Goal: Transaction & Acquisition: Purchase product/service

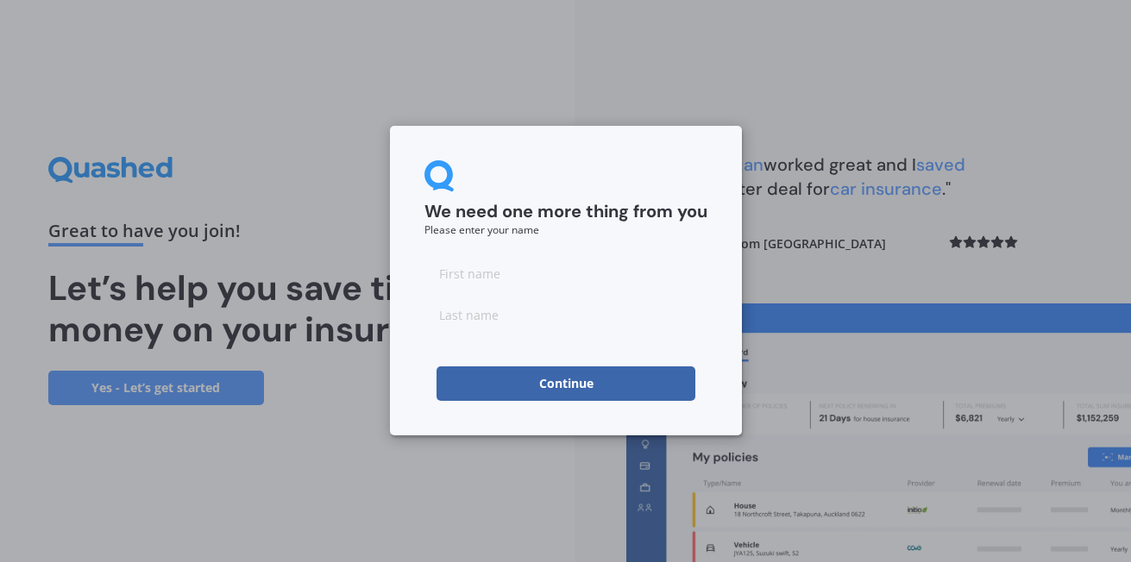
click at [515, 283] on input at bounding box center [565, 273] width 283 height 34
type input "Leah"
click at [436, 305] on input at bounding box center [565, 315] width 283 height 34
type input "Edmunds"
click at [537, 260] on input "Leah" at bounding box center [565, 273] width 283 height 34
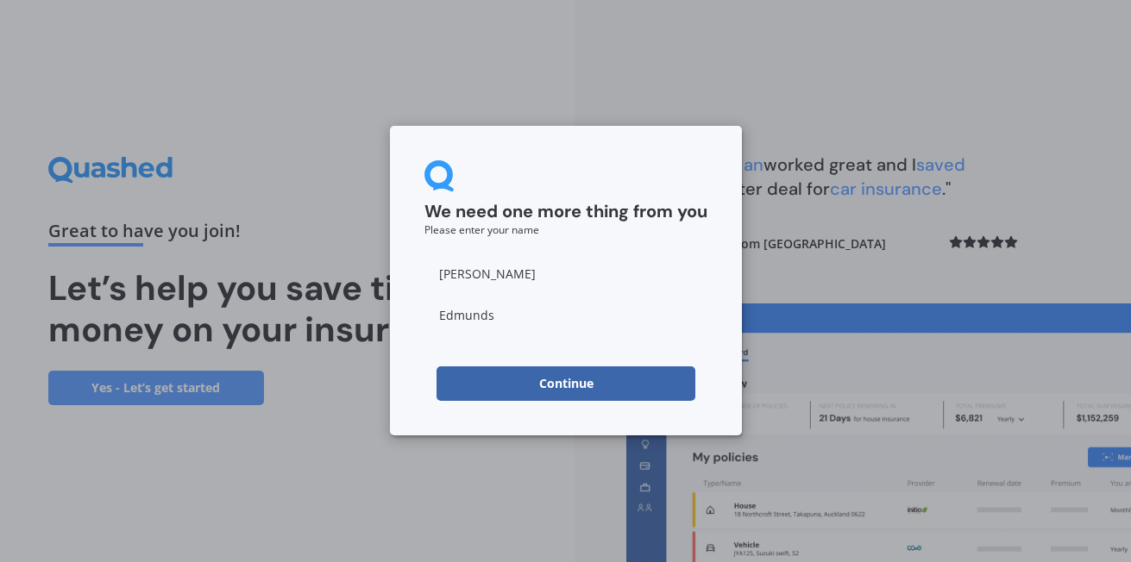
click at [418, 379] on div "We need one more thing from you Please enter your name Leah Edmunds Continue" at bounding box center [566, 281] width 352 height 310
click at [585, 386] on button "Continue" at bounding box center [565, 384] width 259 height 34
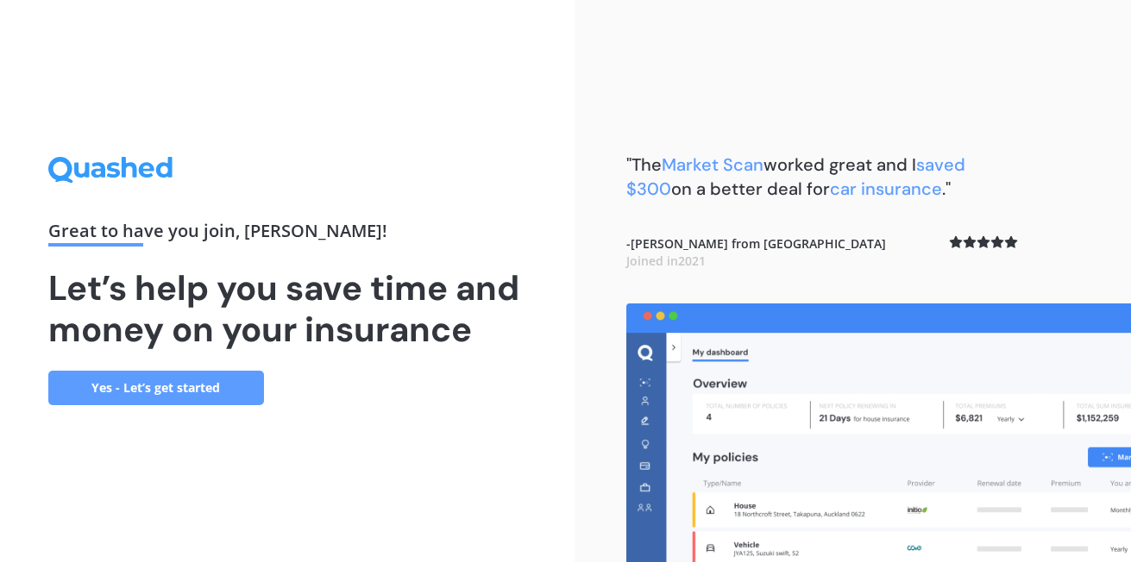
click at [159, 385] on link "Yes - Let’s get started" at bounding box center [156, 388] width 216 height 34
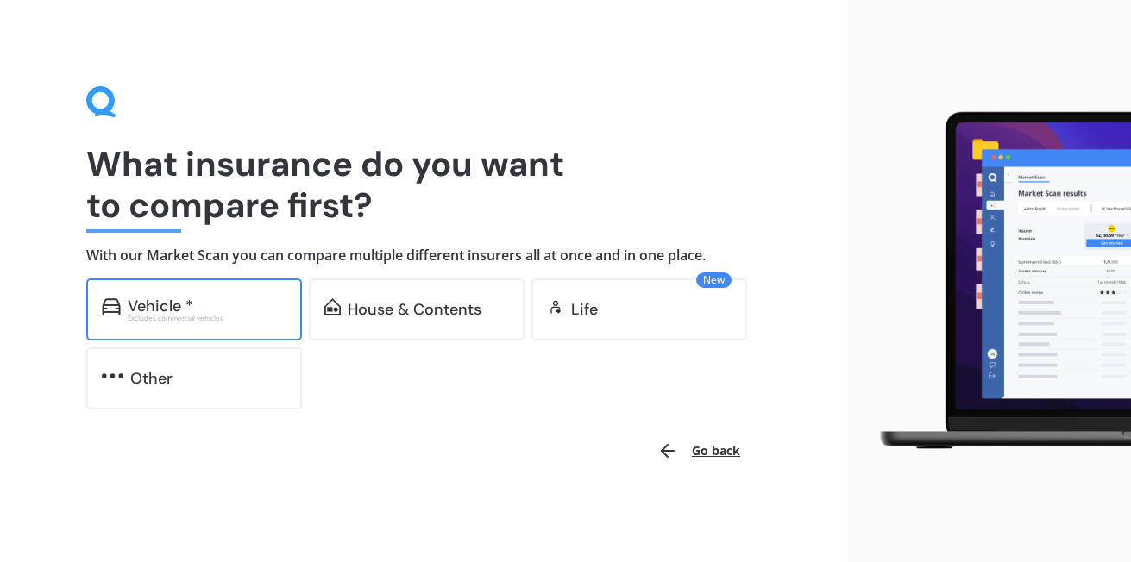
click at [215, 302] on div "Vehicle *" at bounding box center [207, 306] width 159 height 17
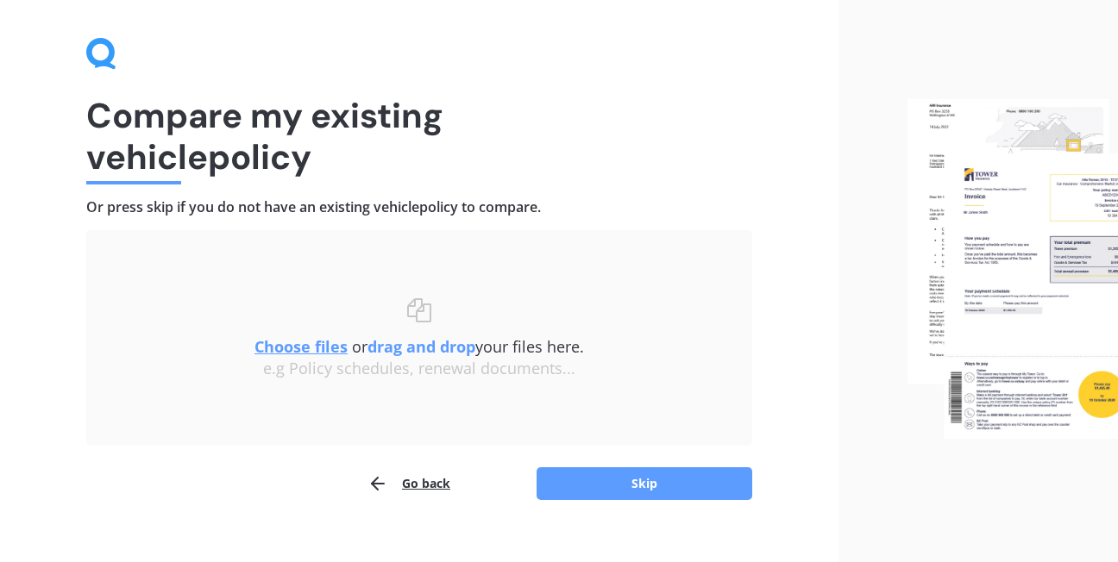
scroll to position [73, 0]
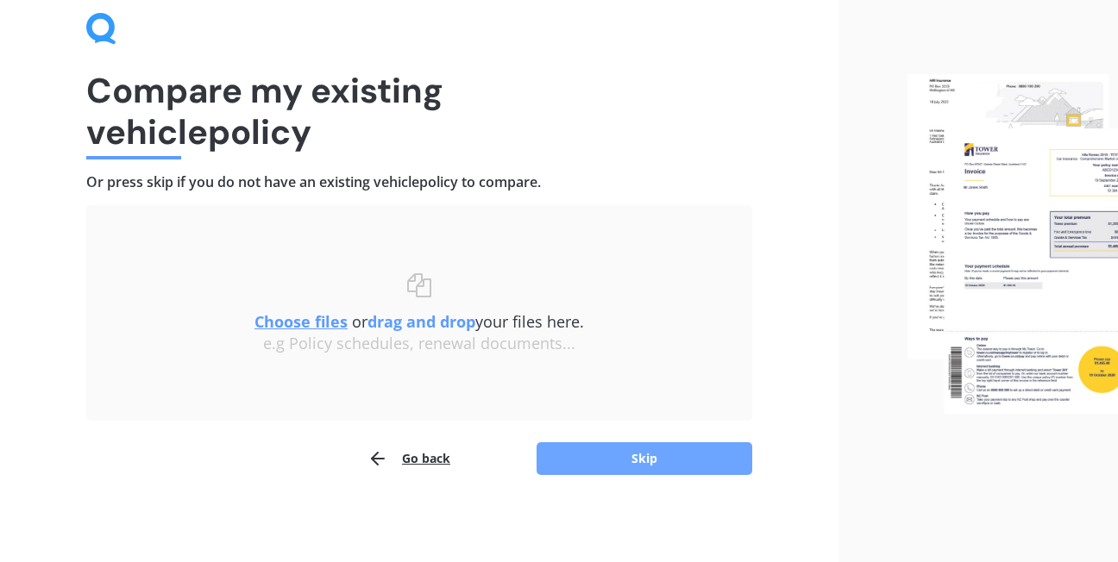
click at [638, 461] on button "Skip" at bounding box center [644, 458] width 216 height 33
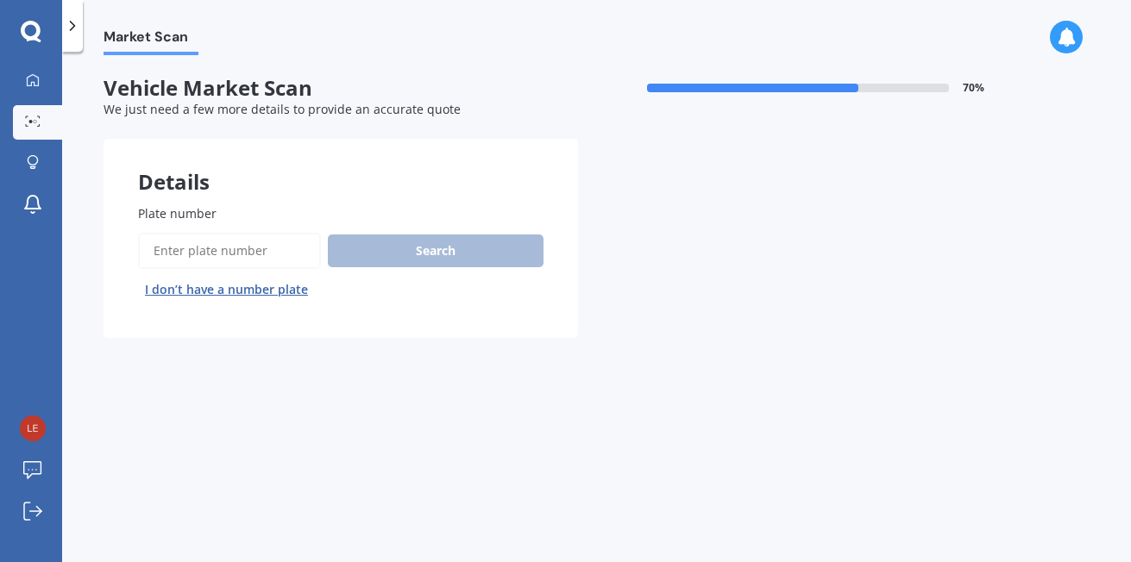
click at [232, 257] on input "Plate number" at bounding box center [229, 251] width 183 height 36
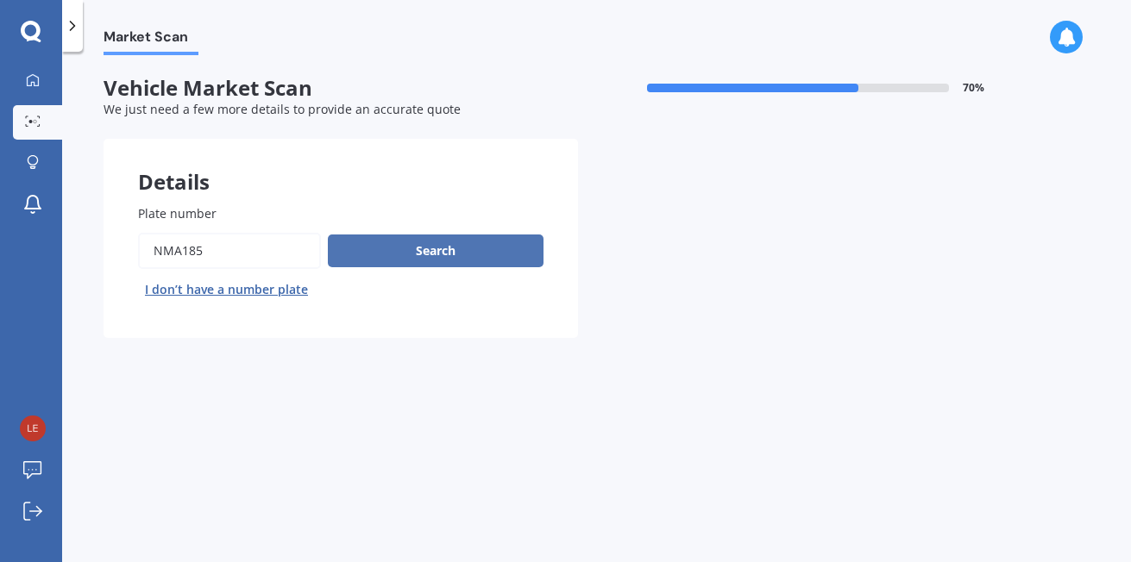
type input "nma185"
click at [415, 250] on button "Search" at bounding box center [436, 251] width 216 height 33
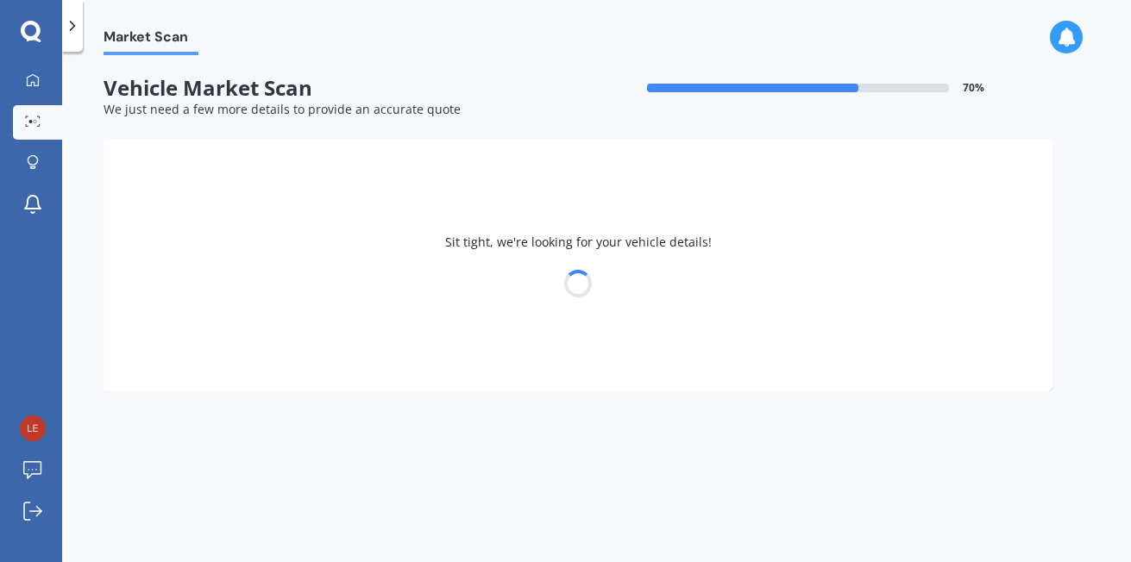
select select "MAZDA"
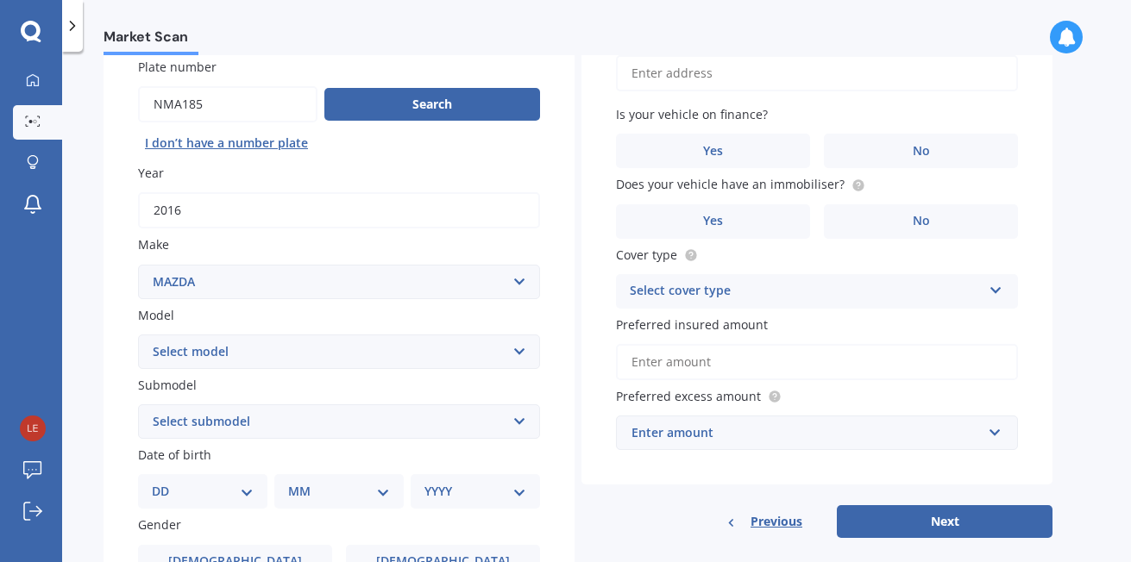
scroll to position [172, 0]
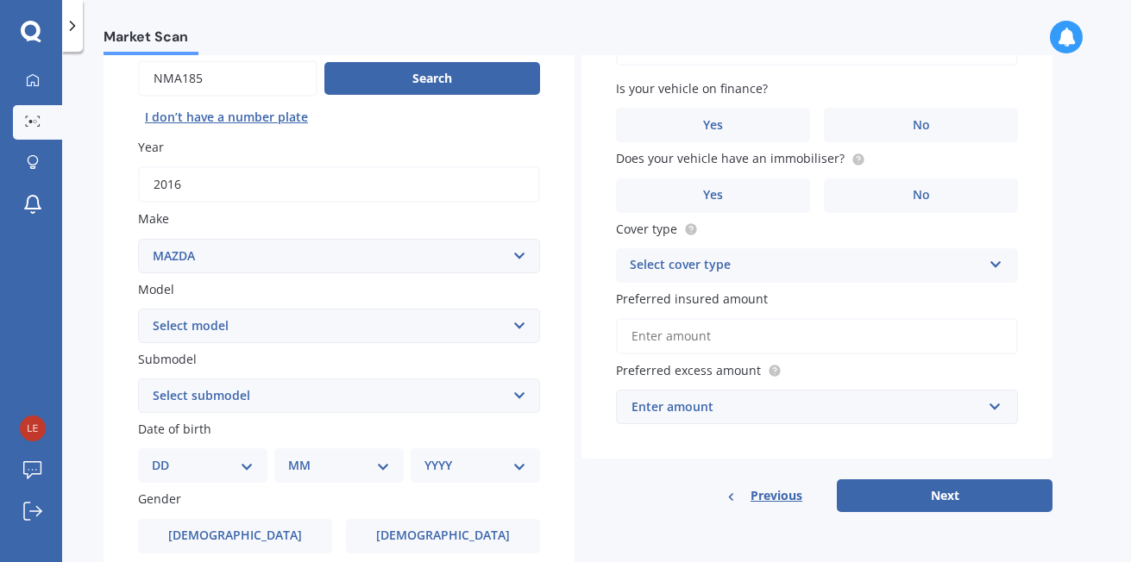
click at [517, 323] on select "Select model 121 2 3 323 323 / Familia 6 626 929 Atenza Autozam Axela AZ3 B2000…" at bounding box center [339, 326] width 402 height 34
select select "CX5"
click at [138, 309] on select "Select model 121 2 3 323 323 / Familia 6 626 929 Atenza Autozam Axela AZ3 B2000…" at bounding box center [339, 326] width 402 height 34
click at [517, 394] on select "Select submodel 2.2 Diesel 2WD XD 2.5S 4WD Diesel Limited 4WD GSX 2.2 Diesel St…" at bounding box center [339, 396] width 402 height 34
select select "FWD GSX"
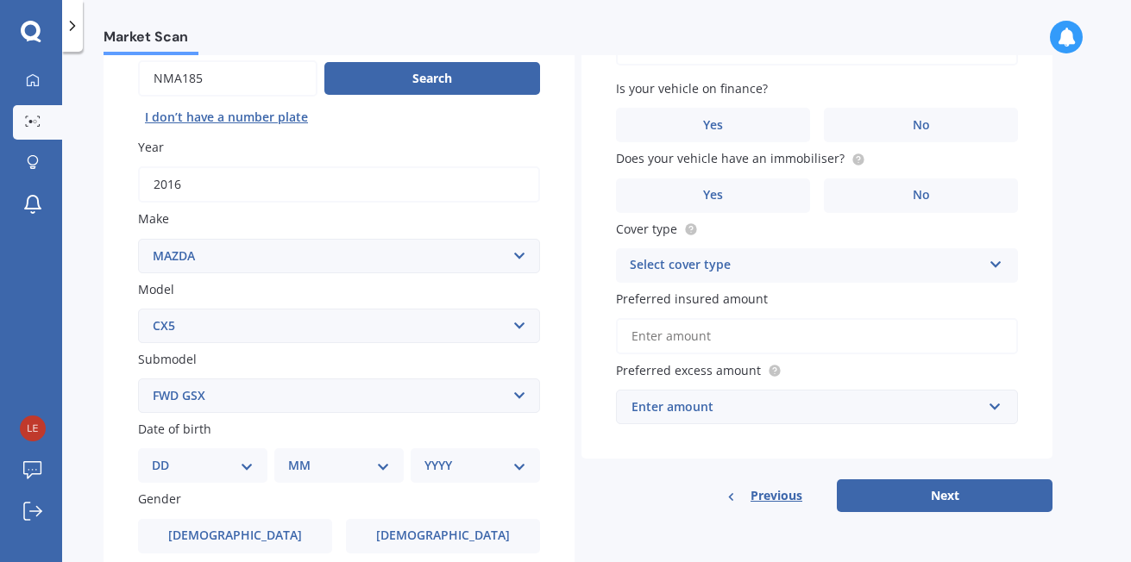
click at [138, 379] on select "Select submodel 2.2 Diesel 2WD XD 2.5S 4WD Diesel Limited 4WD GSX 2.2 Diesel St…" at bounding box center [339, 396] width 402 height 34
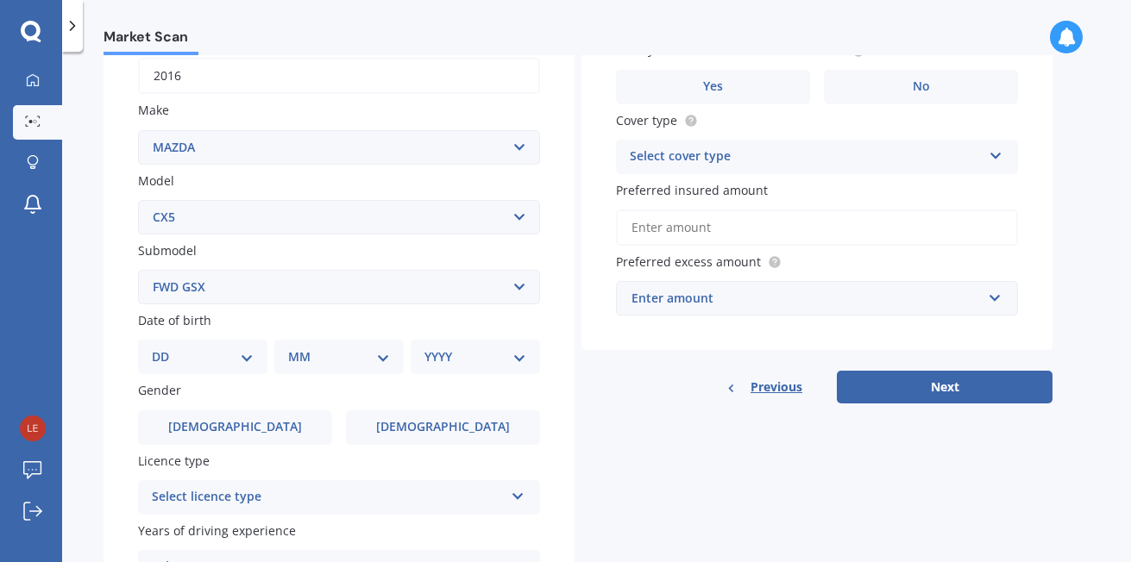
scroll to position [431, 0]
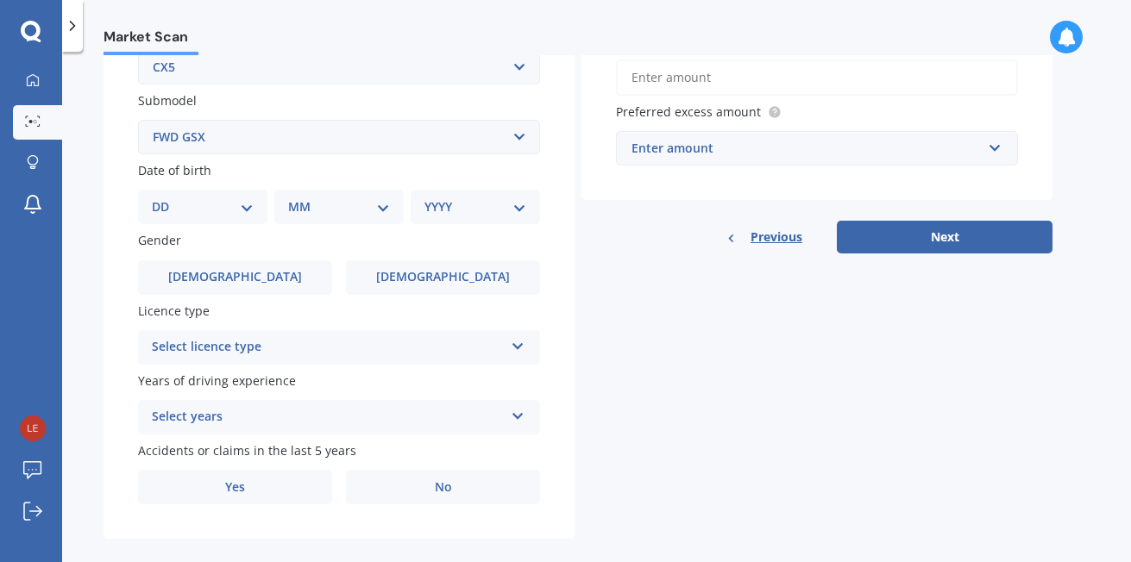
click at [252, 207] on select "DD 01 02 03 04 05 06 07 08 09 10 11 12 13 14 15 16 17 18 19 20 21 22 23 24 25 2…" at bounding box center [203, 206] width 102 height 19
select select "25"
click at [166, 197] on select "DD 01 02 03 04 05 06 07 08 09 10 11 12 13 14 15 16 17 18 19 20 21 22 23 24 25 2…" at bounding box center [203, 206] width 102 height 19
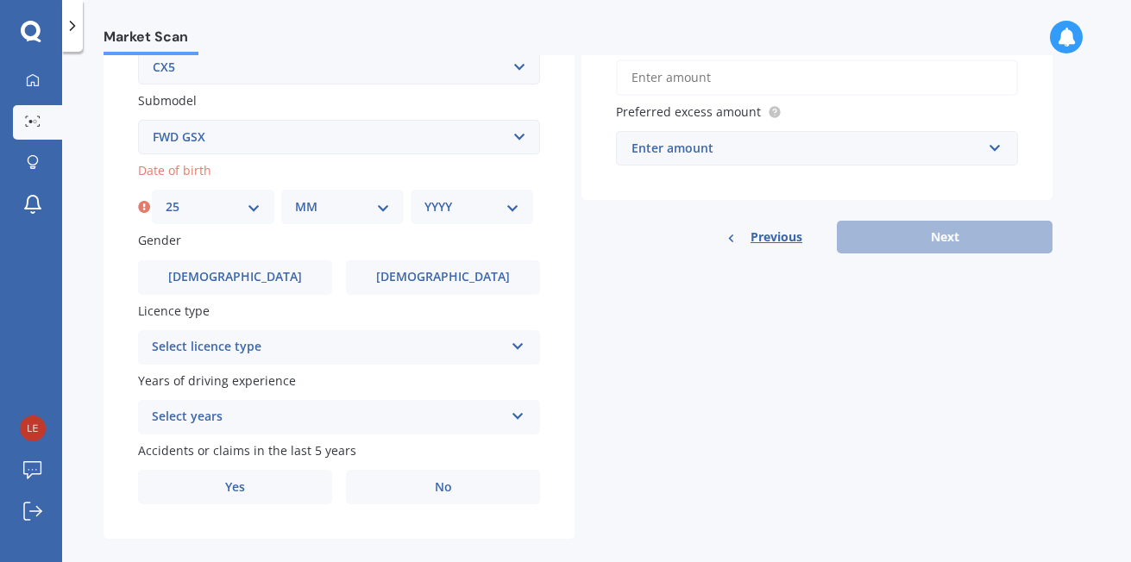
click at [378, 207] on select "MM 01 02 03 04 05 06 07 08 09 10 11 12" at bounding box center [342, 206] width 95 height 19
select select "09"
click at [295, 197] on select "MM 01 02 03 04 05 06 07 08 09 10 11 12" at bounding box center [342, 206] width 95 height 19
click at [509, 199] on select "YYYY 2025 2024 2023 2022 2021 2020 2019 2018 2017 2016 2015 2014 2013 2012 2011…" at bounding box center [471, 206] width 95 height 19
select select "1973"
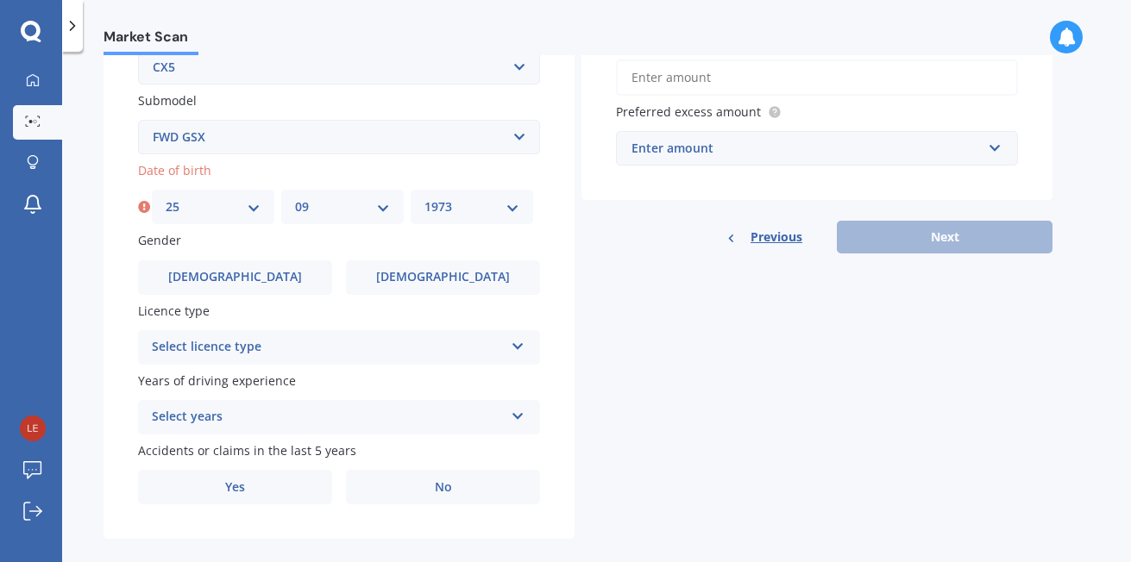
click at [424, 197] on select "YYYY 2025 2024 2023 2022 2021 2020 2019 2018 2017 2016 2015 2014 2013 2012 2011…" at bounding box center [471, 206] width 95 height 19
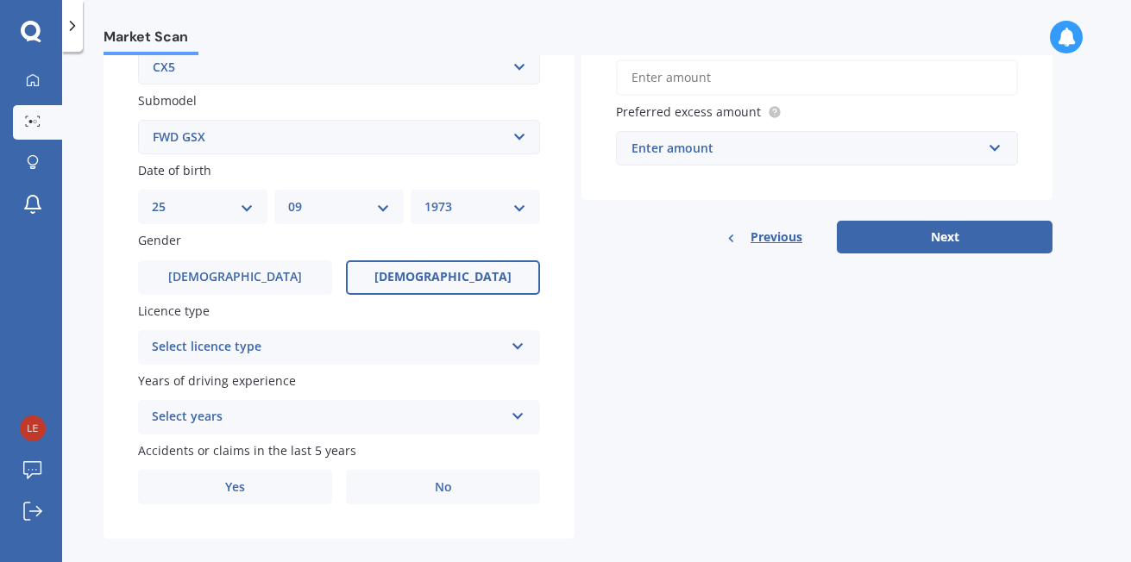
click at [434, 273] on span "Female" at bounding box center [442, 277] width 137 height 15
click at [0, 0] on input "Female" at bounding box center [0, 0] width 0 height 0
click at [414, 342] on div "Select licence type" at bounding box center [328, 347] width 352 height 21
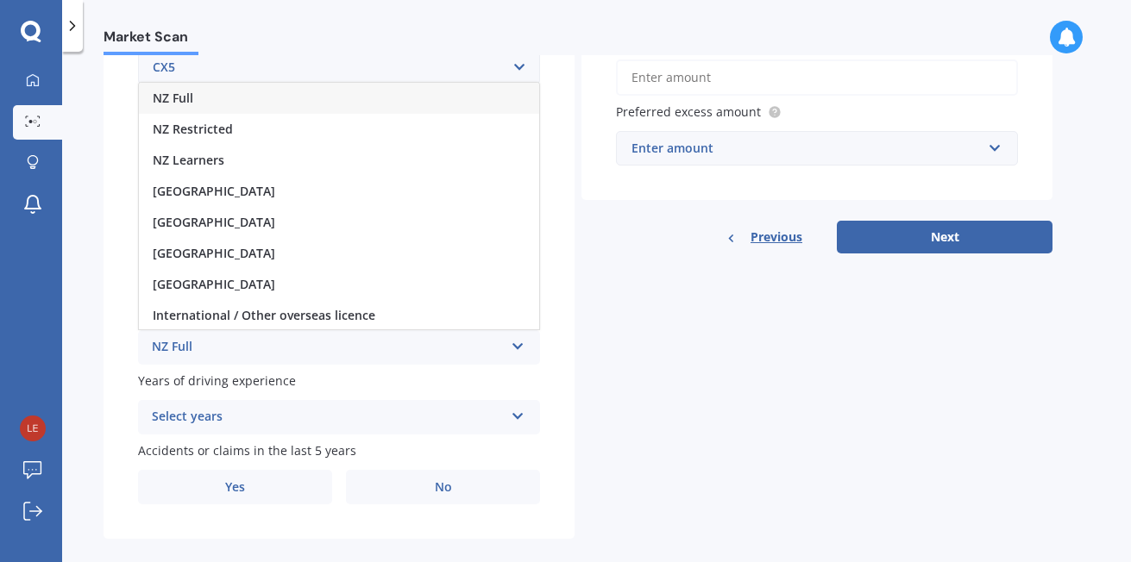
click at [215, 101] on div "NZ Full" at bounding box center [339, 98] width 400 height 31
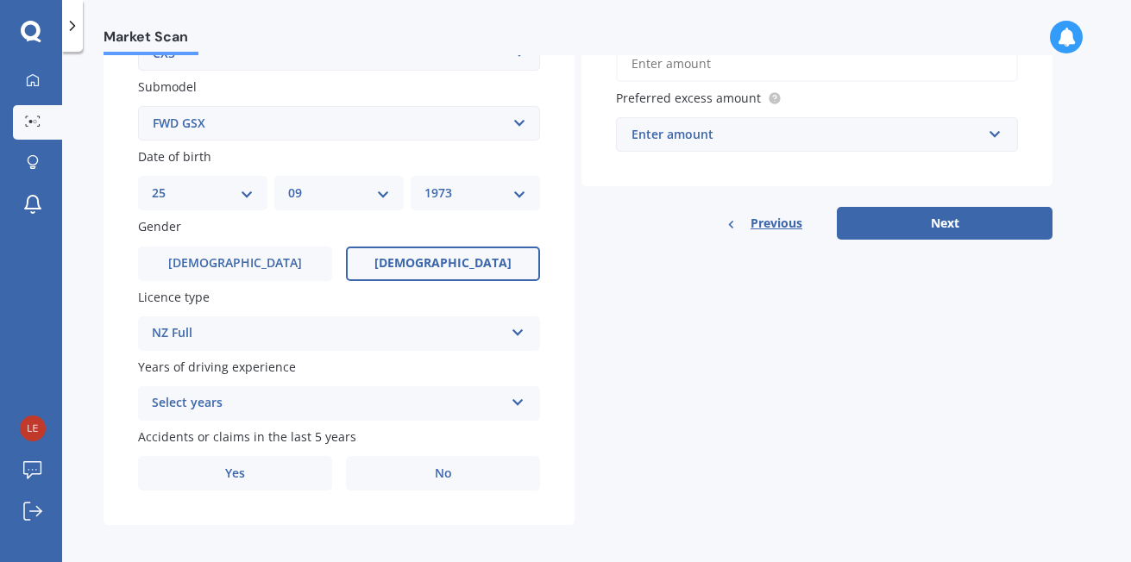
scroll to position [453, 0]
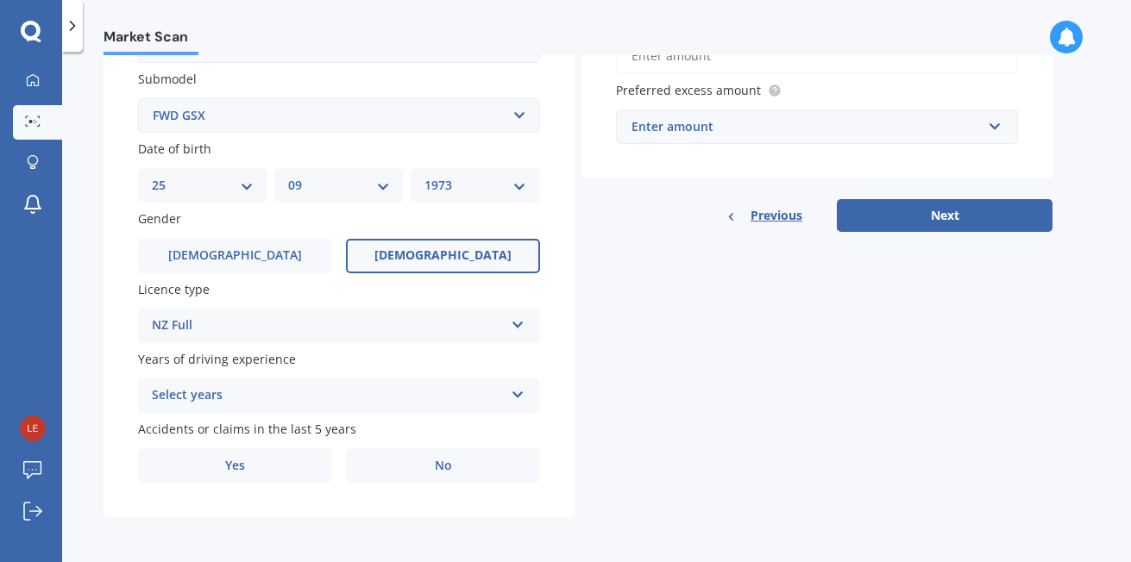
click at [511, 392] on icon at bounding box center [518, 392] width 15 height 12
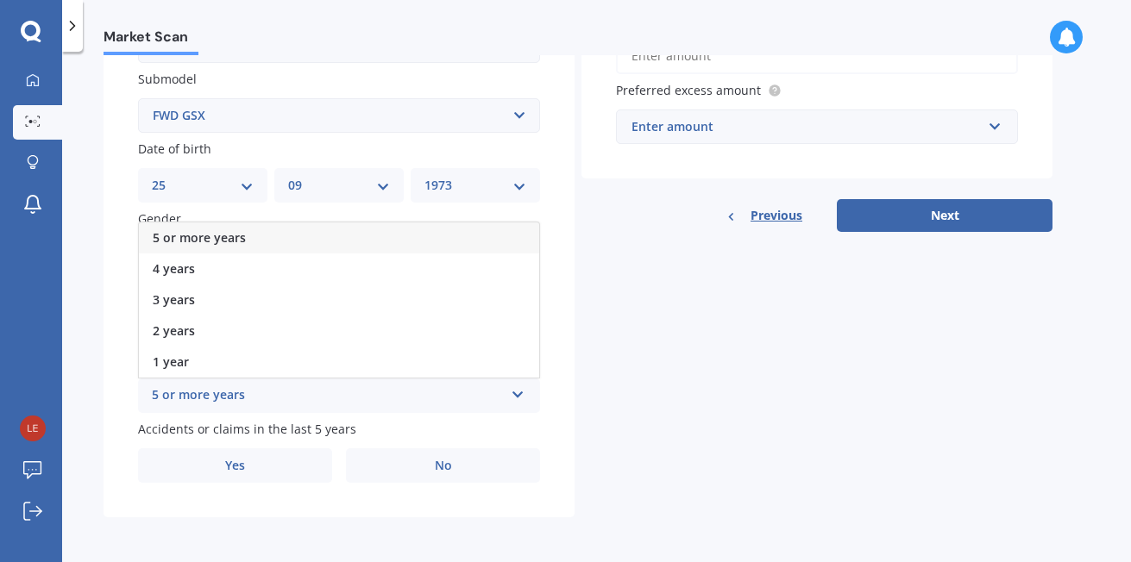
click at [276, 234] on div "5 or more years" at bounding box center [339, 238] width 400 height 31
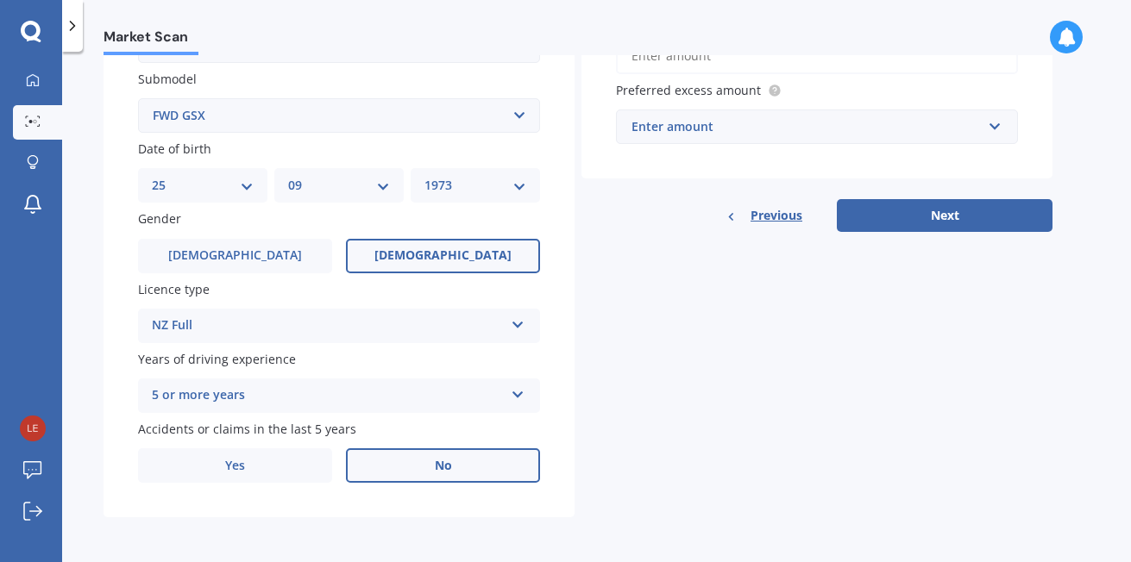
click at [464, 481] on label "No" at bounding box center [443, 465] width 194 height 34
click at [0, 0] on input "No" at bounding box center [0, 0] width 0 height 0
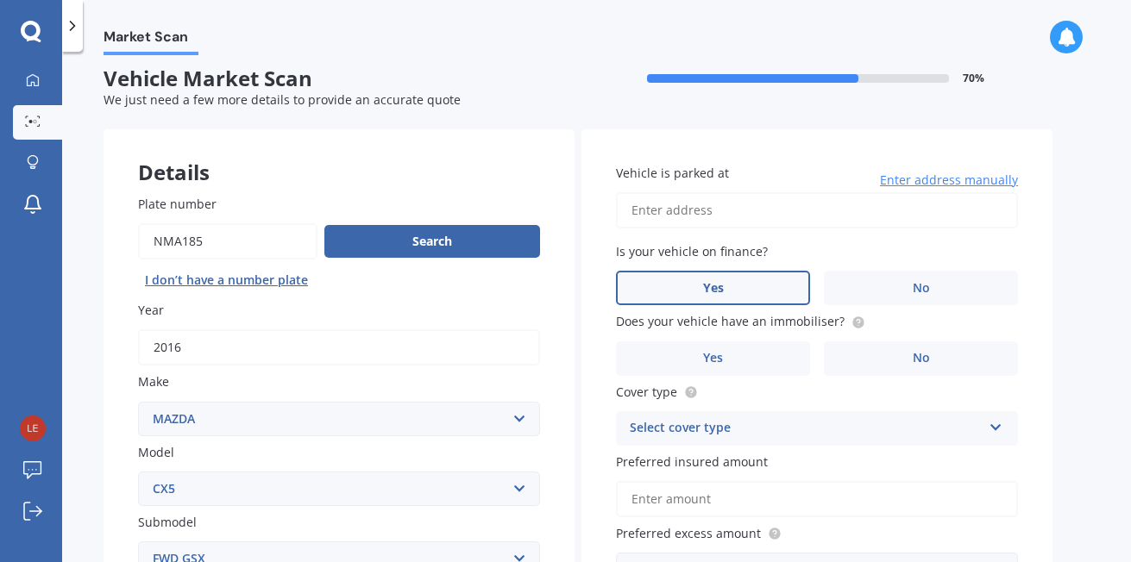
scroll to position [0, 0]
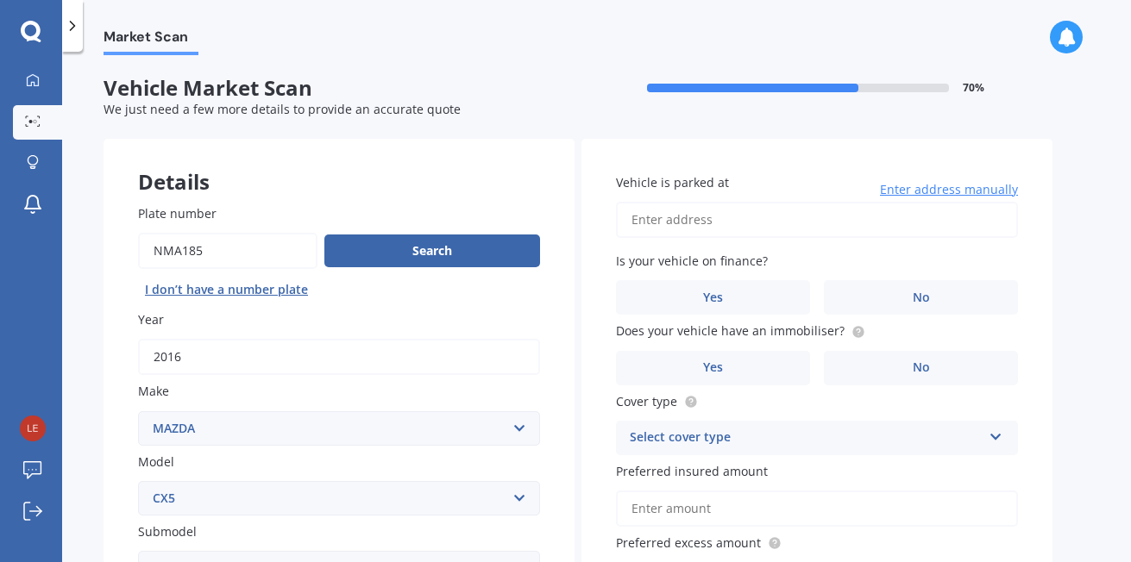
click at [680, 225] on input "Vehicle is parked at" at bounding box center [817, 220] width 402 height 36
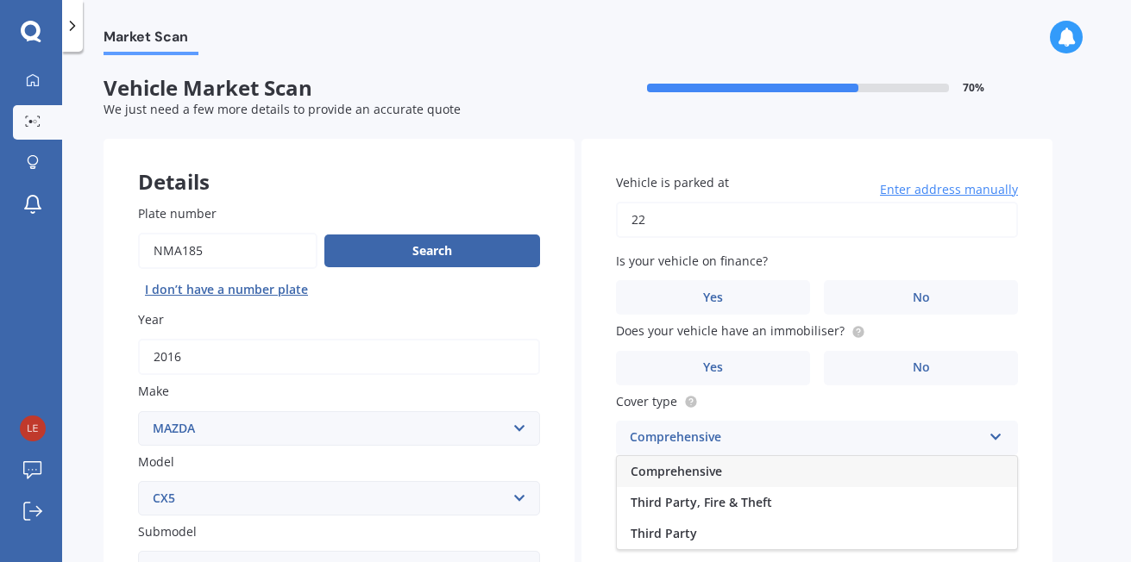
type input "22 Stanmore Bay Road, Stanmore Bay, Whangaparāoa 0932, New Zealand"
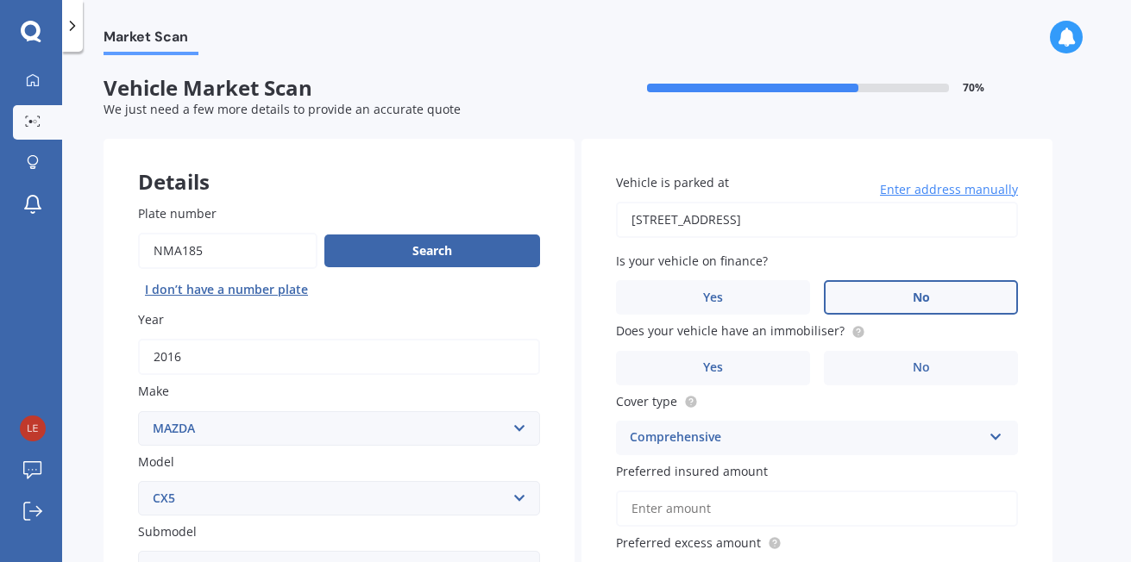
click at [941, 298] on label "No" at bounding box center [921, 297] width 194 height 34
click at [0, 0] on input "No" at bounding box center [0, 0] width 0 height 0
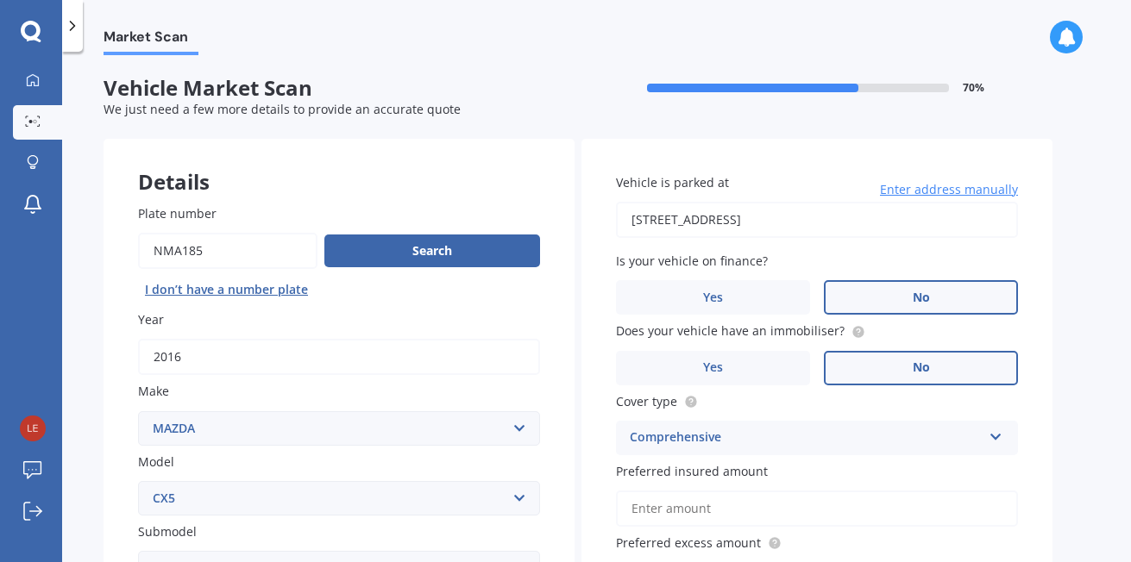
click at [923, 364] on span "No" at bounding box center [920, 368] width 17 height 15
click at [0, 0] on input "No" at bounding box center [0, 0] width 0 height 0
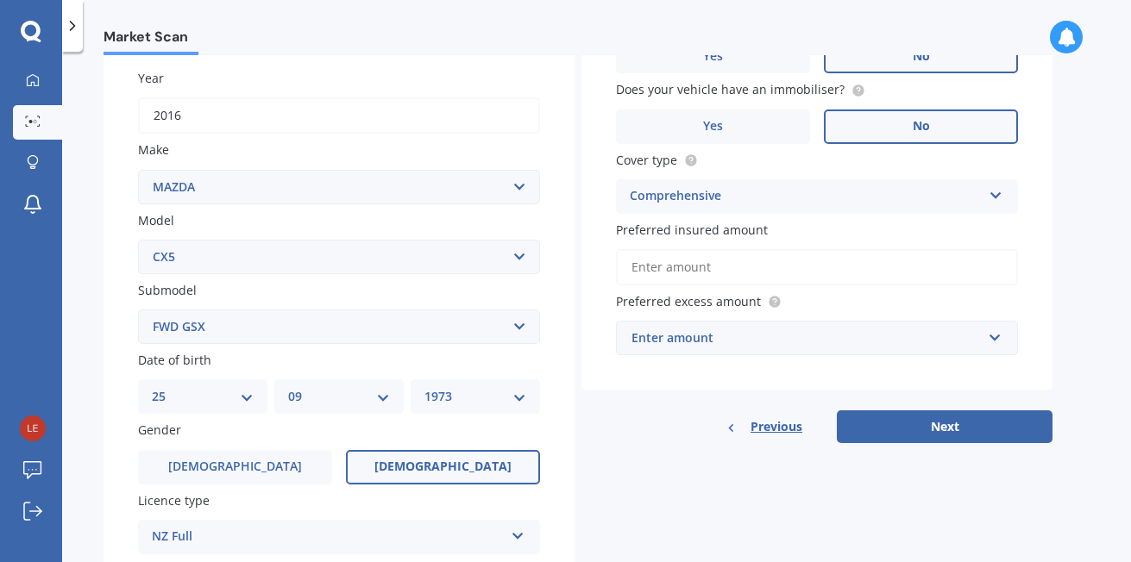
scroll to position [259, 0]
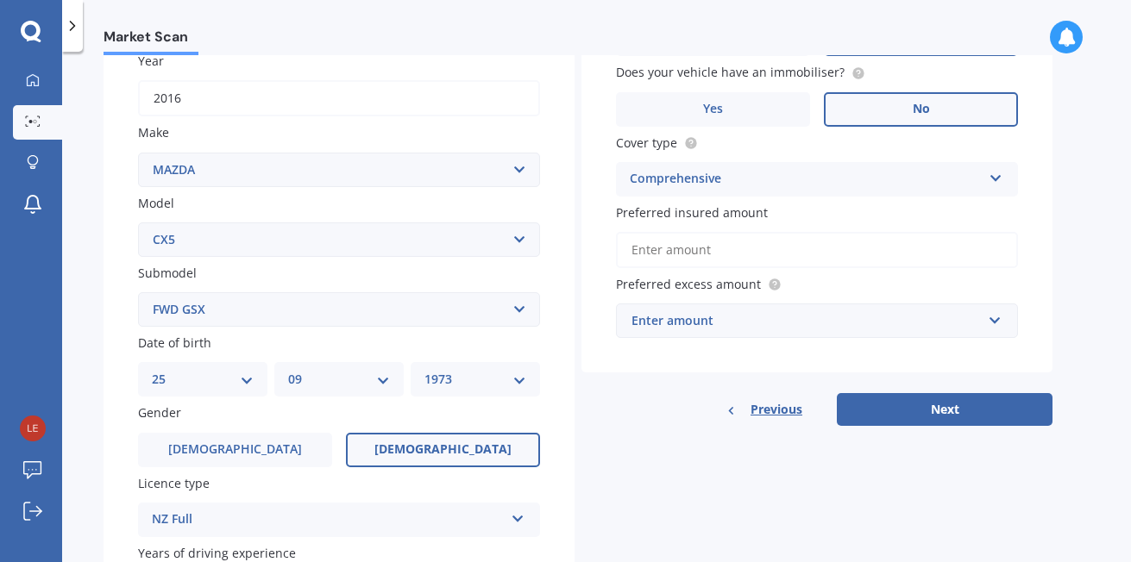
click at [994, 179] on icon at bounding box center [995, 175] width 15 height 12
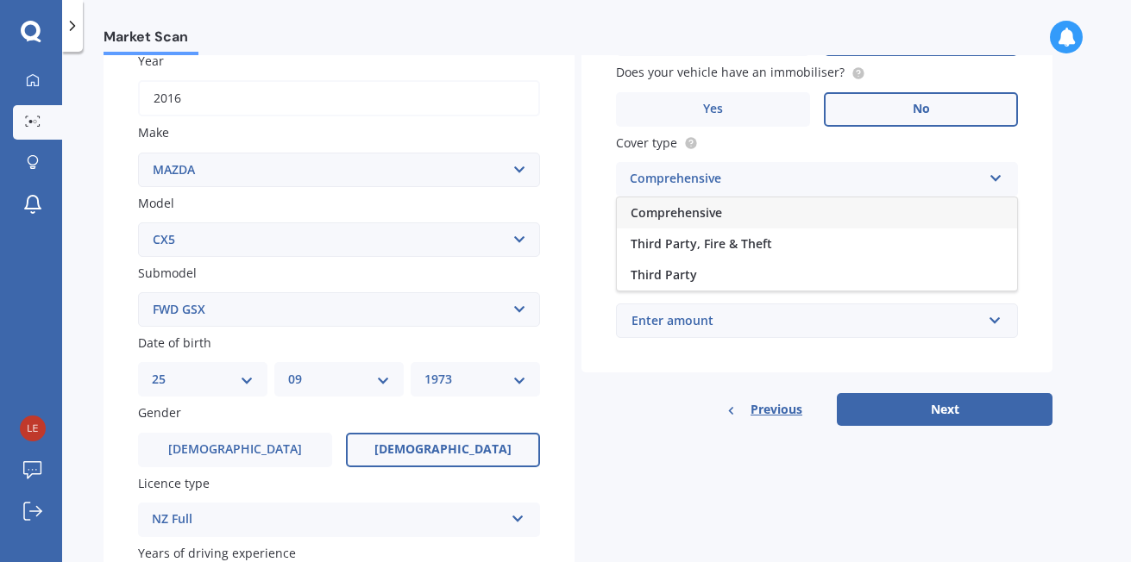
click at [810, 201] on div "Comprehensive" at bounding box center [817, 212] width 400 height 31
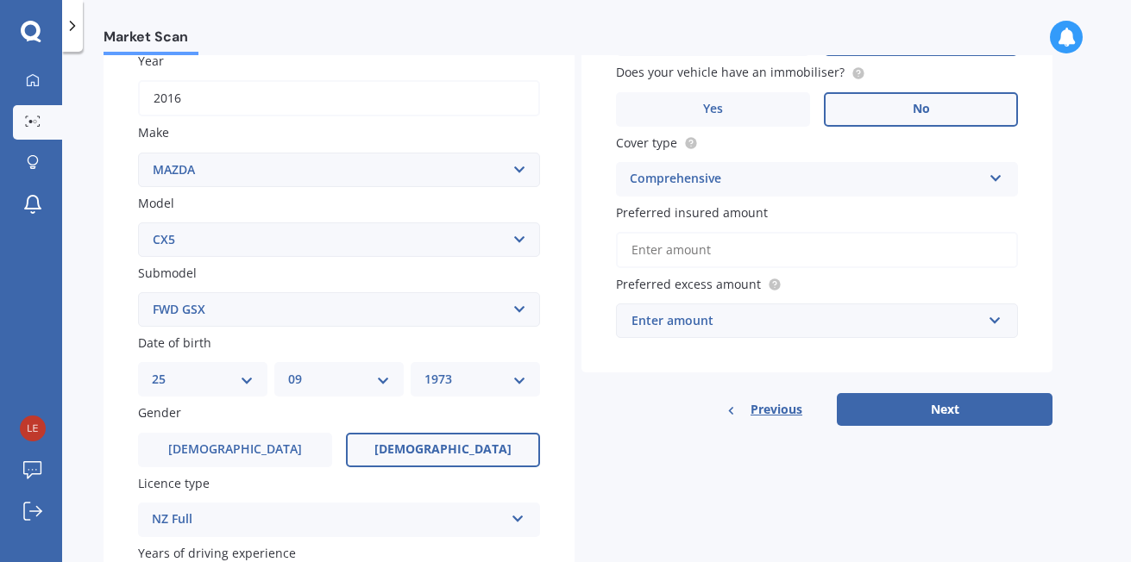
click at [693, 213] on span "Preferred insured amount" at bounding box center [692, 212] width 152 height 16
click at [693, 232] on input "Preferred insured amount" at bounding box center [817, 250] width 402 height 36
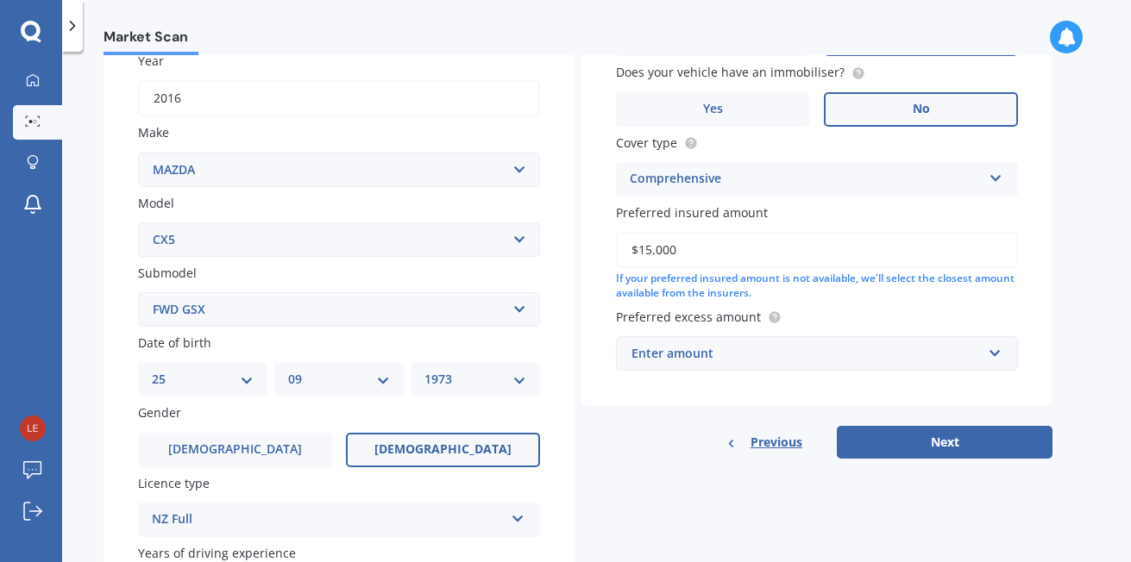
type input "$15,000"
click at [992, 354] on input "text" at bounding box center [811, 353] width 386 height 33
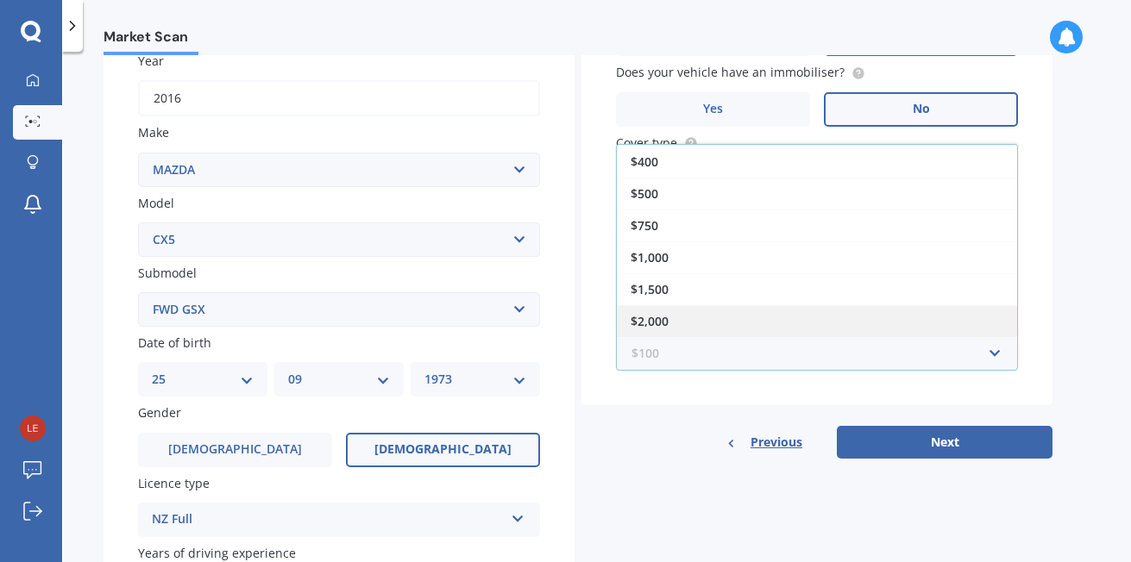
scroll to position [453, 0]
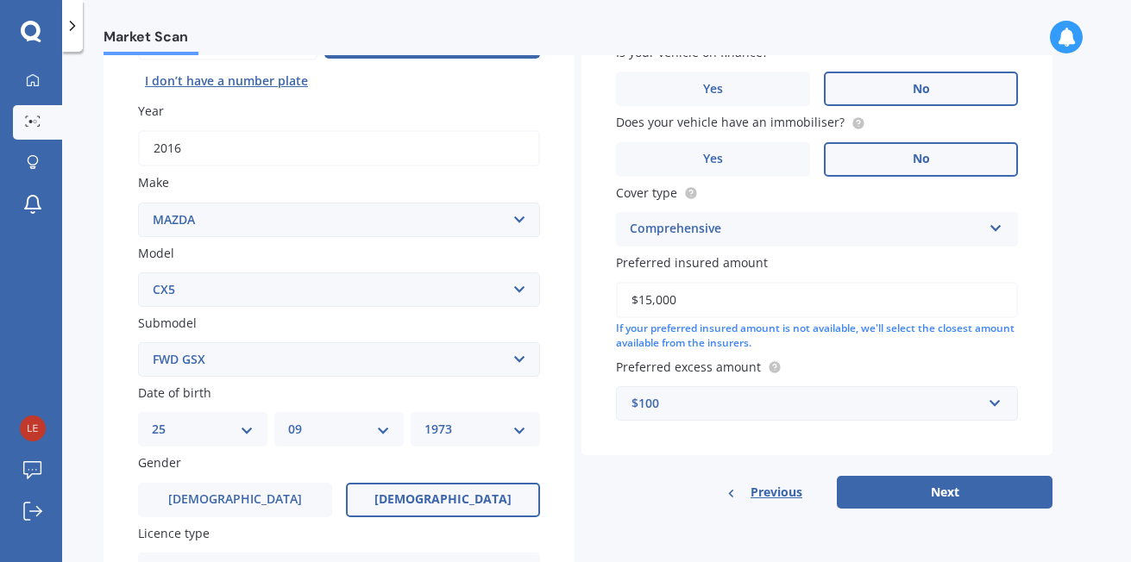
scroll to position [194, 0]
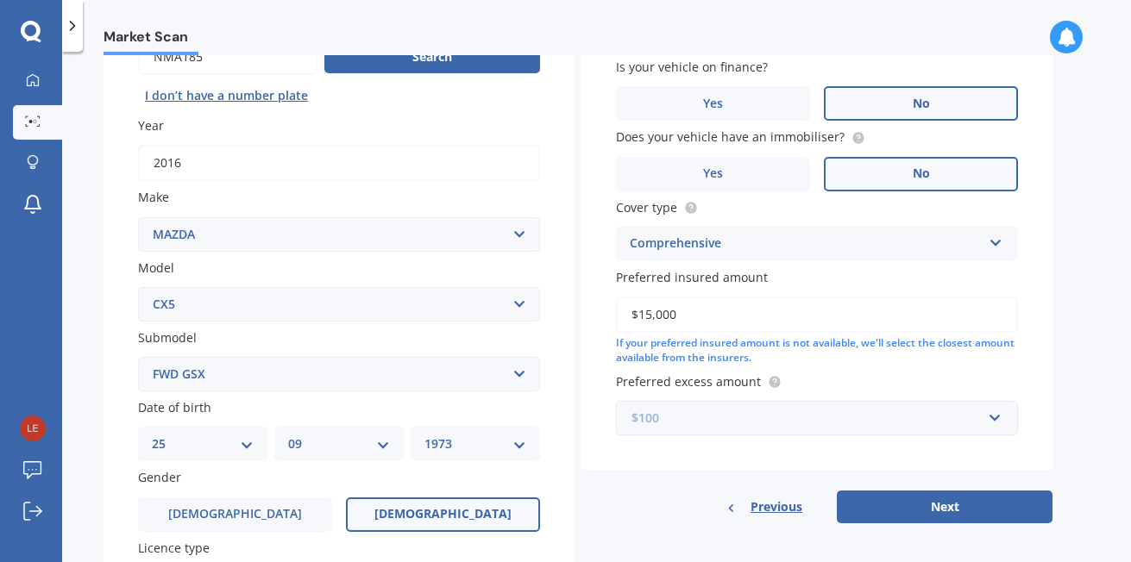
click at [993, 415] on input "text" at bounding box center [811, 418] width 386 height 33
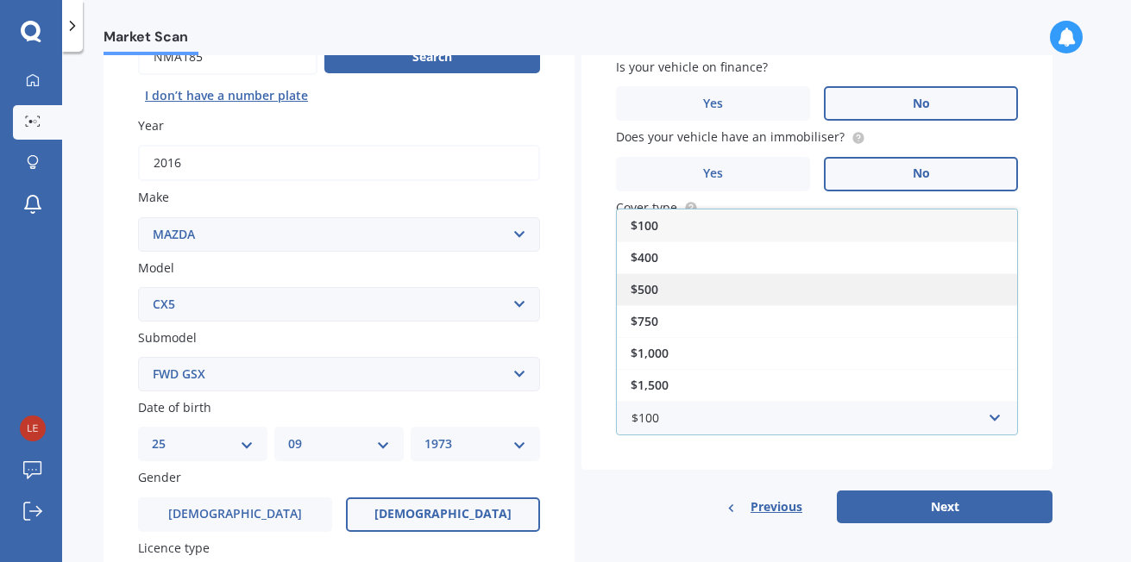
click at [661, 295] on div "$500" at bounding box center [817, 289] width 400 height 32
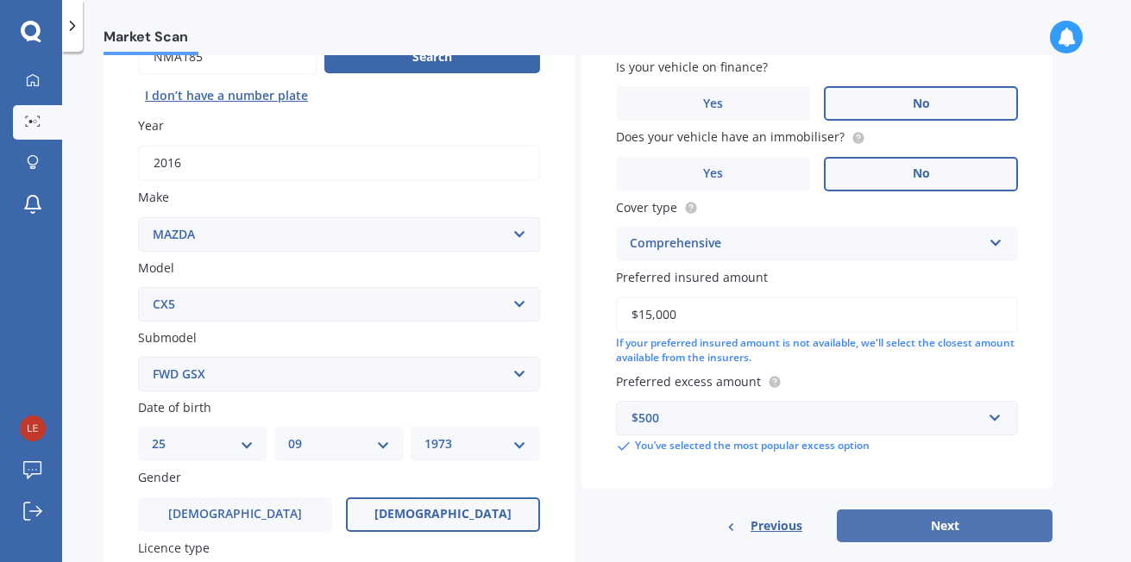
click at [945, 523] on button "Next" at bounding box center [945, 526] width 216 height 33
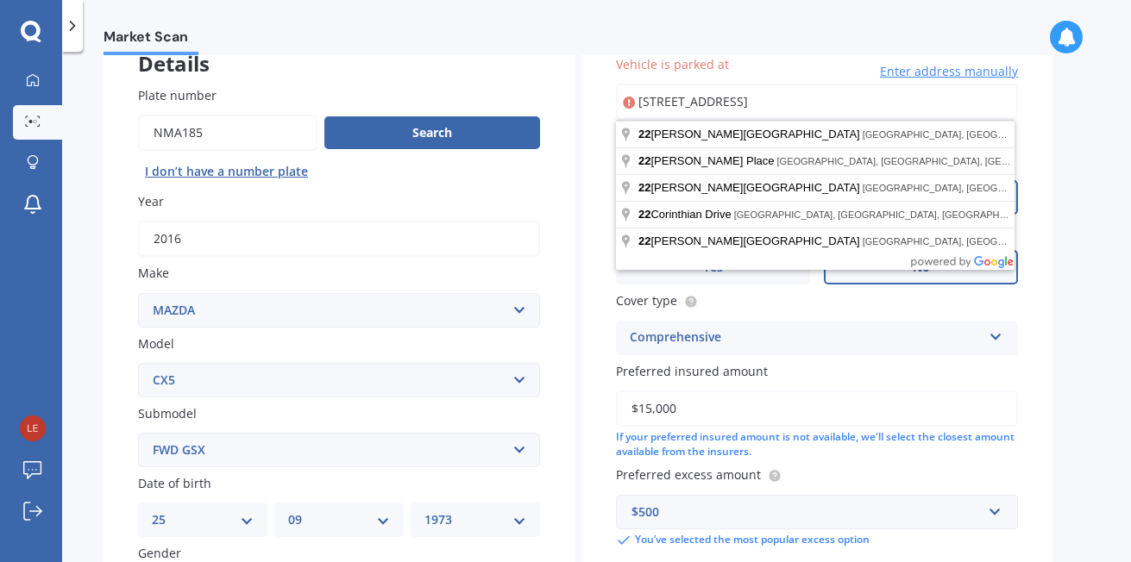
click at [925, 73] on span "Enter address manually" at bounding box center [949, 71] width 138 height 17
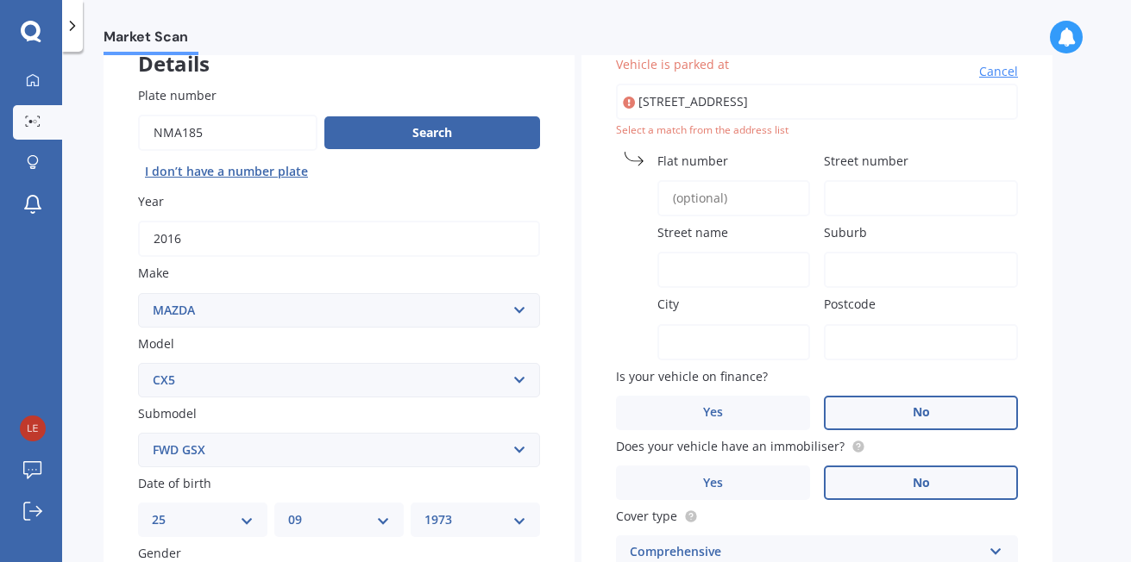
click at [755, 205] on input "Flat number" at bounding box center [733, 198] width 153 height 36
click at [907, 199] on input "Street number" at bounding box center [921, 198] width 194 height 36
type input "2"
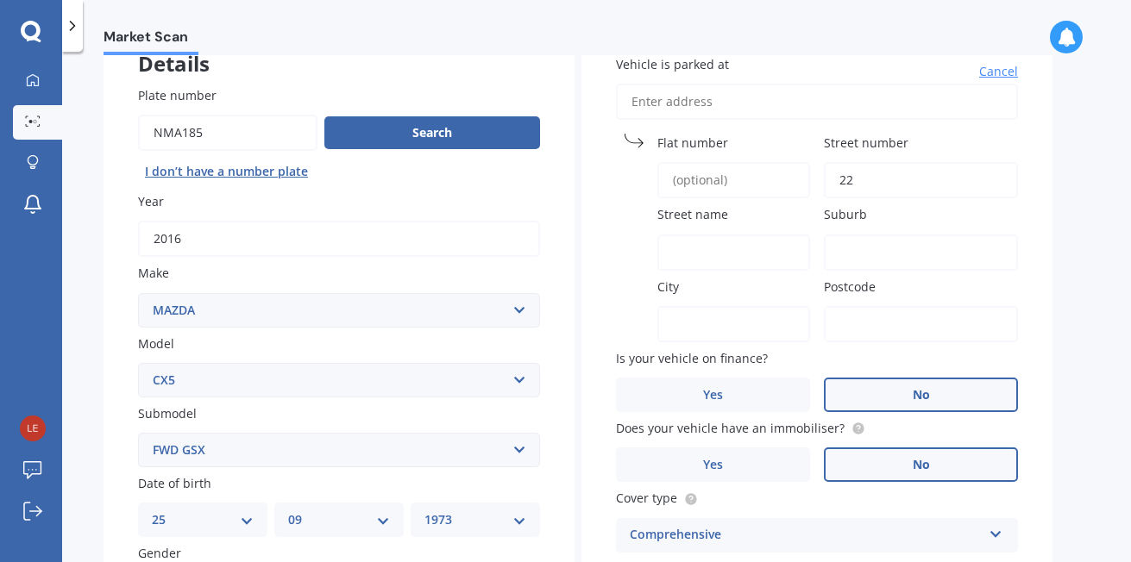
type input "22 Stanmor"
type input "STANMORE BAY, 0932, WHANGAPARAOA"
type input "0932"
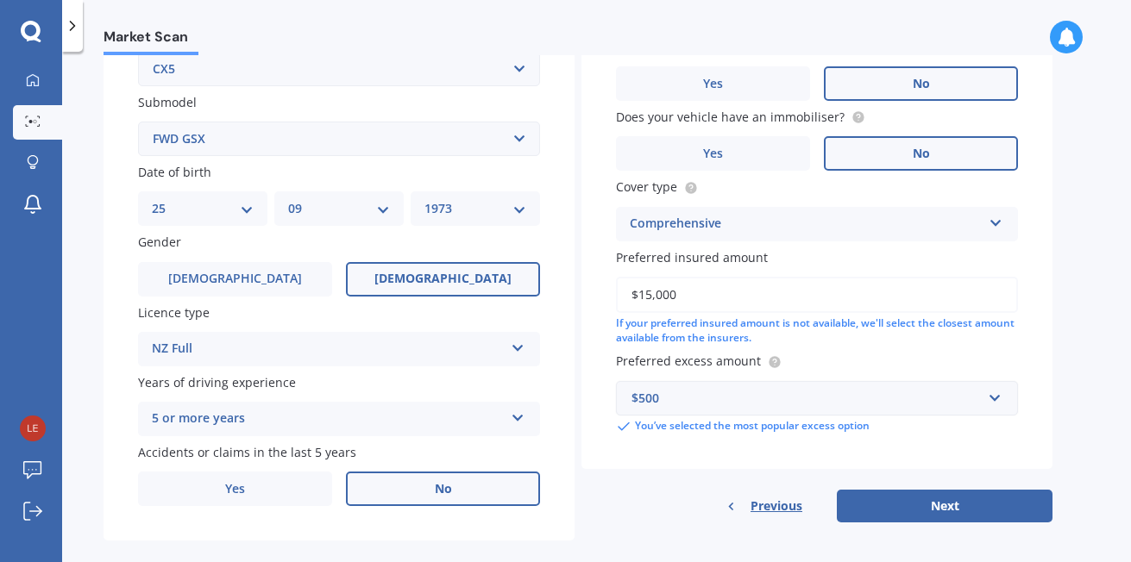
scroll to position [453, 0]
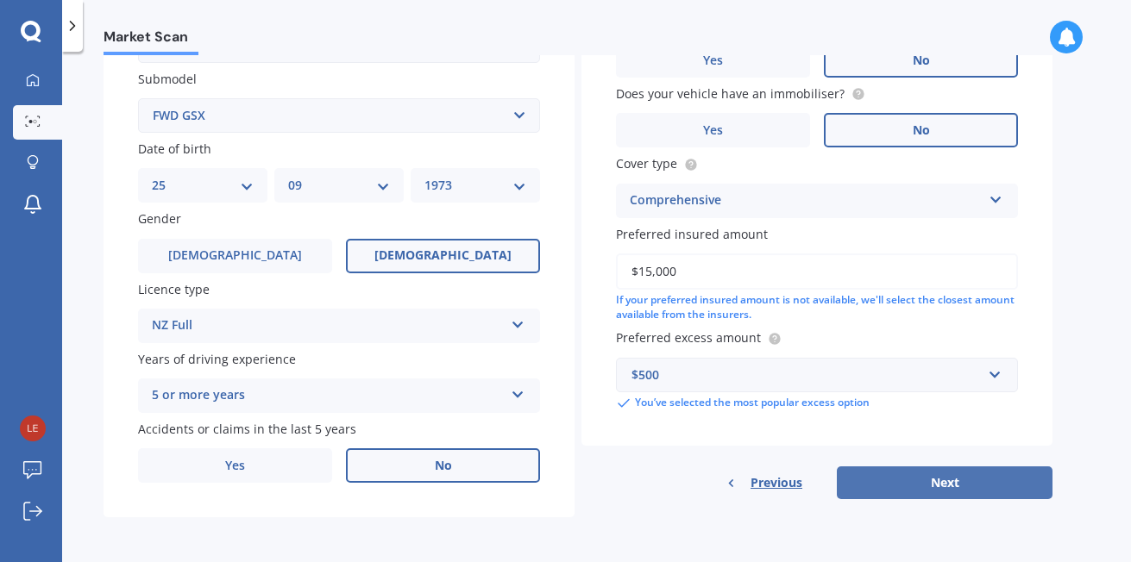
click at [942, 480] on button "Next" at bounding box center [945, 483] width 216 height 33
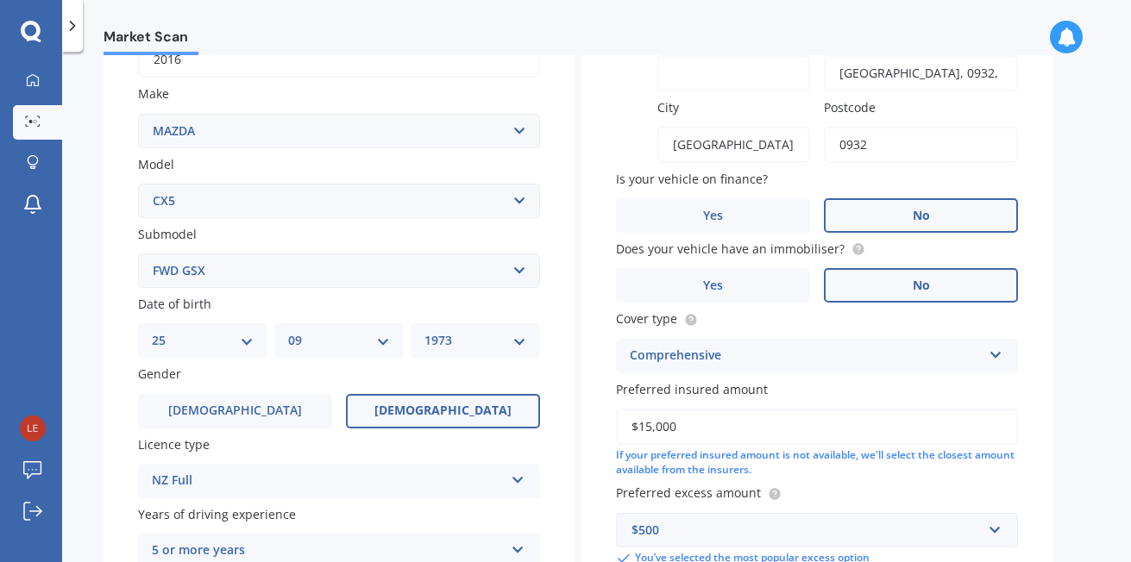
scroll to position [0, 0]
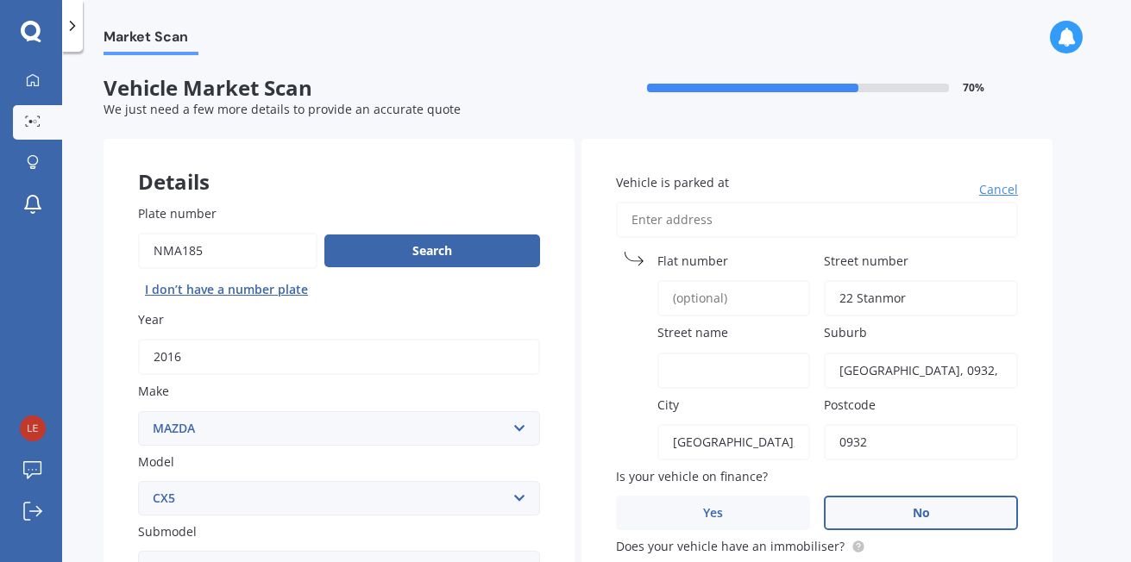
click at [925, 302] on input "22 Stanmor" at bounding box center [921, 298] width 194 height 36
type input "22"
click at [704, 373] on input "Street name" at bounding box center [733, 371] width 153 height 36
type input "Stanmore Bay Road"
drag, startPoint x: 926, startPoint y: 374, endPoint x: 1002, endPoint y: 384, distance: 76.5
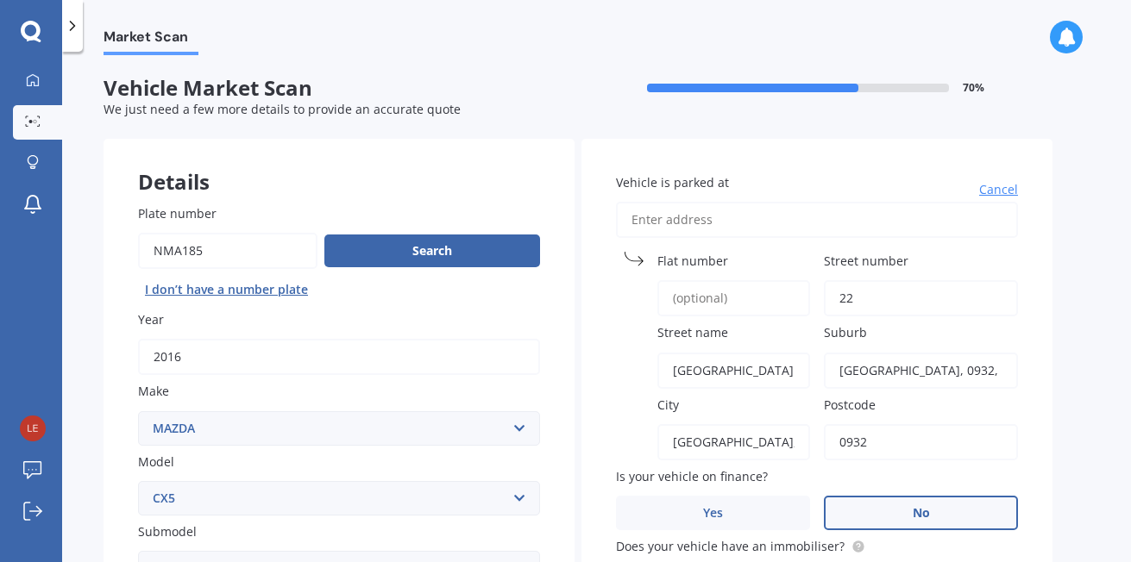
click at [1002, 384] on input "STANMORE BAY, 0932, WHANGAPARAOA" at bounding box center [921, 371] width 194 height 36
type input "STANMORE BAY"
drag, startPoint x: 774, startPoint y: 447, endPoint x: 821, endPoint y: 443, distance: 47.6
click at [821, 443] on div "Vehicle is parked at Cancel Flat number Street number 22 Street name Stanmore B…" at bounding box center [816, 519] width 471 height 760
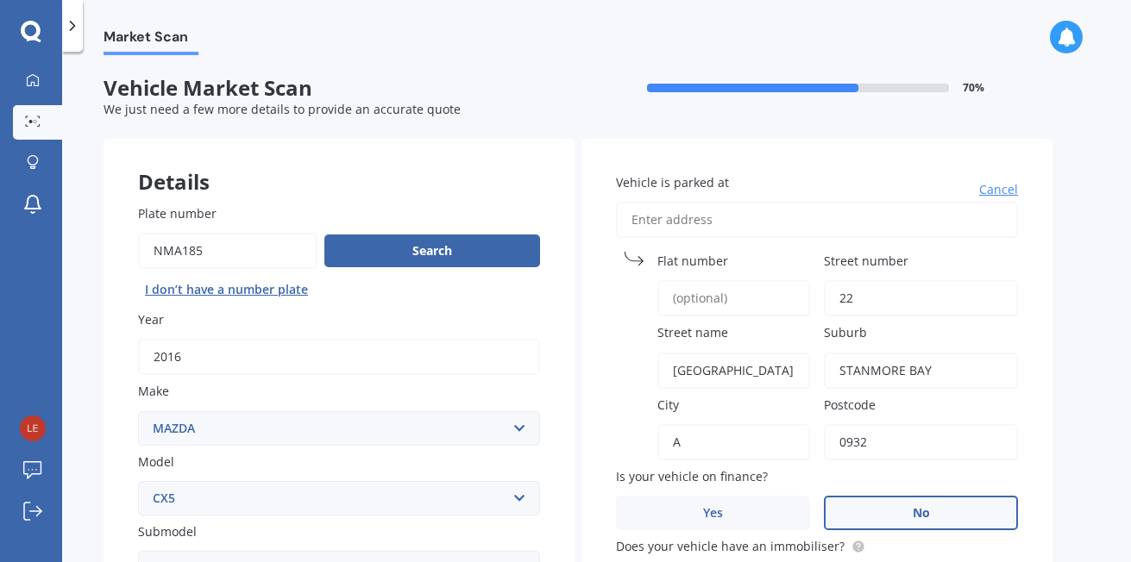
scroll to position [0, 0]
type input "Auckland"
click at [1053, 335] on div "Market Scan Vehicle Market Scan 70 % We just need a few more details to provide…" at bounding box center [596, 310] width 1069 height 511
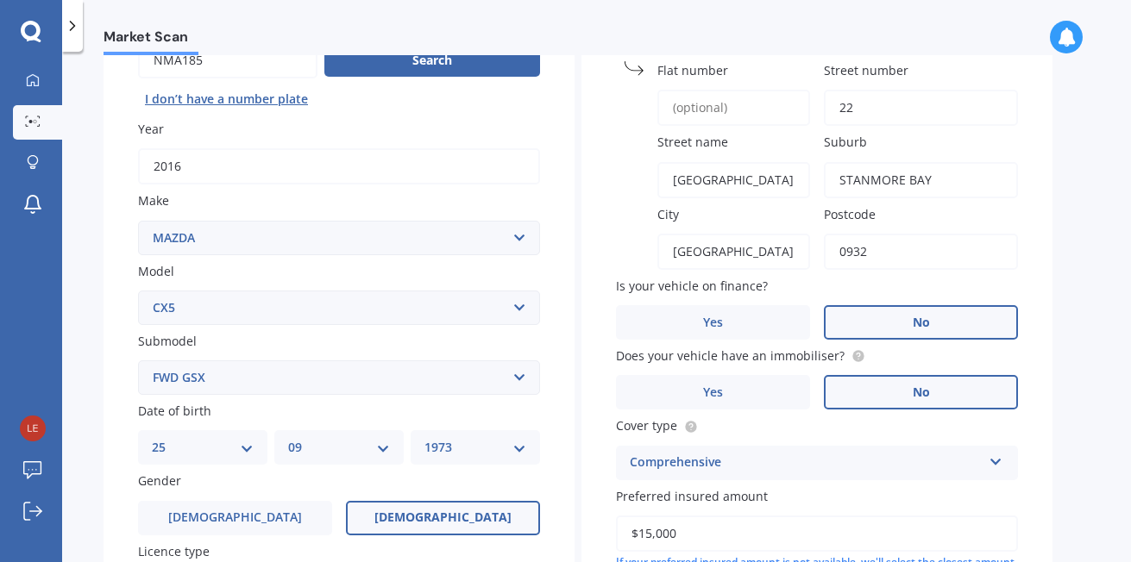
scroll to position [431, 0]
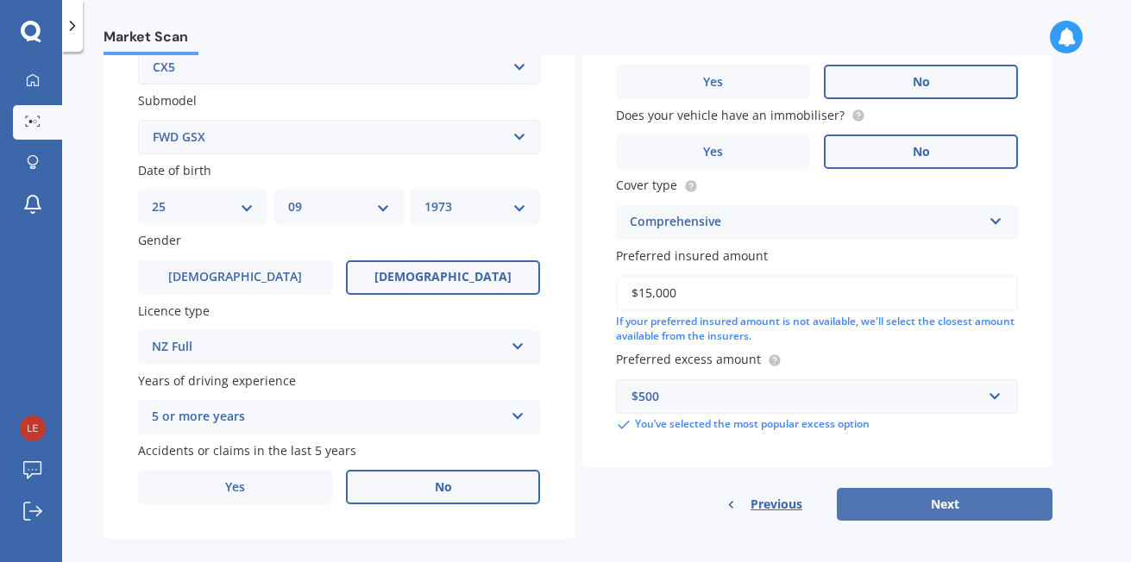
click at [945, 505] on button "Next" at bounding box center [945, 504] width 216 height 33
select select "25"
select select "09"
select select "1973"
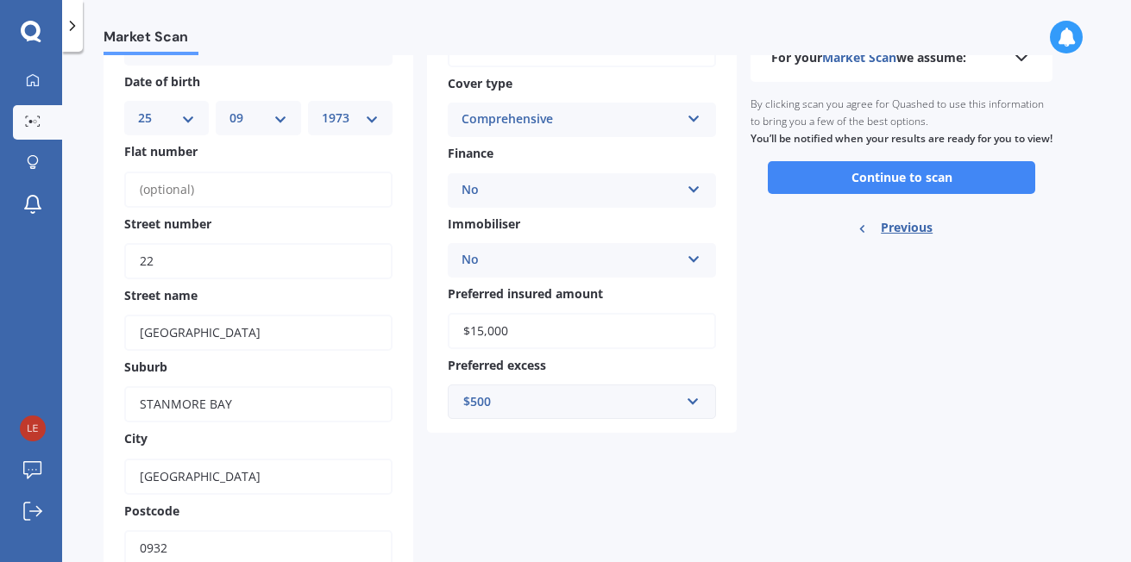
scroll to position [0, 0]
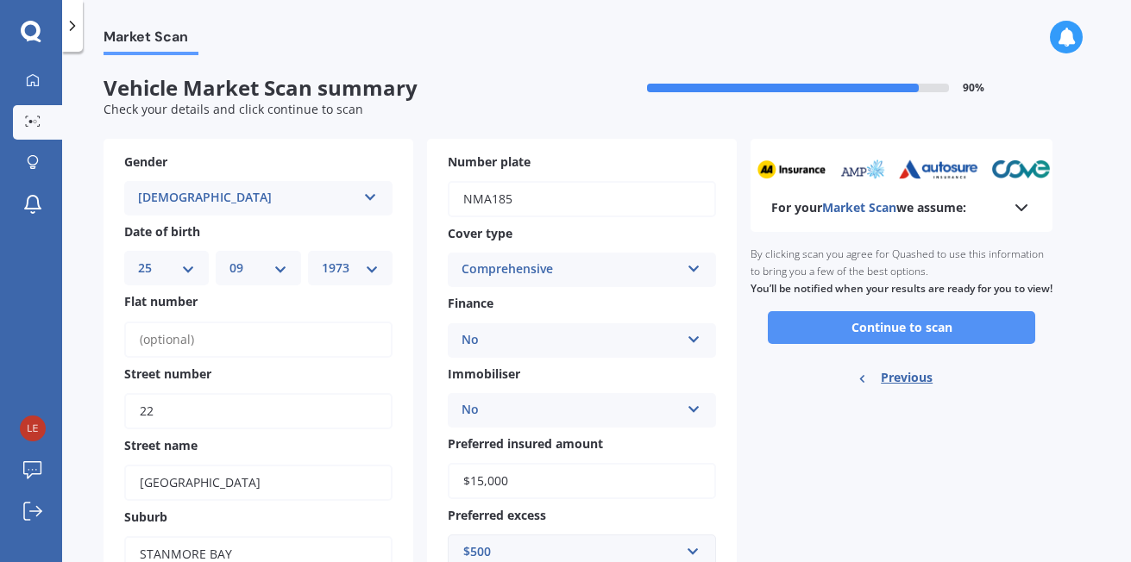
click at [875, 336] on button "Continue to scan" at bounding box center [901, 327] width 267 height 33
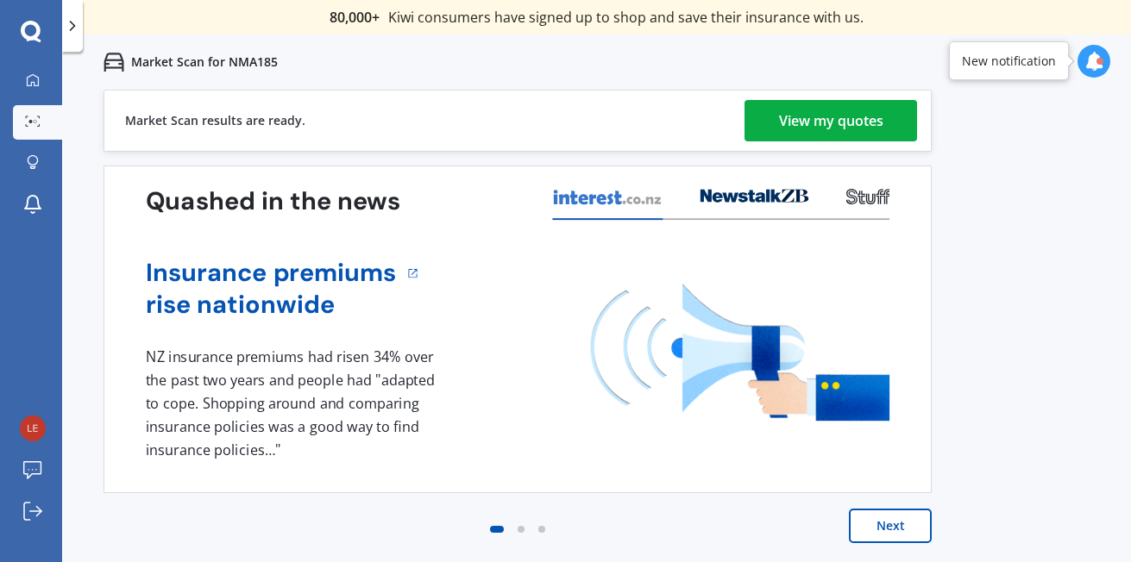
click at [822, 125] on div "View my quotes" at bounding box center [831, 120] width 104 height 41
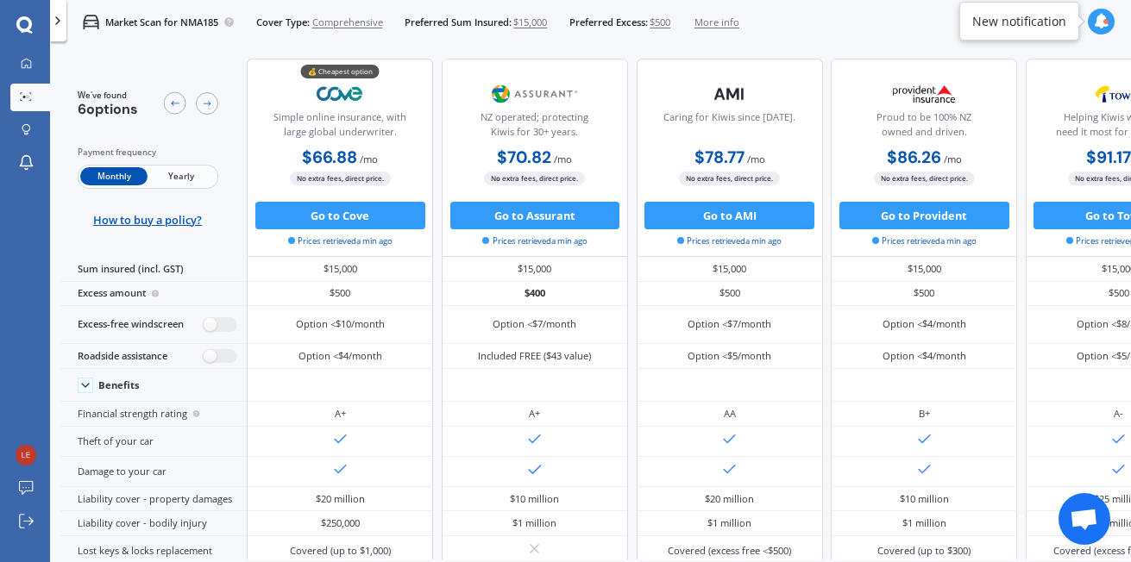
click at [1102, 27] on icon at bounding box center [1102, 22] width 16 height 16
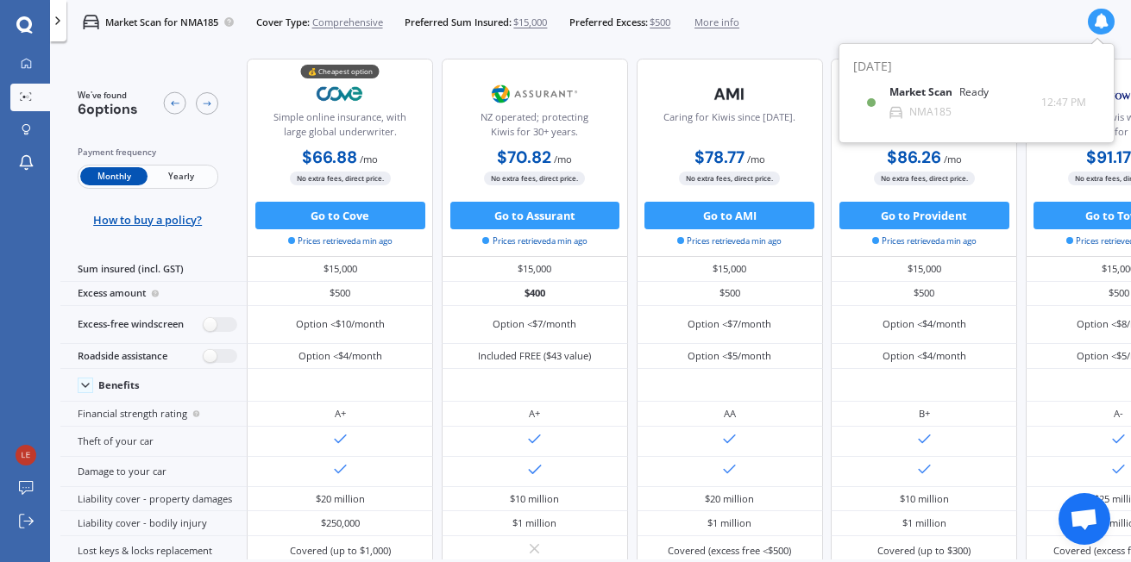
click at [928, 25] on div "Market Scan for NMA185 Cover Type: Comprehensive Preferred Sum Insured: $15,000…" at bounding box center [590, 22] width 1081 height 44
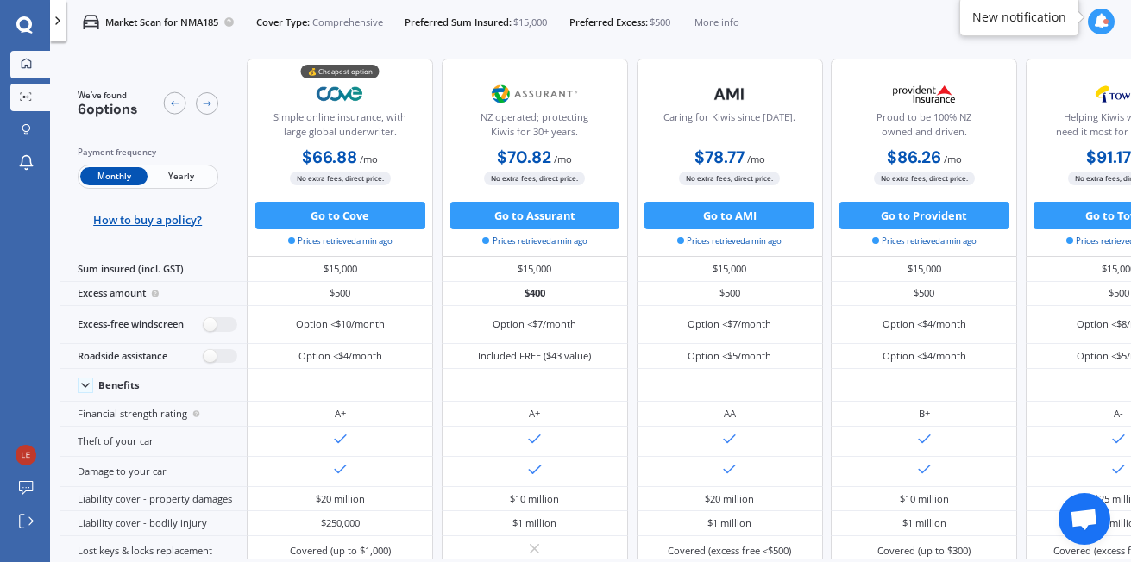
click at [21, 63] on icon at bounding box center [26, 63] width 11 height 11
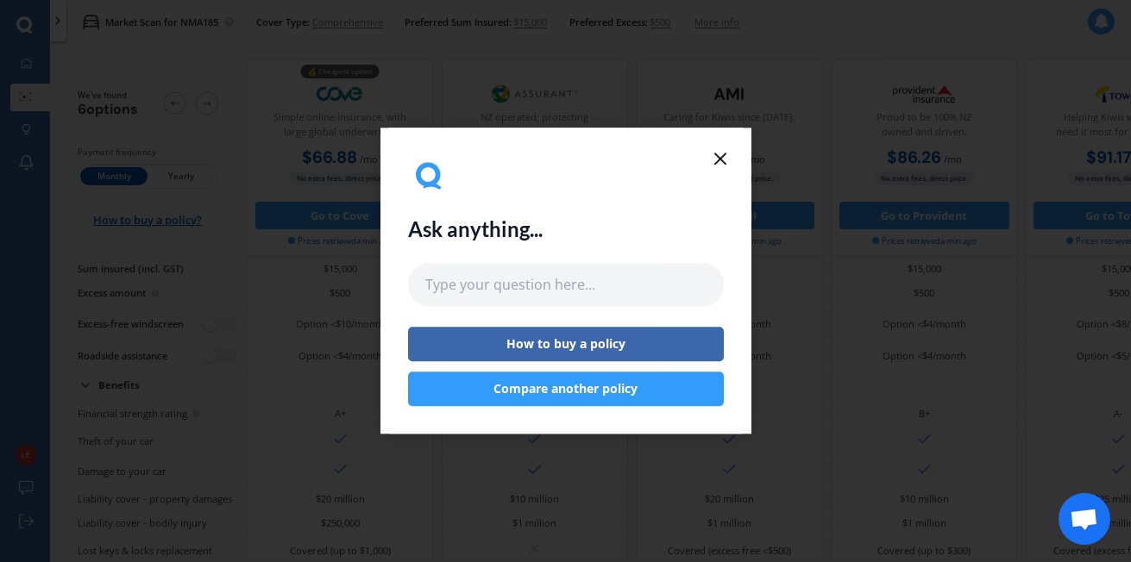
click at [571, 397] on button "Compare another policy" at bounding box center [566, 390] width 316 height 34
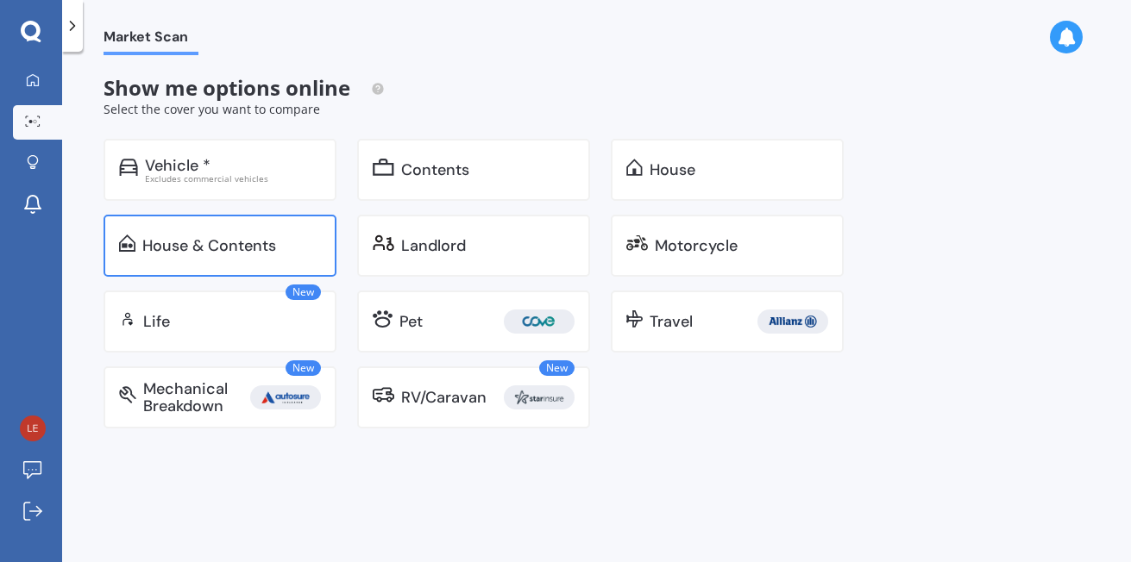
click at [210, 252] on div "House & Contents" at bounding box center [209, 245] width 134 height 17
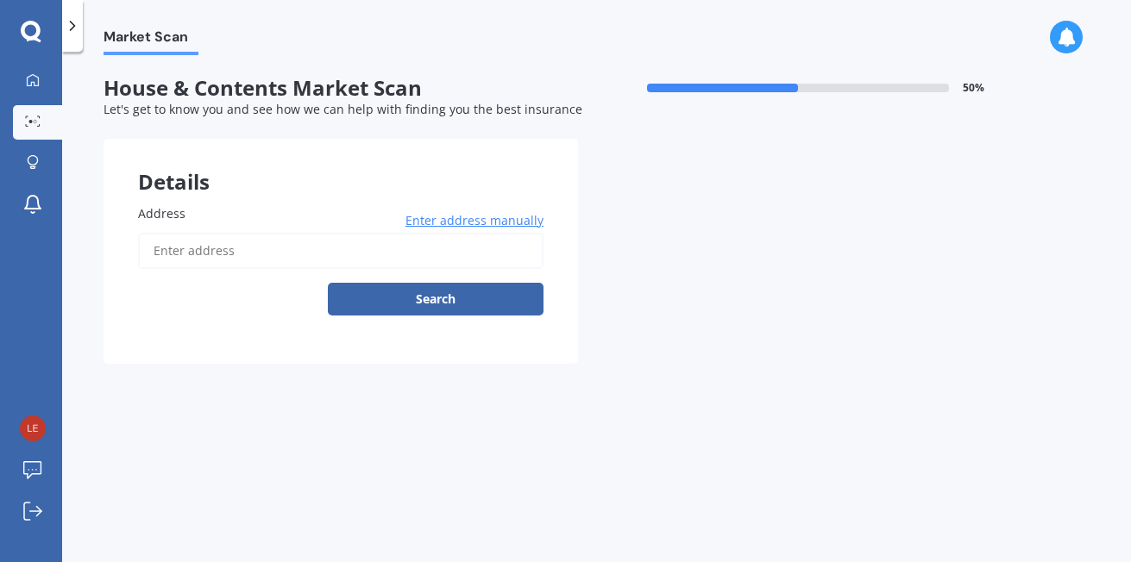
click at [246, 251] on input "Address" at bounding box center [340, 251] width 405 height 36
type input "22 Stanmore Bay Road, Stanmore Bay, Whangaparāoa 0932"
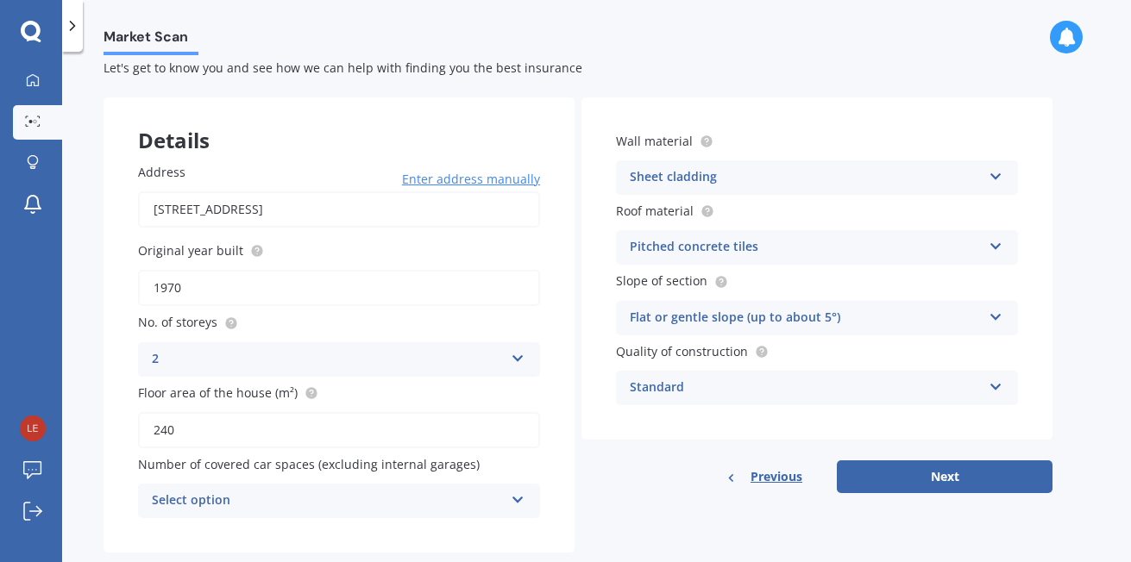
scroll to position [77, 0]
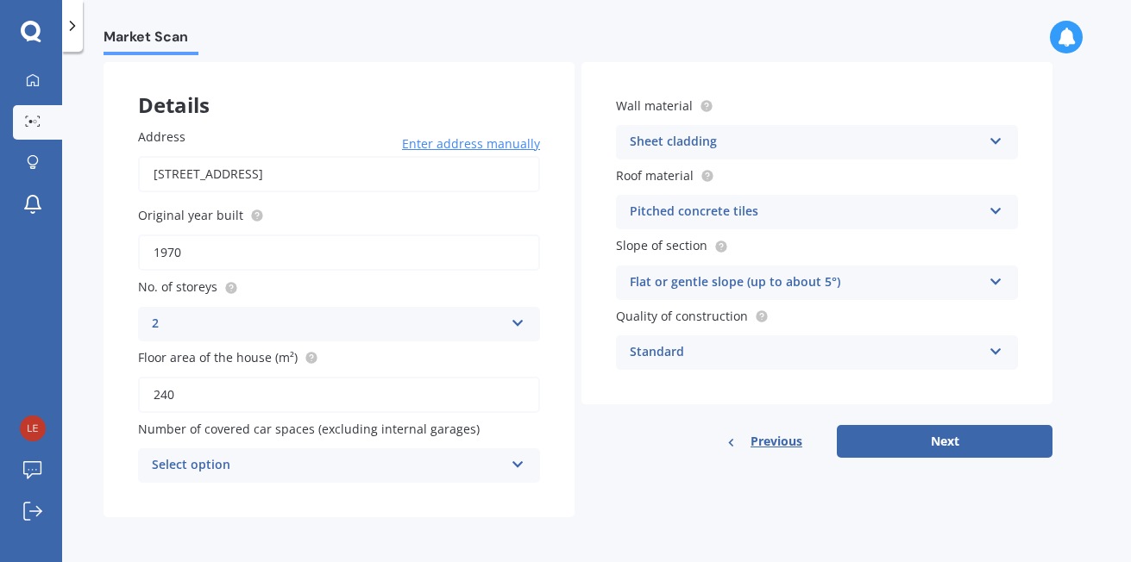
click at [512, 466] on icon at bounding box center [518, 461] width 15 height 12
click at [681, 464] on div "Details Address 22 Stanmore Bay Road, Stanmore Bay, Whangaparāoa 0932 Enter add…" at bounding box center [577, 289] width 949 height 455
click at [988, 140] on icon at bounding box center [995, 138] width 15 height 12
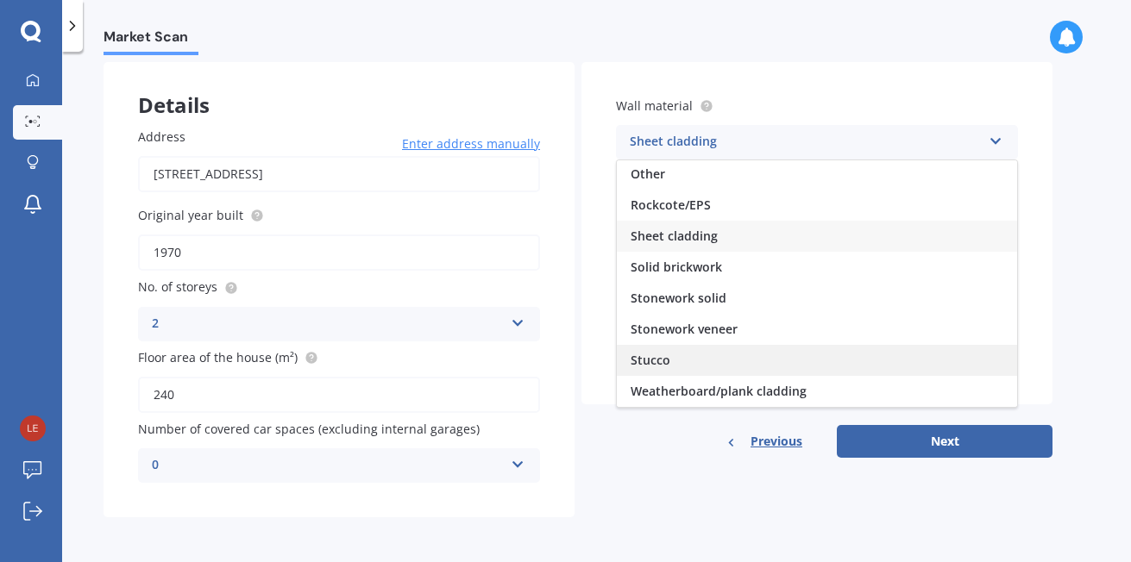
scroll to position [0, 0]
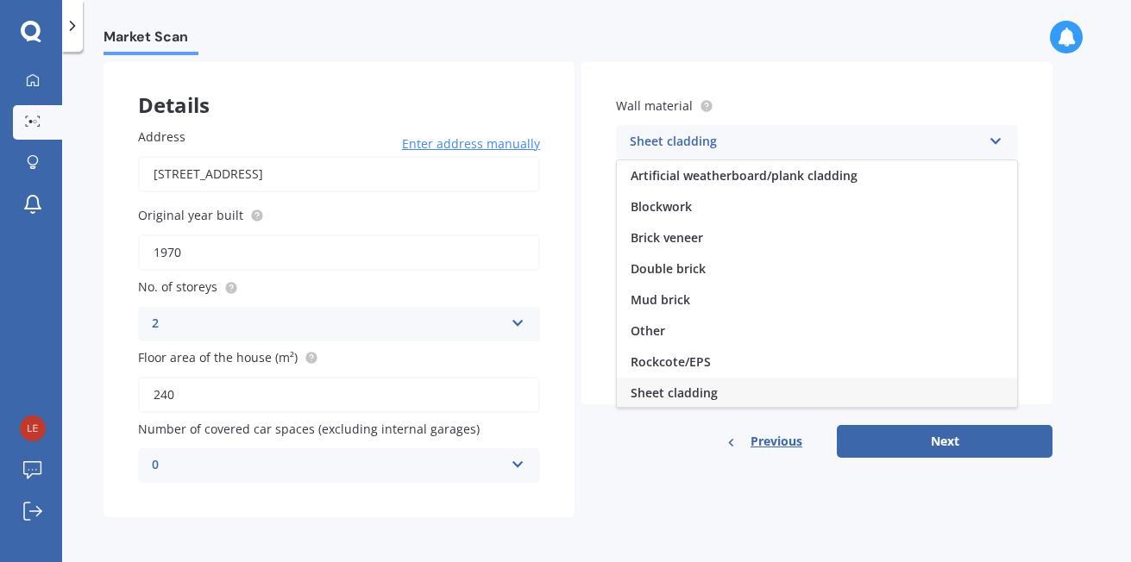
click at [740, 173] on span "Artificial weatherboard/plank cladding" at bounding box center [743, 175] width 227 height 16
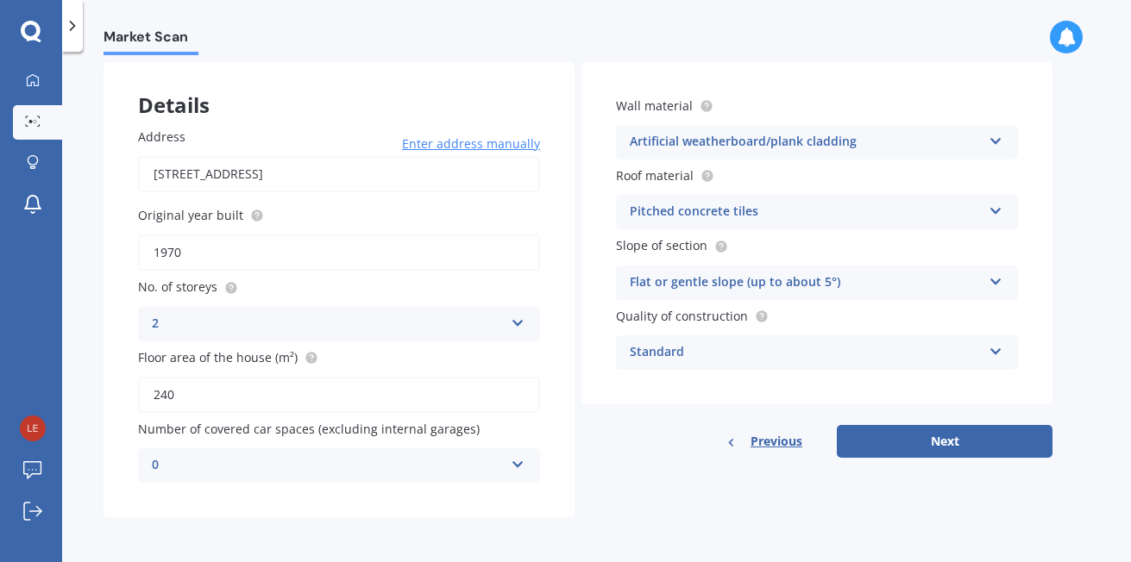
click at [994, 210] on icon at bounding box center [995, 208] width 15 height 12
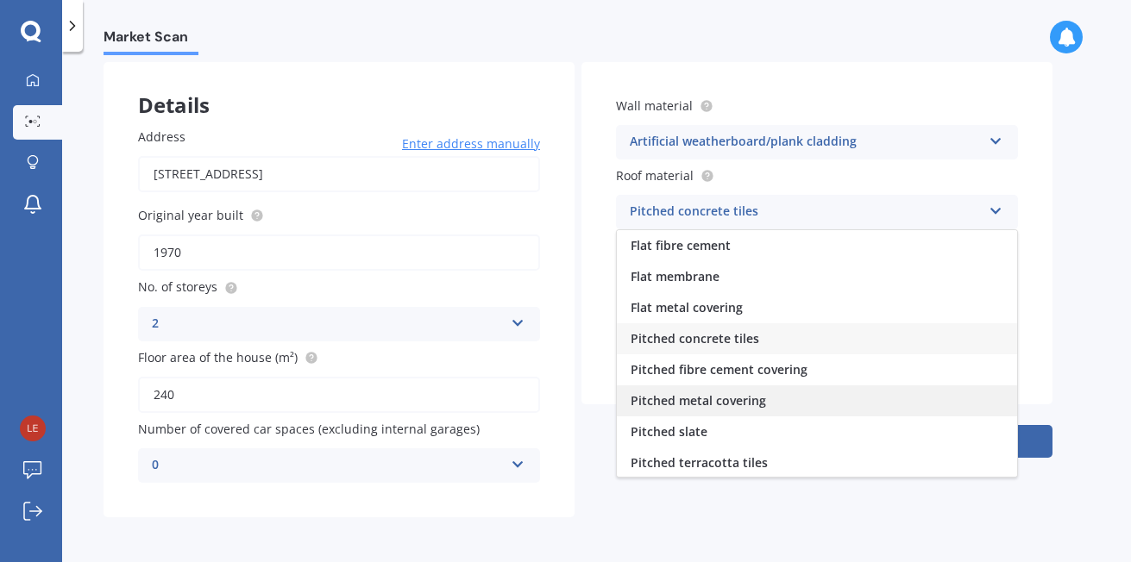
scroll to position [64, 0]
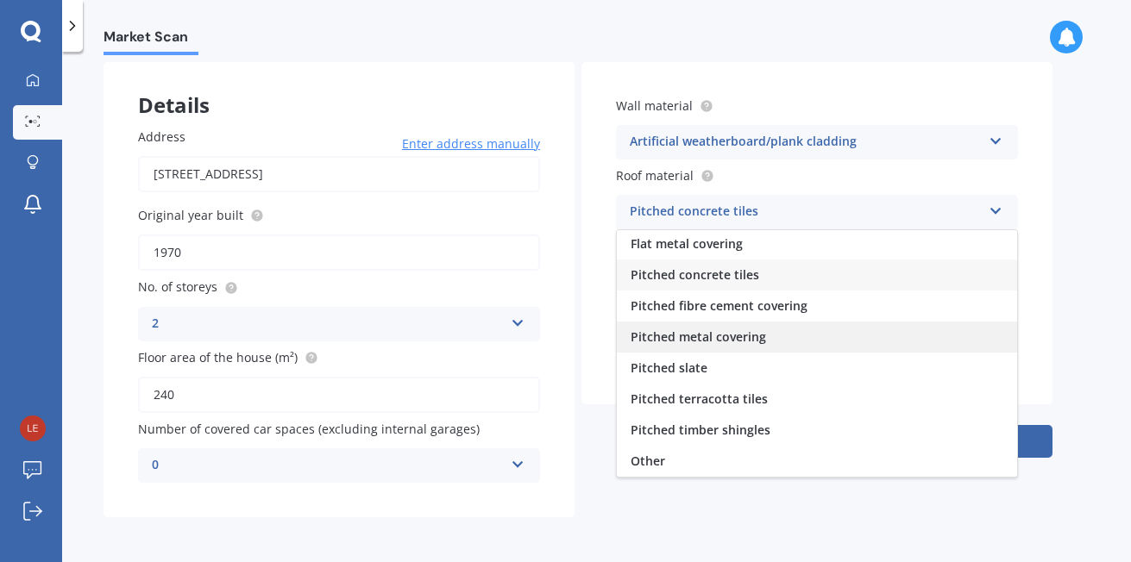
click at [730, 338] on span "Pitched metal covering" at bounding box center [697, 337] width 135 height 16
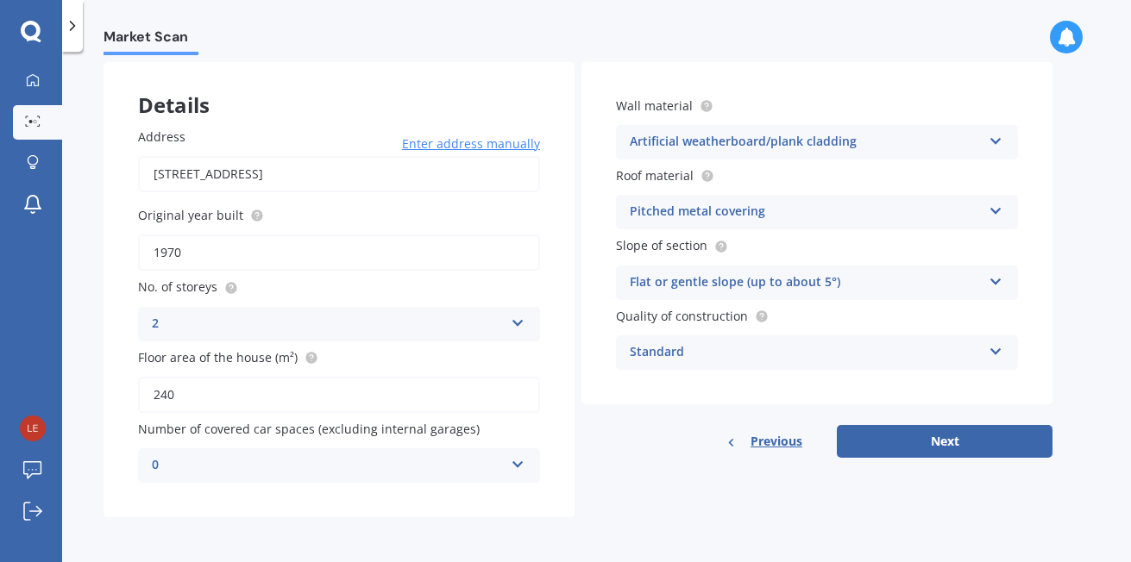
click at [992, 279] on icon at bounding box center [995, 279] width 15 height 12
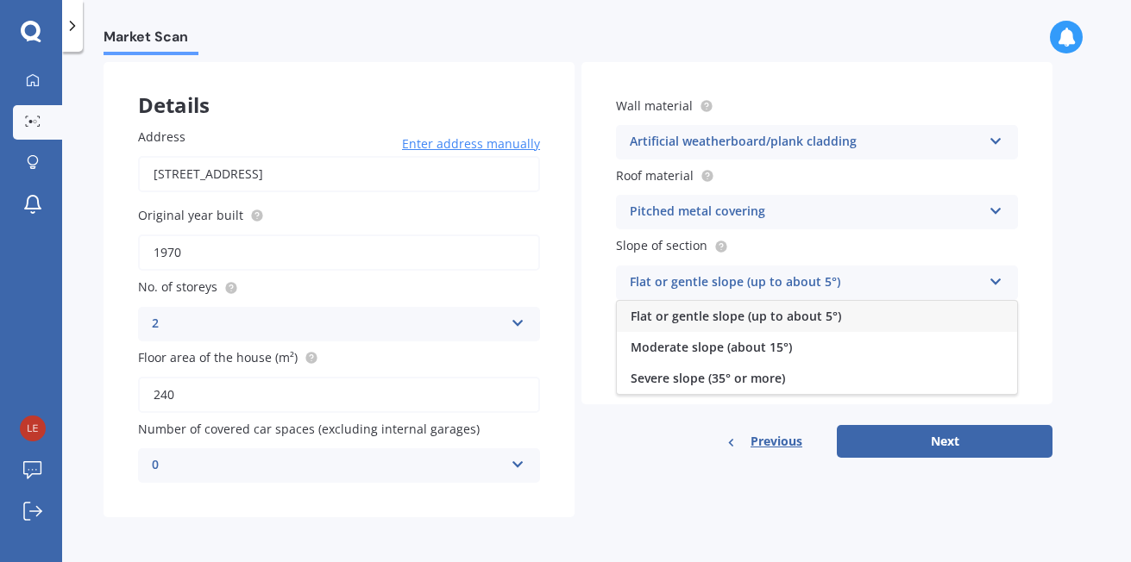
click at [838, 321] on div "Flat or gentle slope (up to about 5°)" at bounding box center [817, 316] width 400 height 31
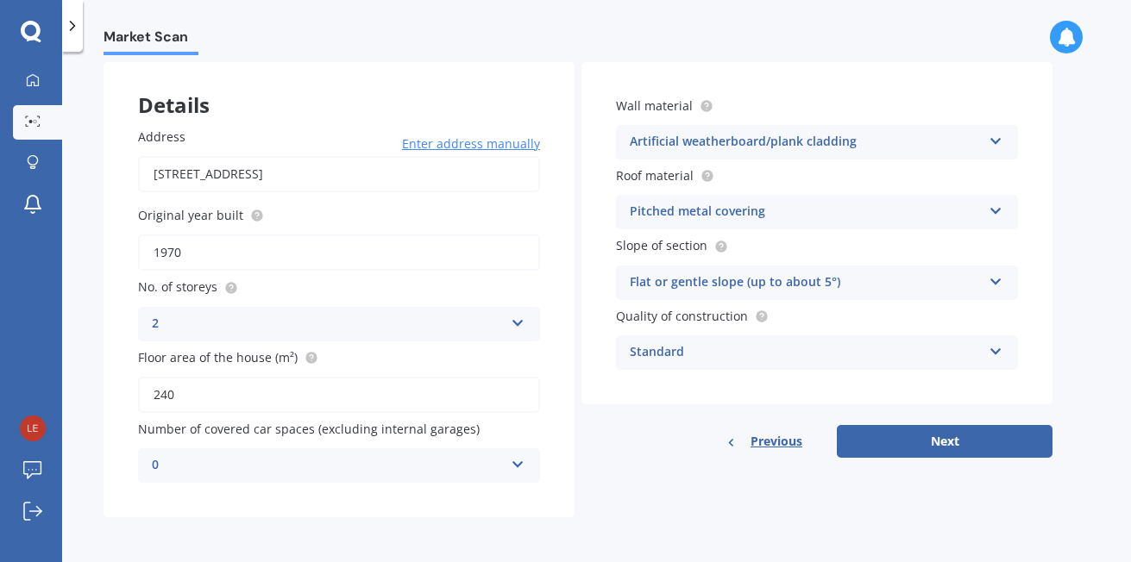
click at [987, 353] on div "Standard Standard High Prestige" at bounding box center [817, 352] width 402 height 34
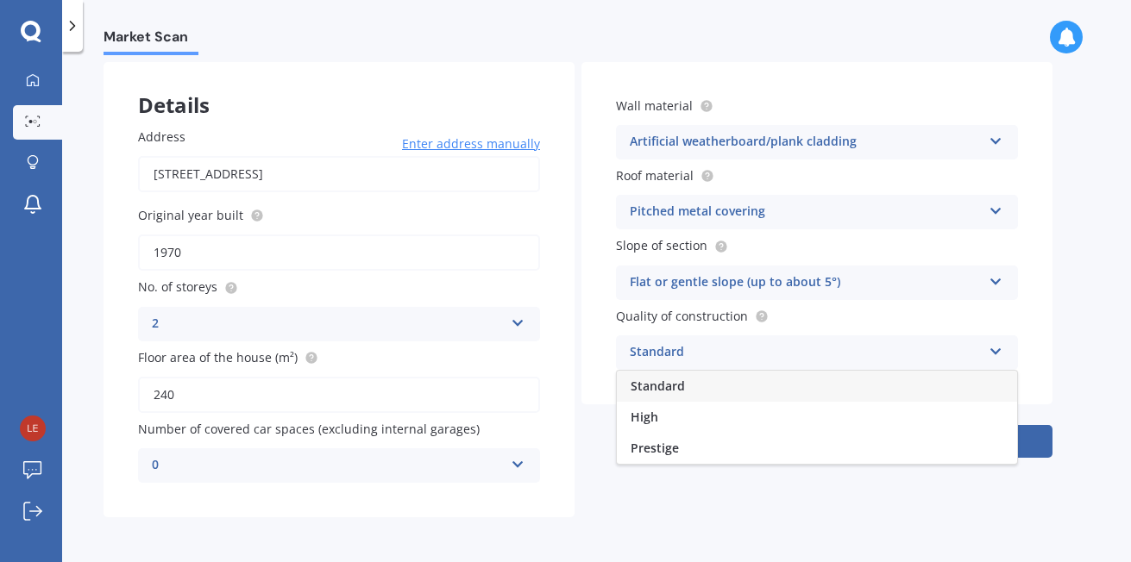
click at [757, 383] on div "Standard" at bounding box center [817, 386] width 400 height 31
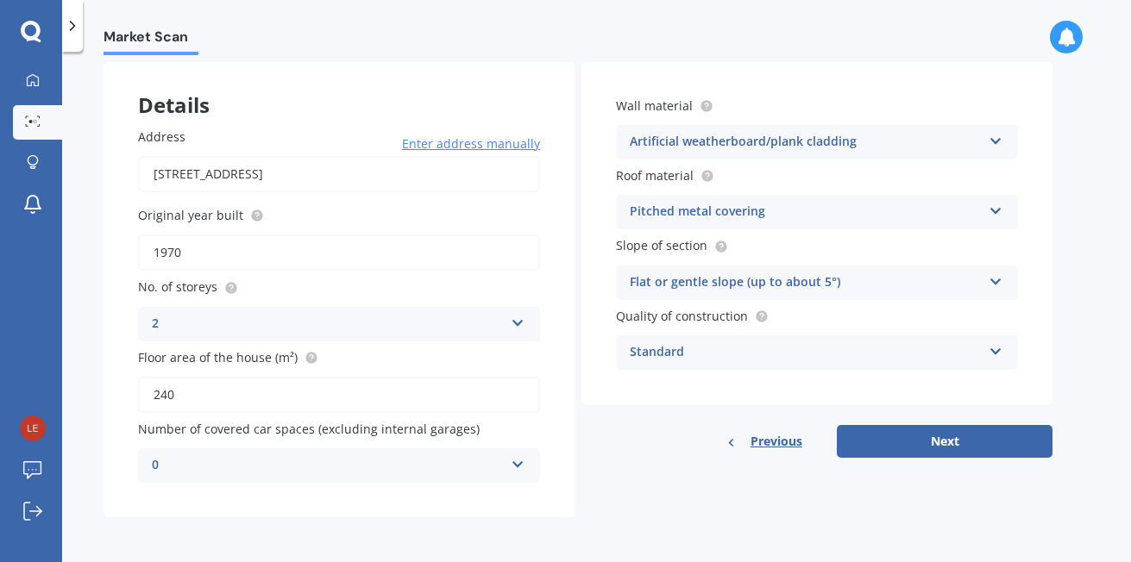
click at [513, 324] on icon at bounding box center [518, 320] width 15 height 12
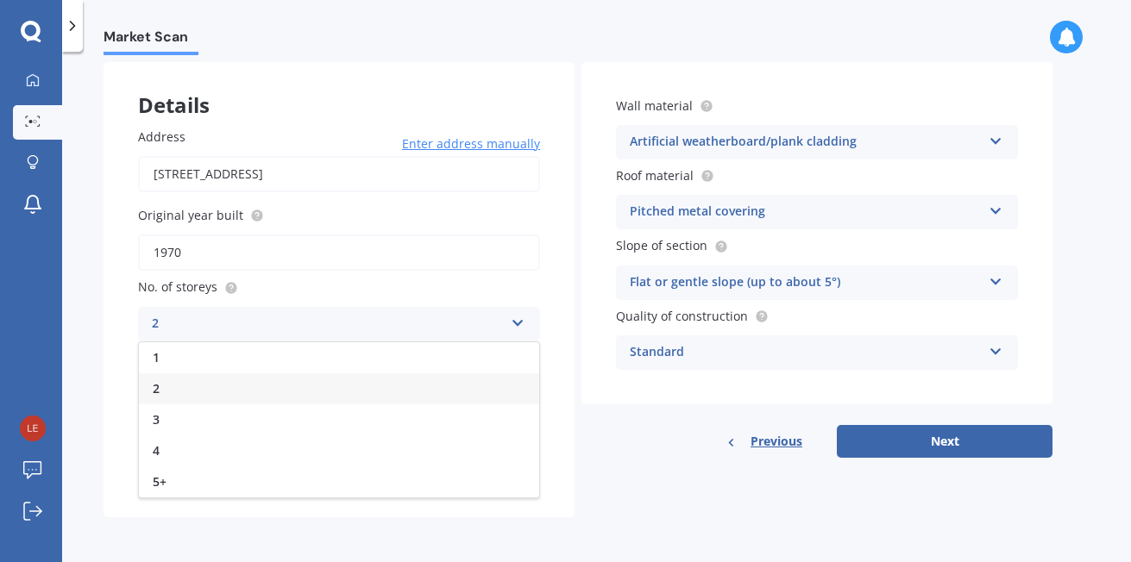
click at [182, 379] on div "2" at bounding box center [339, 388] width 400 height 31
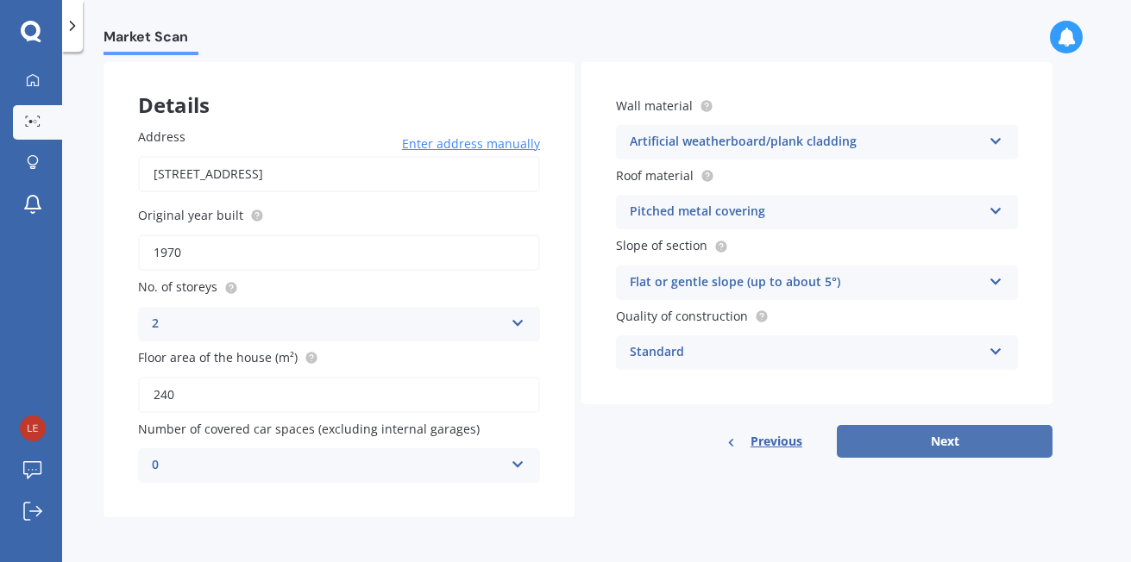
click at [900, 438] on button "Next" at bounding box center [945, 441] width 216 height 33
select select "25"
select select "09"
select select "1973"
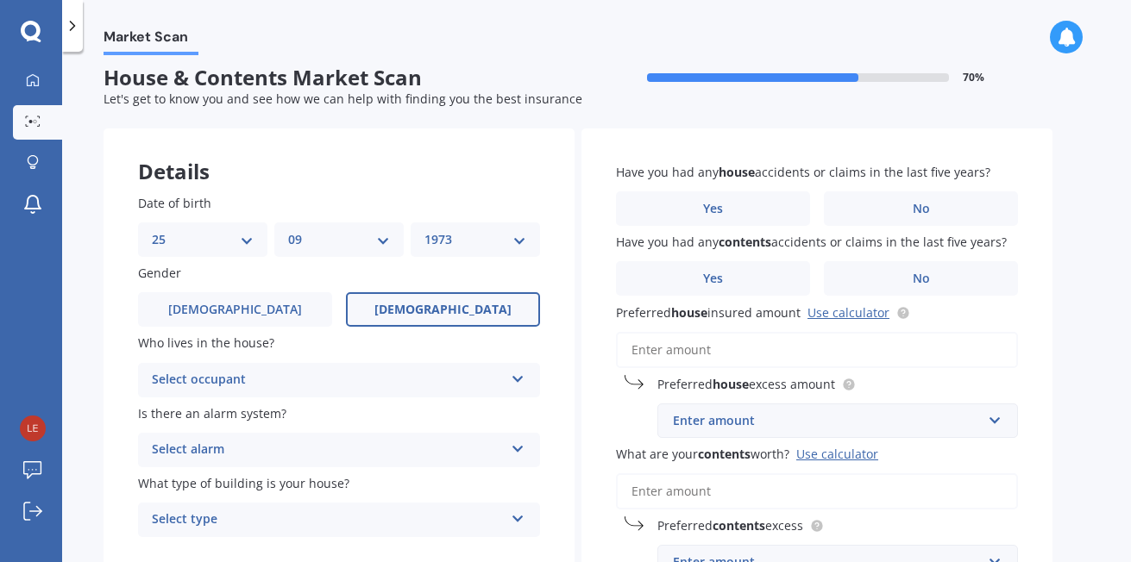
scroll to position [0, 0]
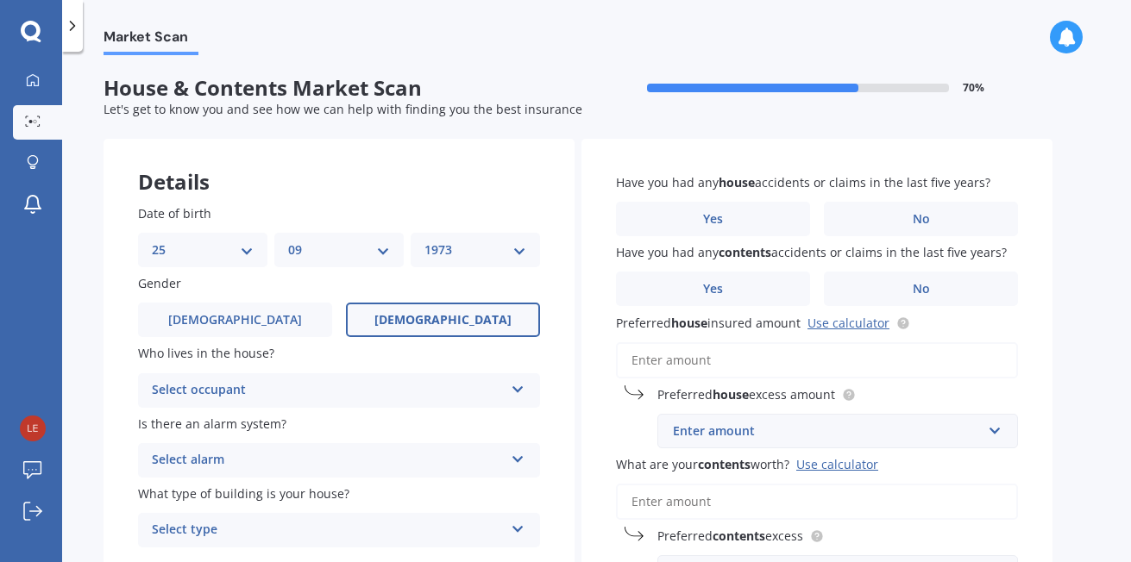
click at [514, 390] on icon at bounding box center [518, 386] width 15 height 12
click at [246, 429] on div "Owner" at bounding box center [339, 424] width 400 height 31
click at [513, 457] on icon at bounding box center [518, 456] width 15 height 12
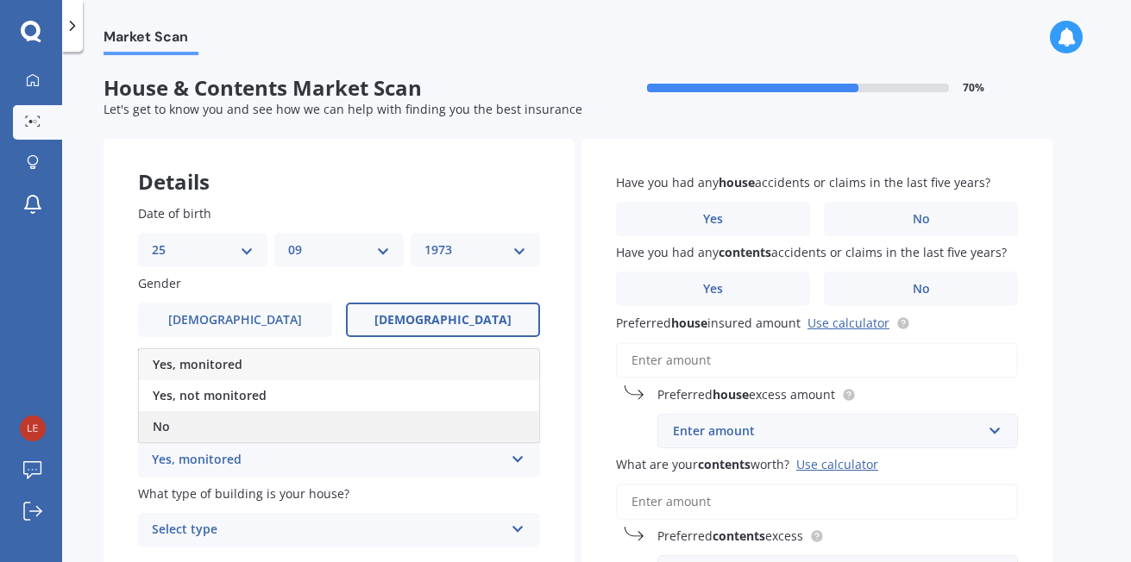
click at [219, 436] on div "No" at bounding box center [339, 426] width 400 height 31
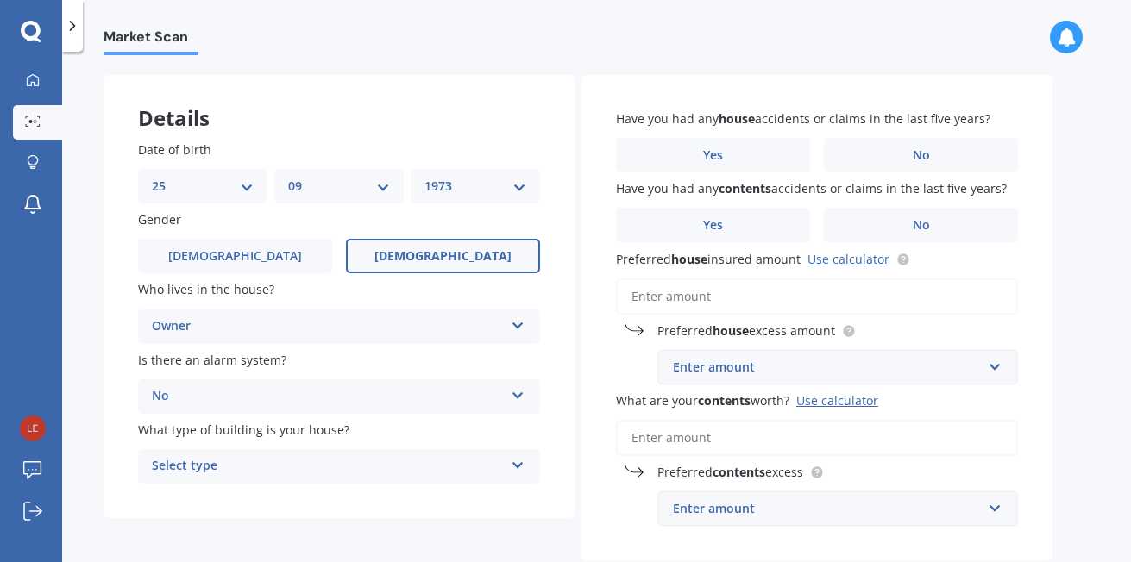
scroll to position [160, 0]
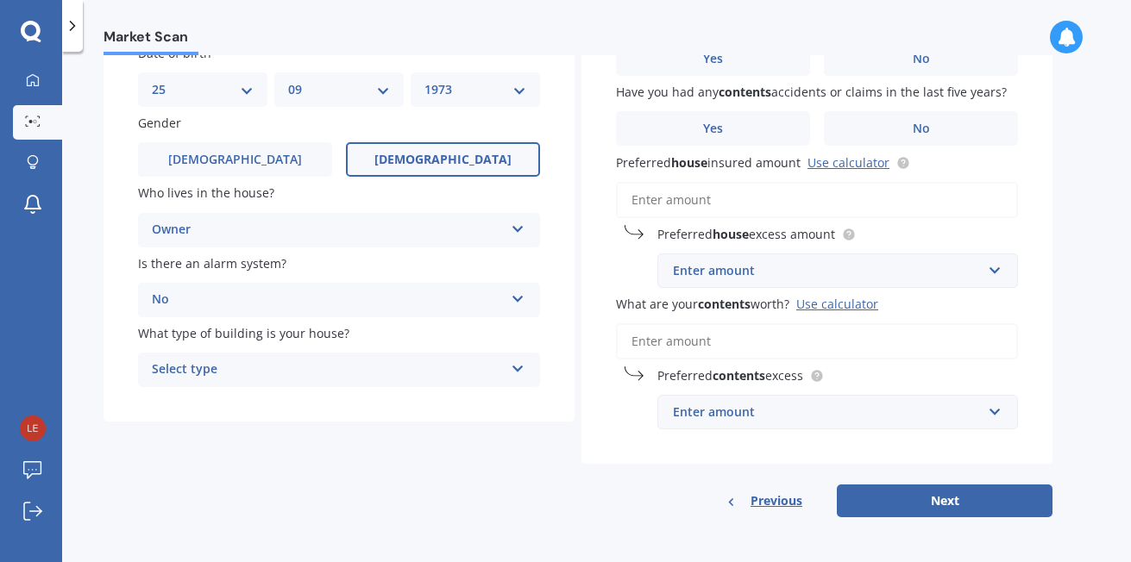
click at [511, 367] on icon at bounding box center [518, 366] width 15 height 12
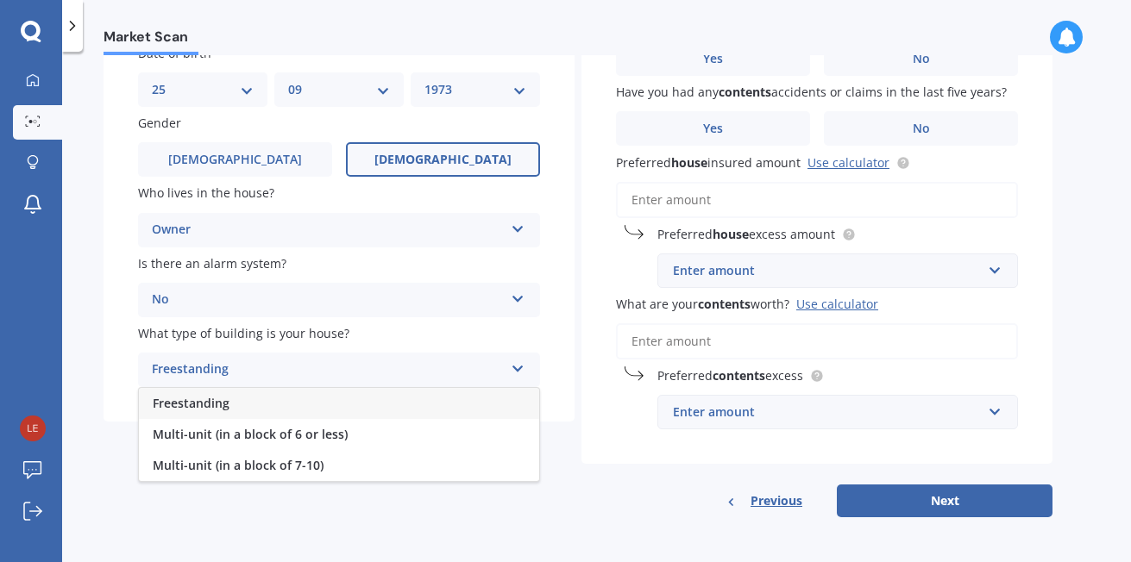
click at [244, 406] on div "Freestanding" at bounding box center [339, 403] width 400 height 31
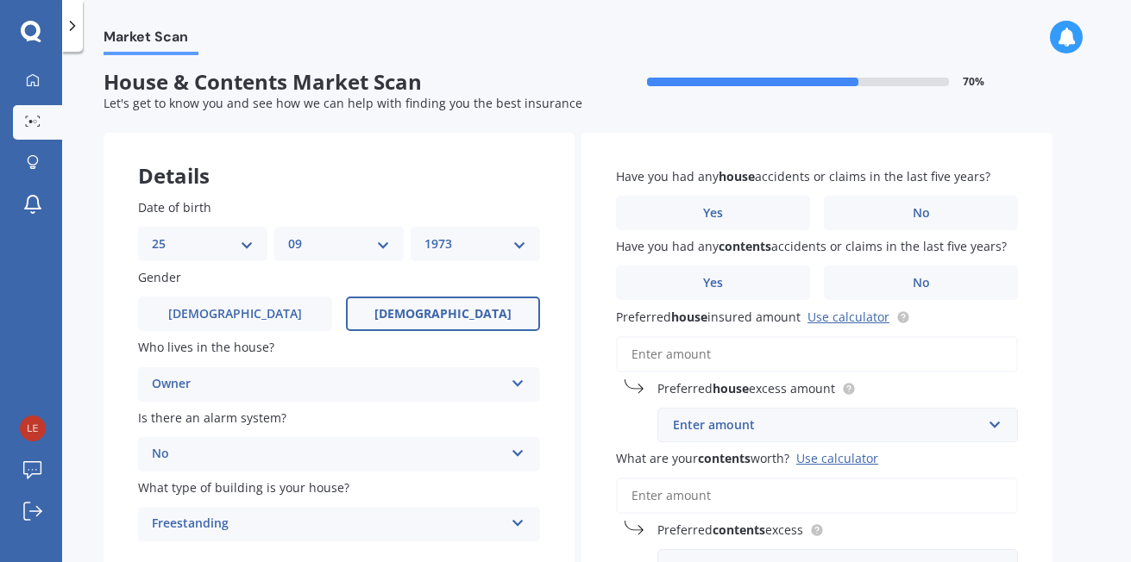
scroll to position [0, 0]
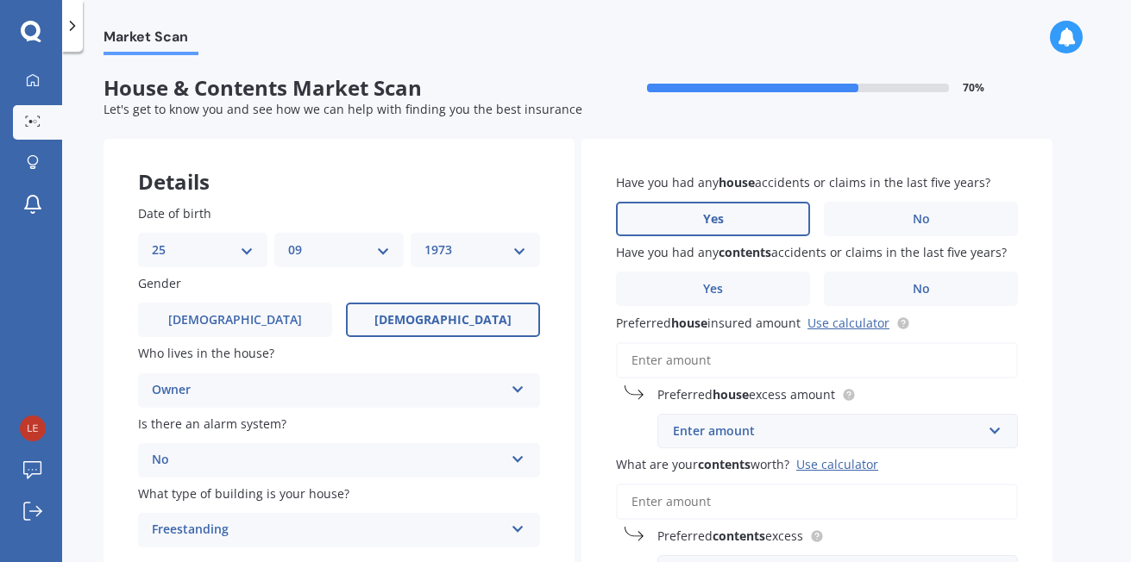
click at [743, 217] on label "Yes" at bounding box center [713, 219] width 194 height 34
click at [0, 0] on input "Yes" at bounding box center [0, 0] width 0 height 0
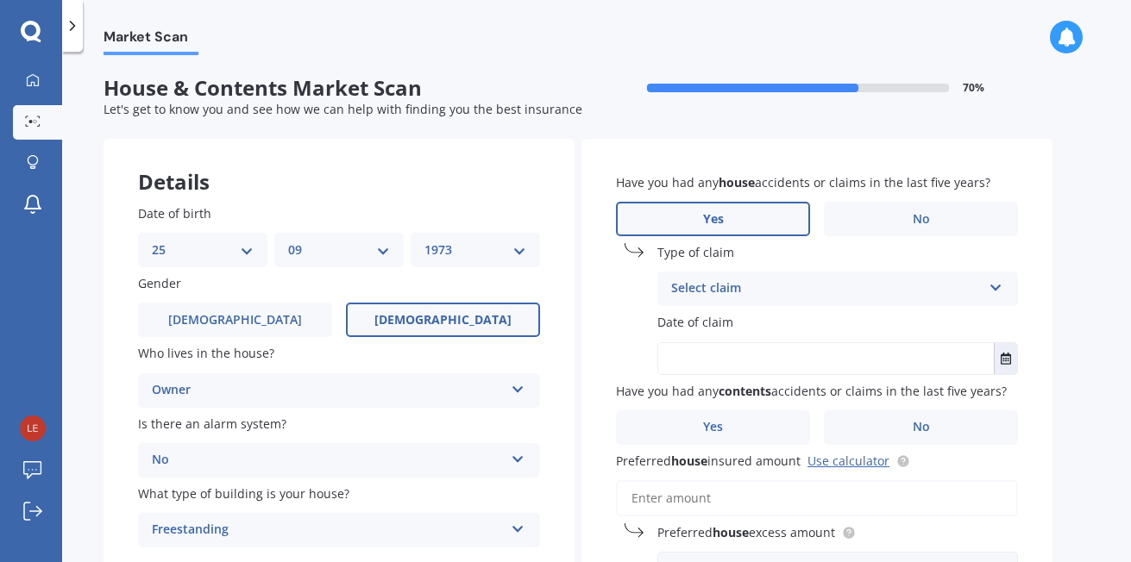
click at [910, 281] on div "Select claim" at bounding box center [826, 289] width 310 height 21
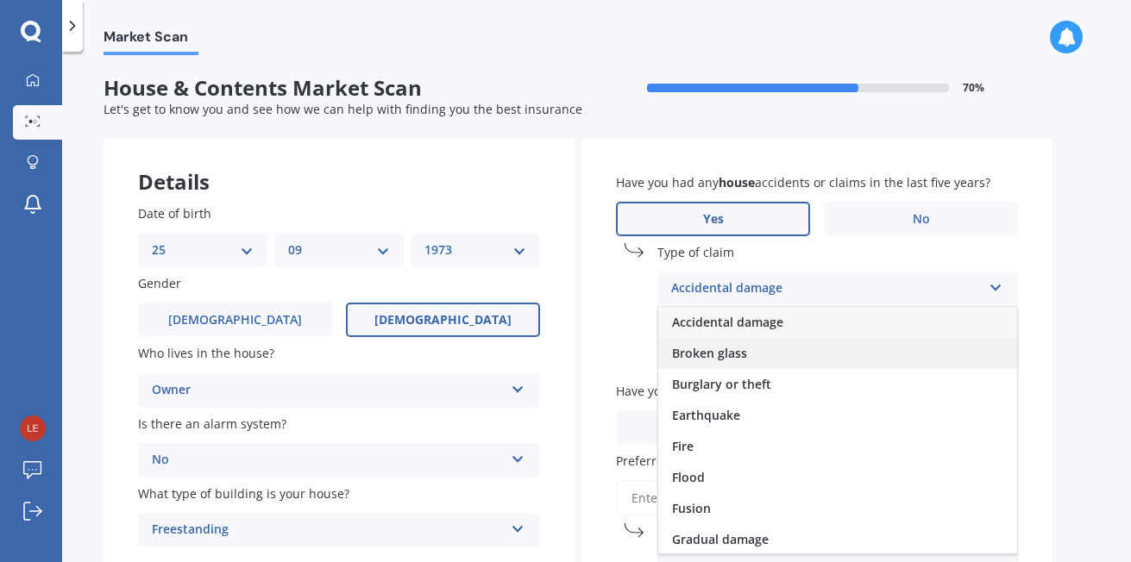
click at [740, 354] on span "Broken glass" at bounding box center [709, 353] width 75 height 16
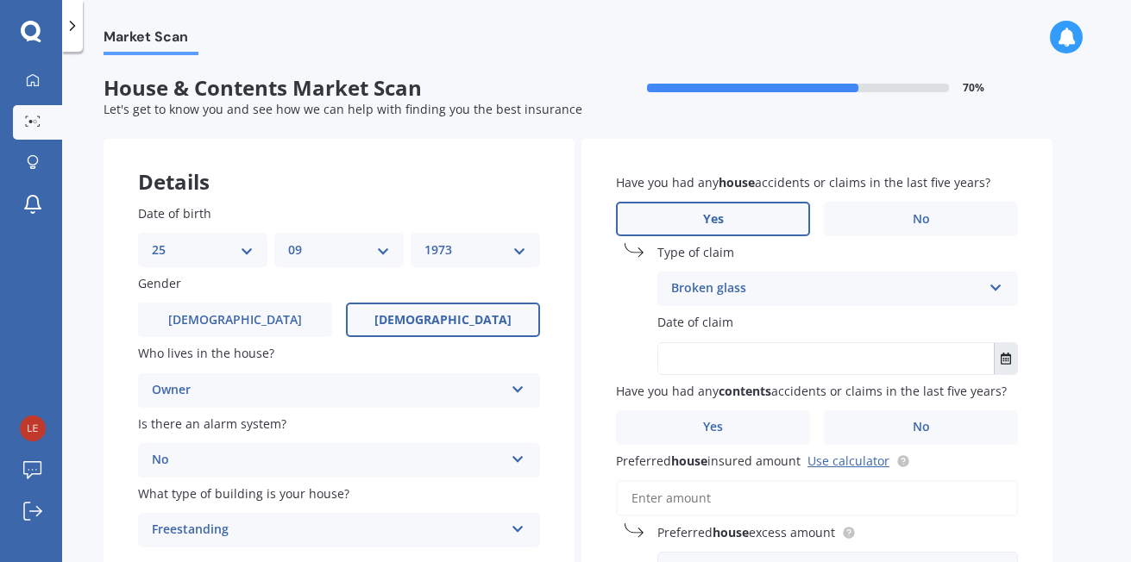
click at [1010, 361] on icon "Select date" at bounding box center [1005, 359] width 10 height 12
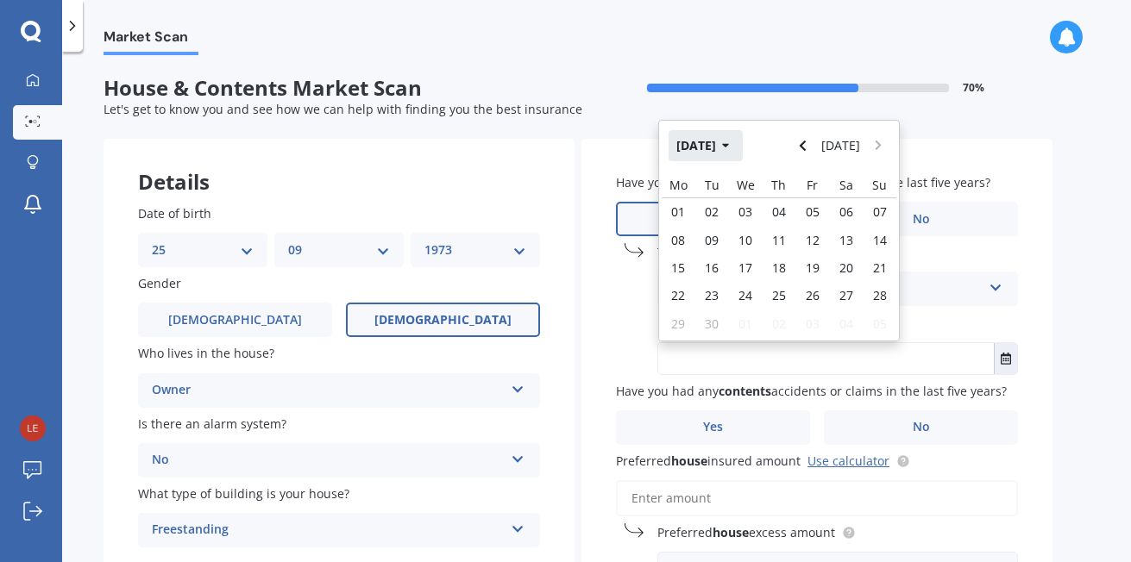
click at [730, 143] on icon "button" at bounding box center [726, 146] width 8 height 12
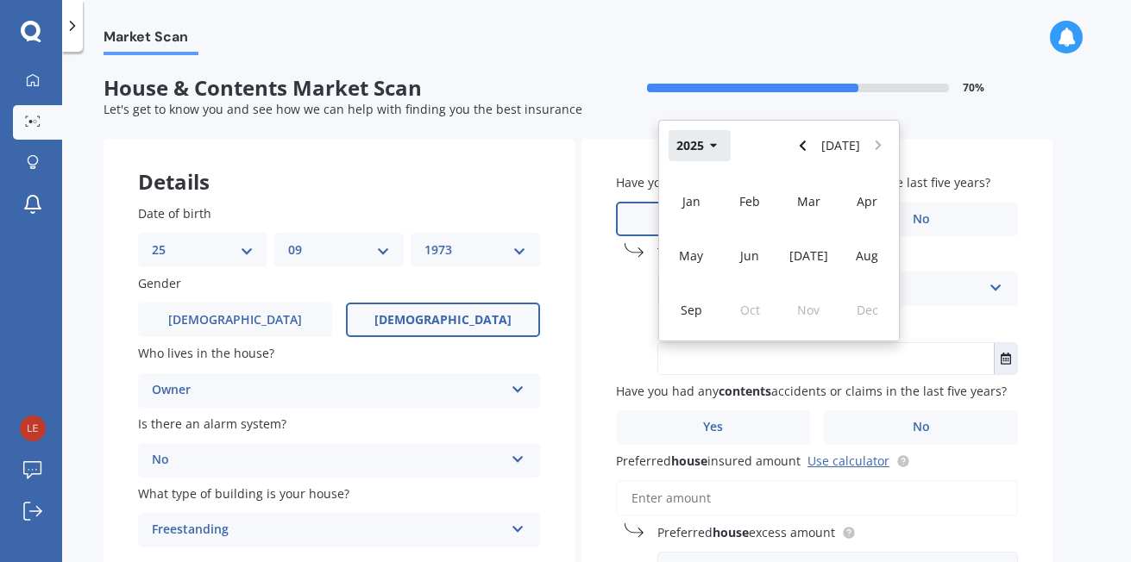
click at [705, 150] on button "2025" at bounding box center [699, 145] width 62 height 31
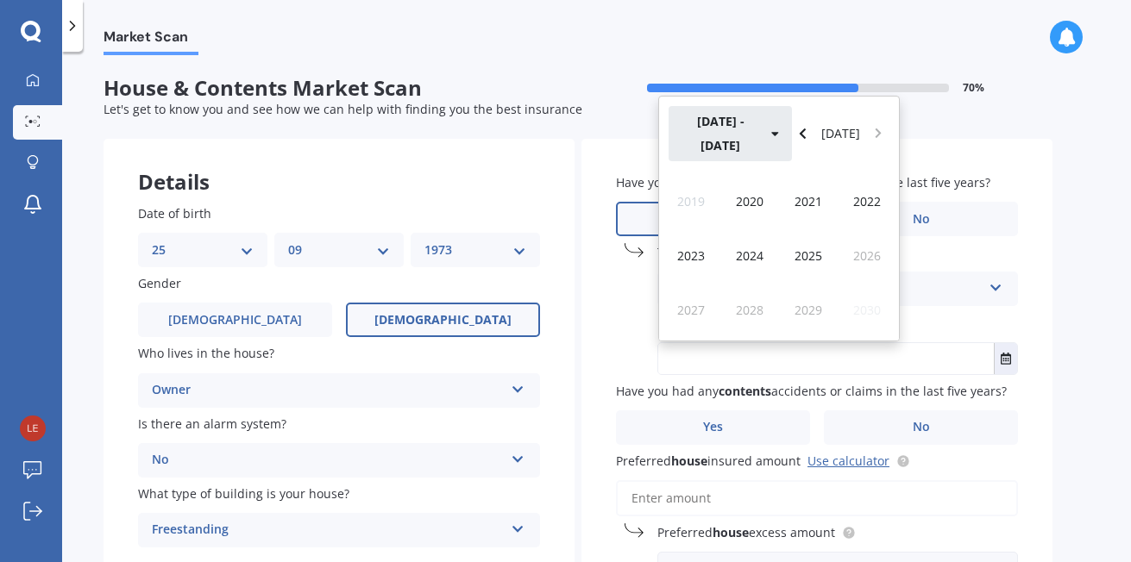
click at [705, 148] on button "2020 - 2029" at bounding box center [729, 133] width 123 height 55
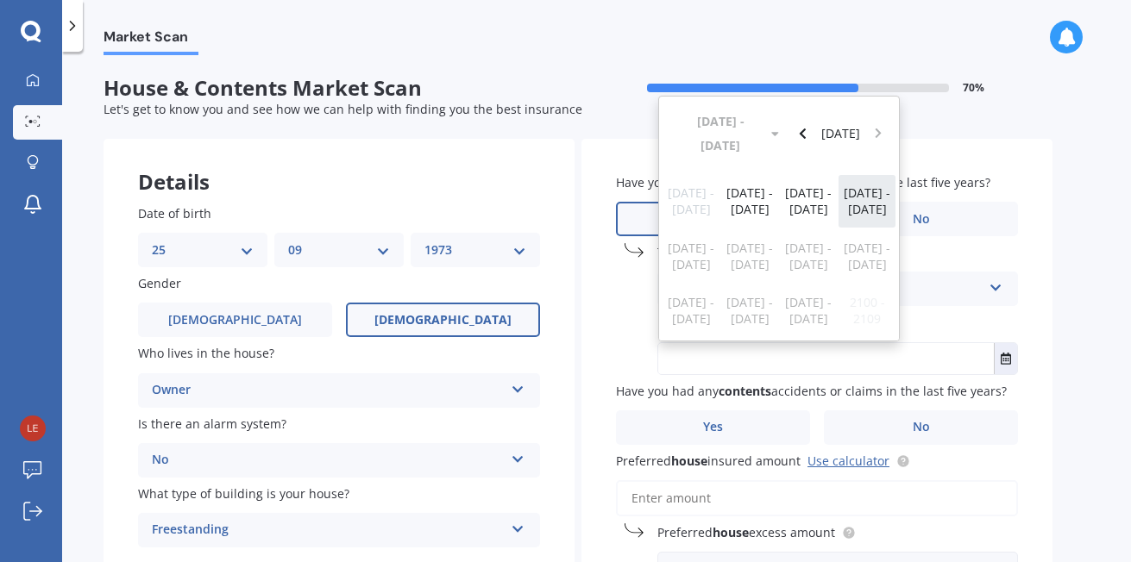
click at [852, 211] on span "2020 - 2029" at bounding box center [866, 201] width 47 height 33
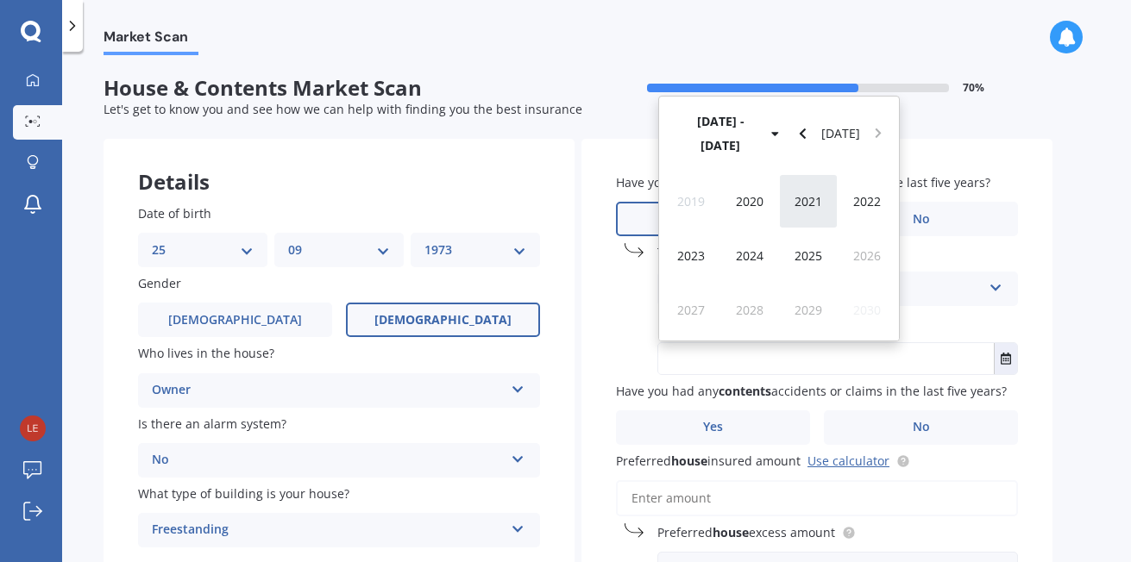
click at [803, 214] on div "2021" at bounding box center [808, 201] width 59 height 54
click at [804, 211] on div "Mar" at bounding box center [808, 201] width 59 height 54
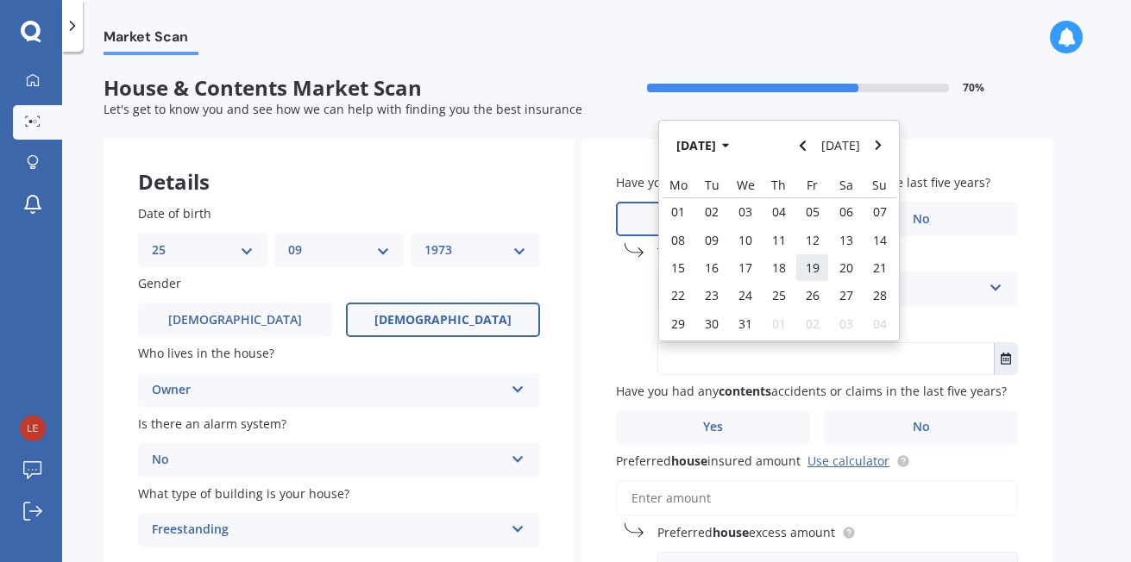
click at [818, 259] on div "19" at bounding box center [812, 268] width 34 height 28
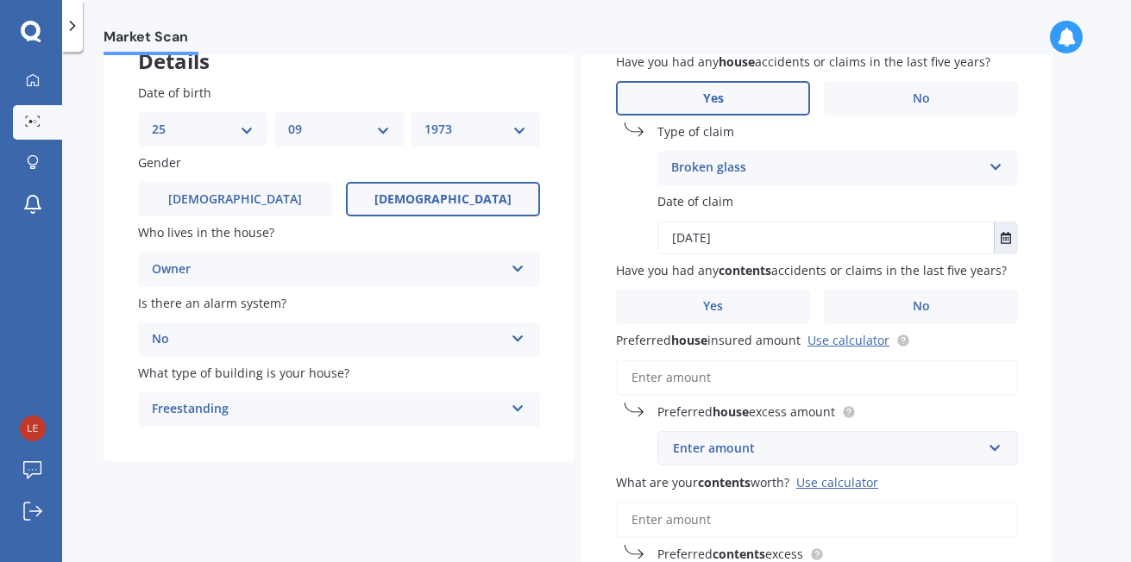
scroll to position [172, 0]
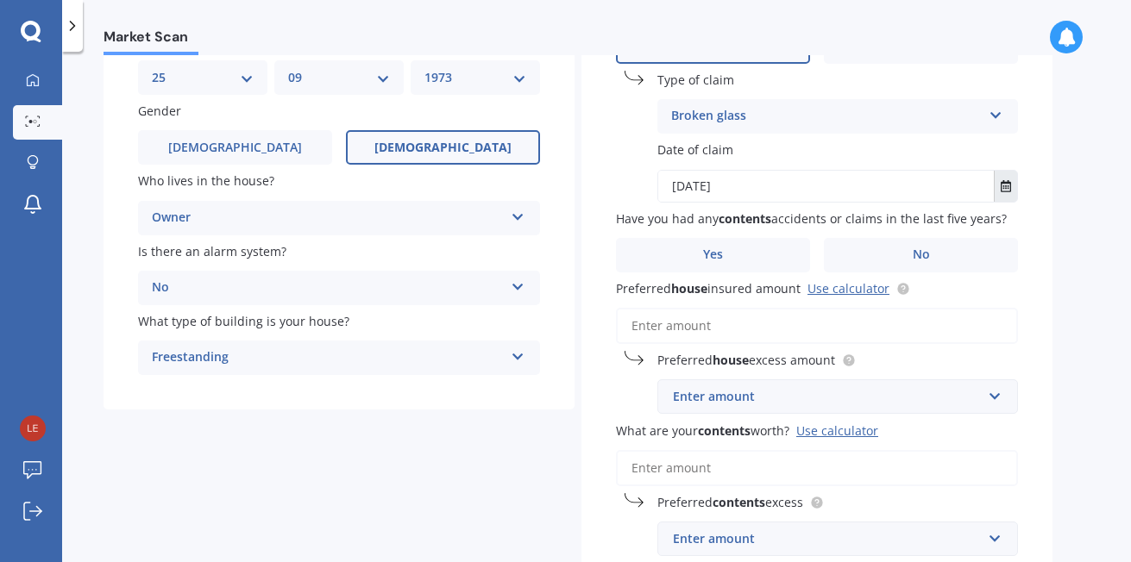
click at [997, 181] on button "Select date" at bounding box center [1005, 186] width 23 height 31
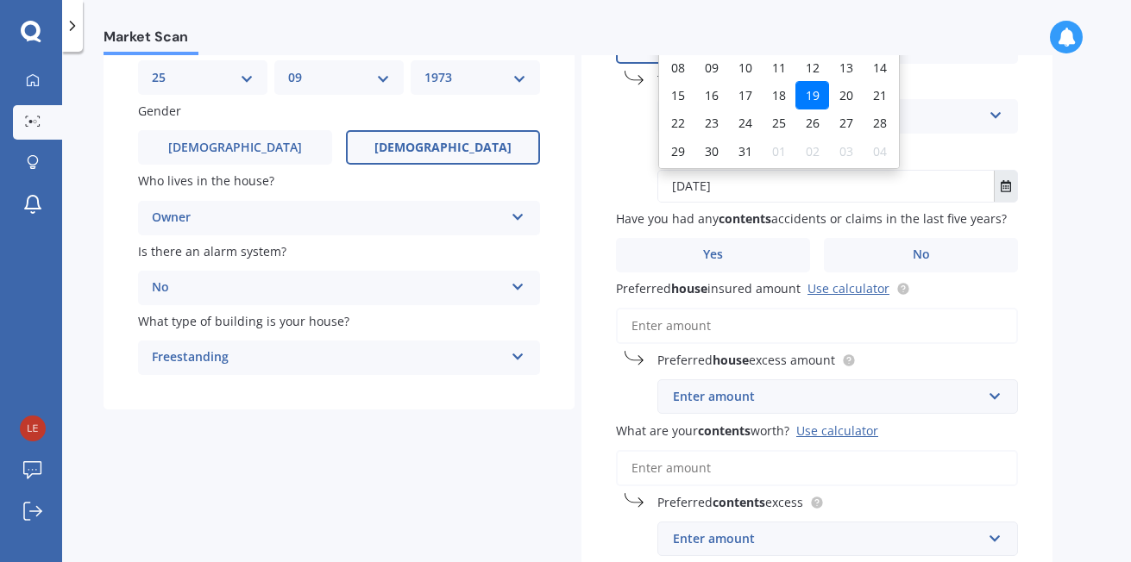
scroll to position [0, 0]
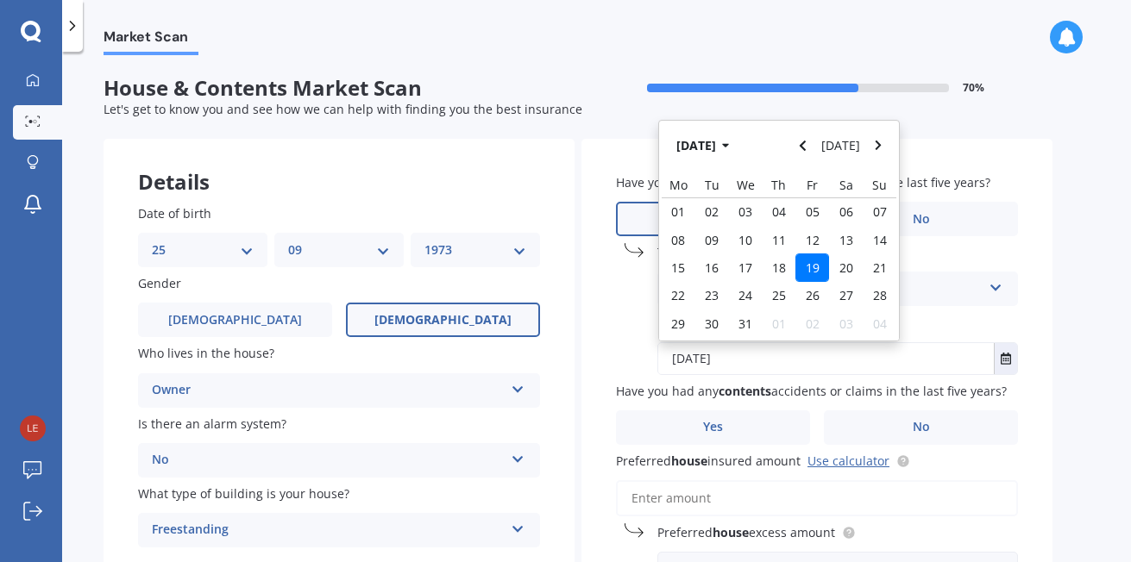
click at [736, 147] on button "Mar 2021" at bounding box center [705, 145] width 74 height 31
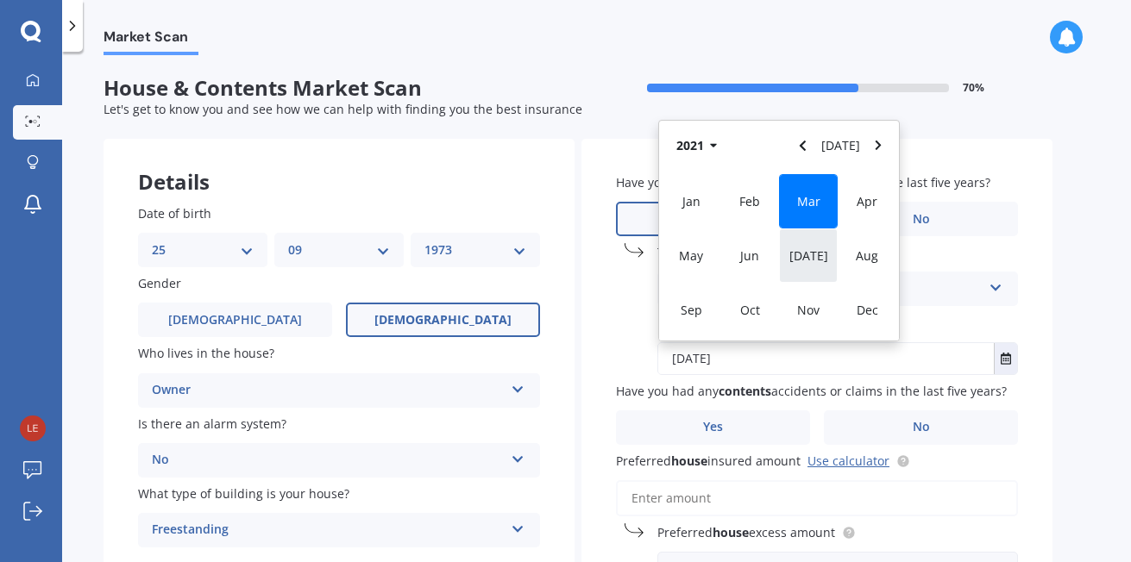
click at [801, 254] on span "Jul" at bounding box center [808, 256] width 39 height 16
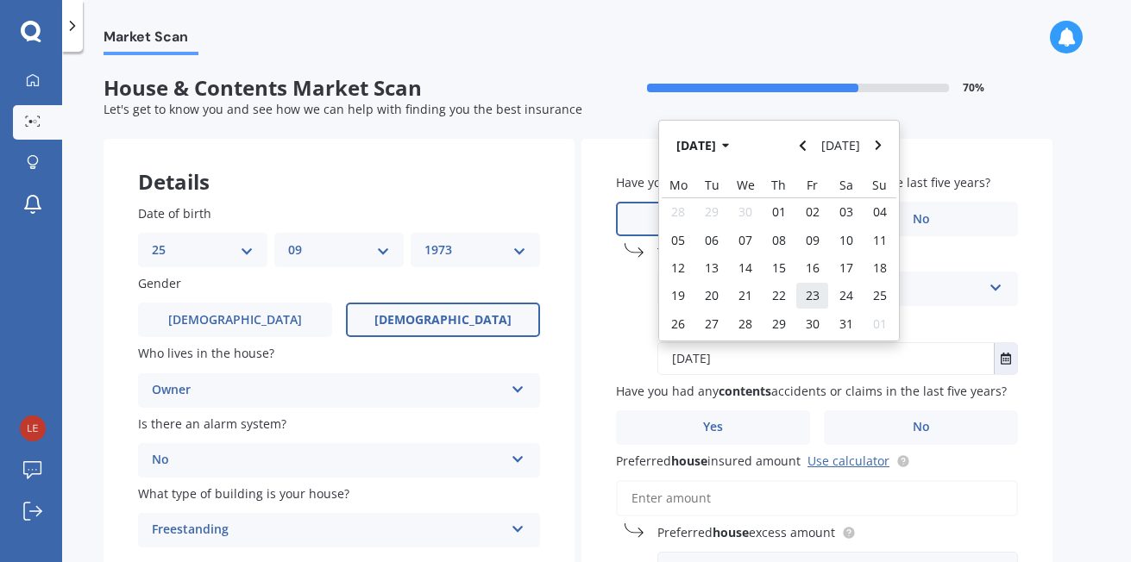
click at [810, 296] on span "23" at bounding box center [813, 295] width 14 height 16
type input "23/07/2021"
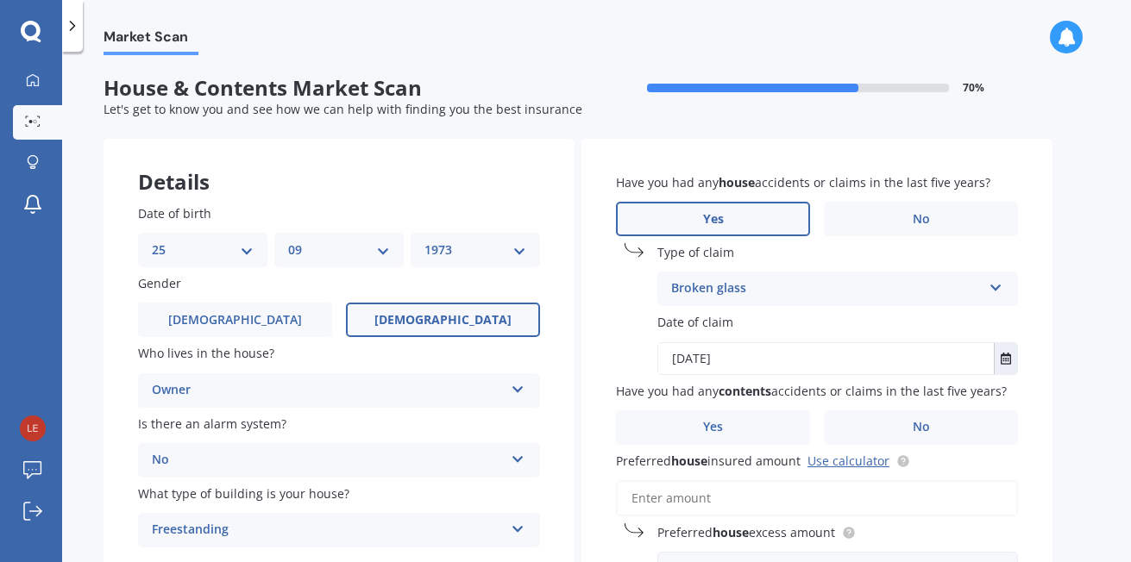
click at [911, 321] on label "Date of claim" at bounding box center [834, 322] width 354 height 18
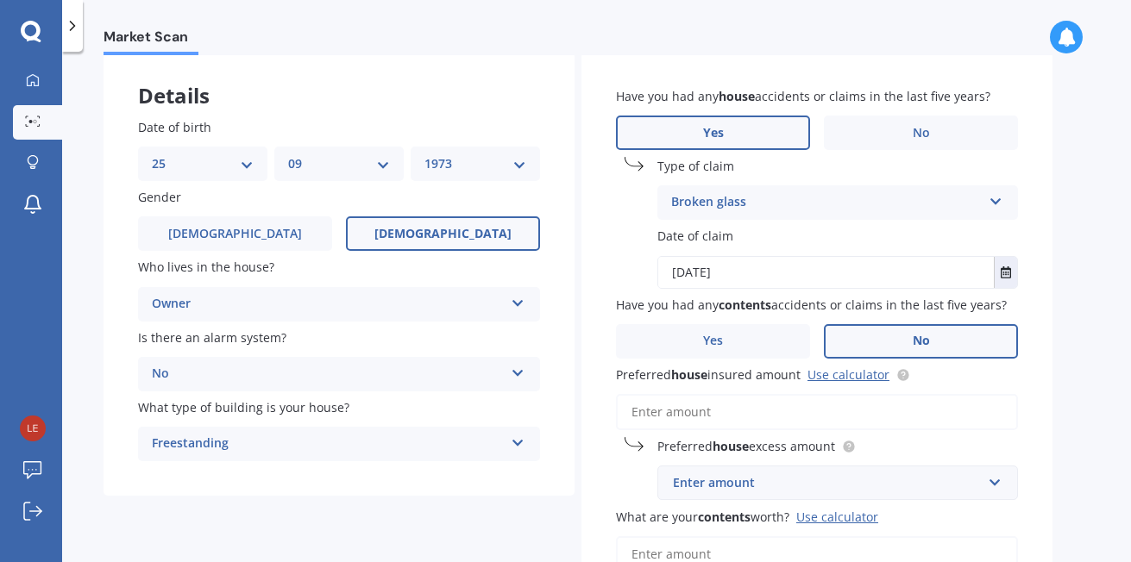
click at [936, 342] on label "No" at bounding box center [921, 341] width 194 height 34
click at [0, 0] on input "No" at bounding box center [0, 0] width 0 height 0
click at [912, 140] on span "No" at bounding box center [920, 133] width 17 height 15
click at [0, 0] on input "No" at bounding box center [0, 0] width 0 height 0
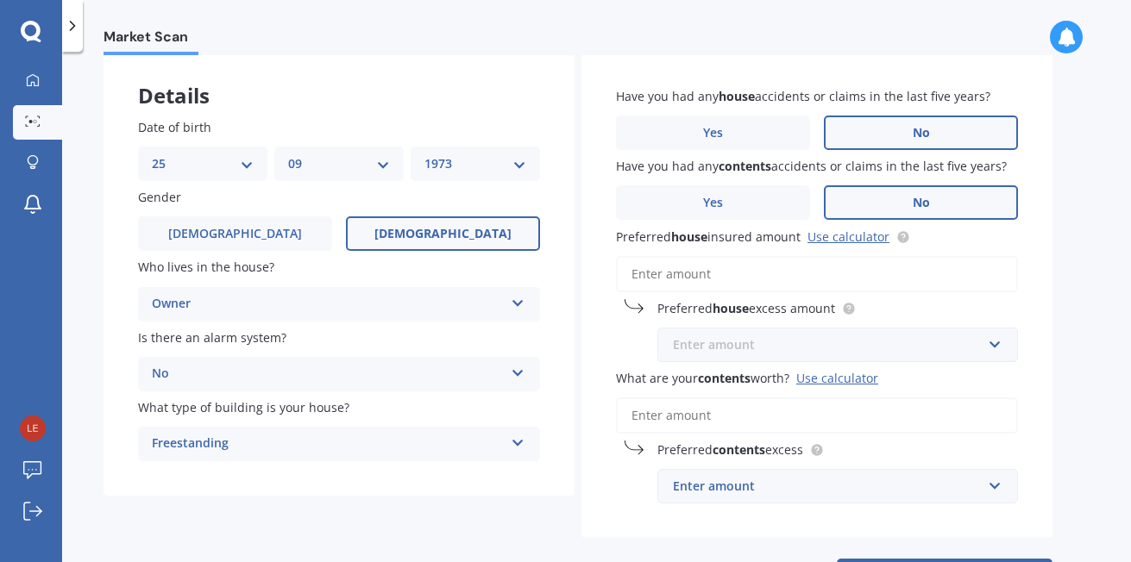
click at [1000, 348] on input "text" at bounding box center [831, 345] width 345 height 33
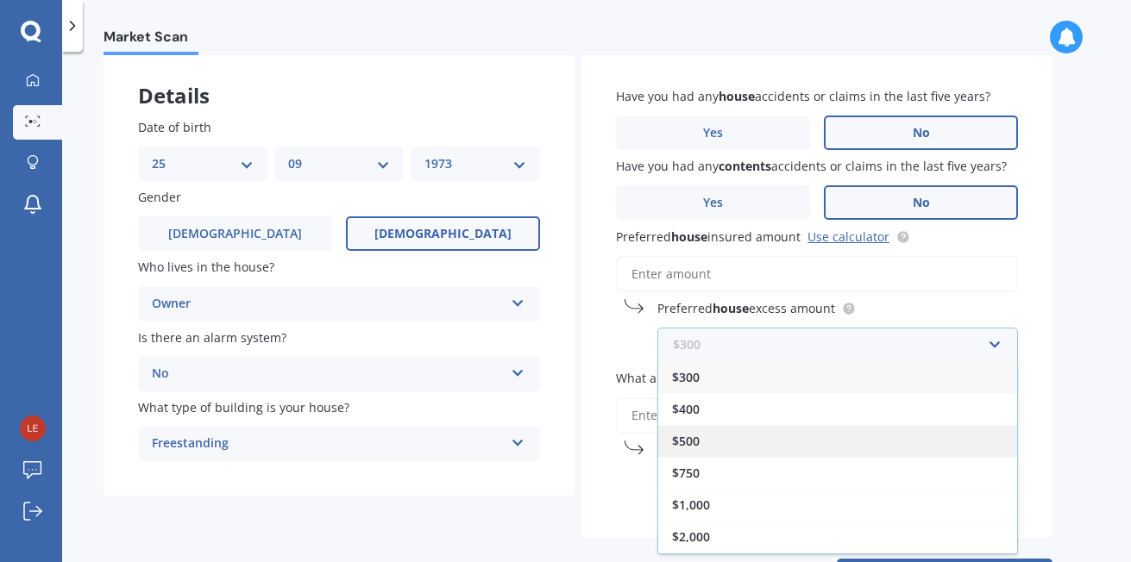
scroll to position [31, 0]
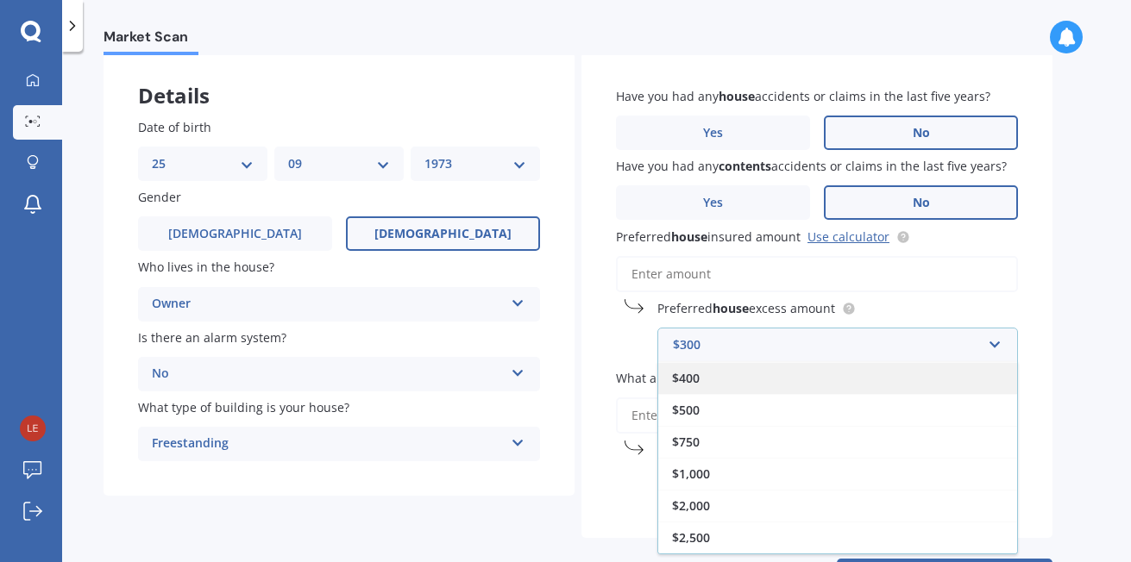
click at [718, 376] on div "$400" at bounding box center [837, 378] width 359 height 32
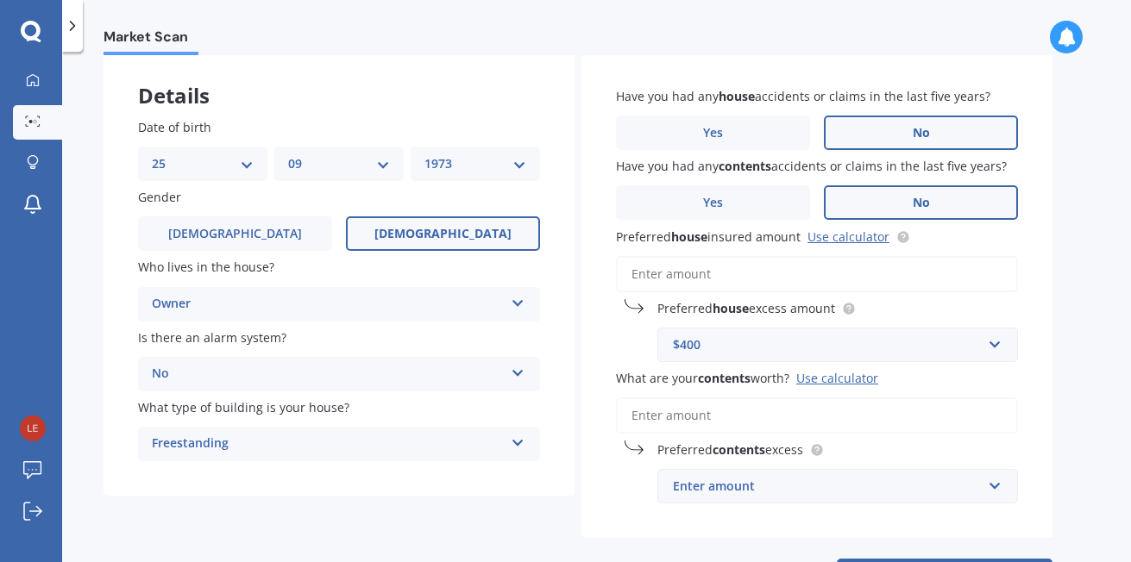
click at [686, 419] on input "What are your contents worth? Use calculator" at bounding box center [817, 416] width 402 height 36
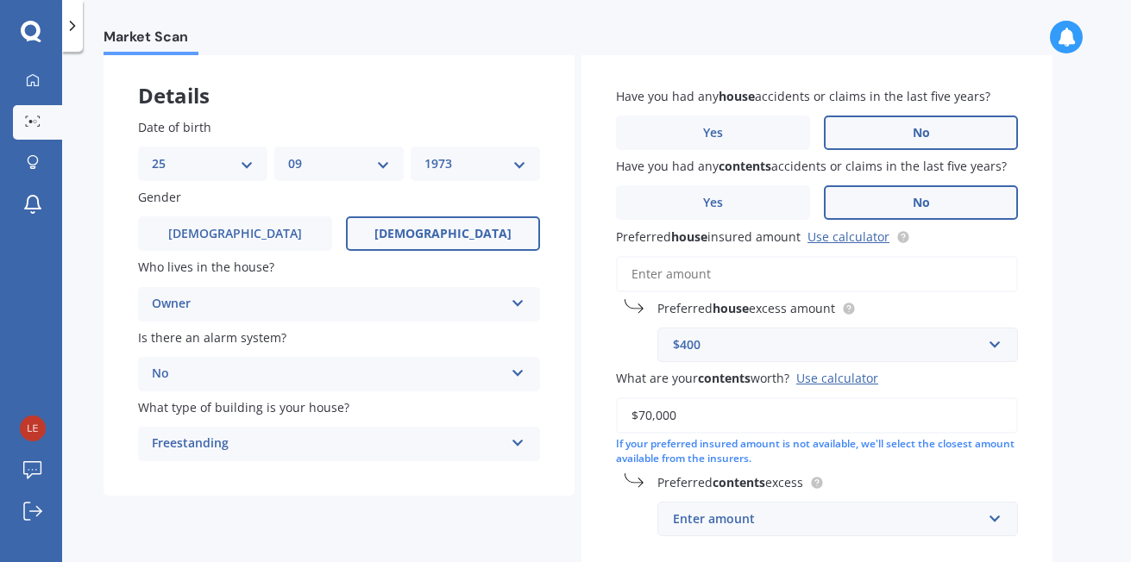
type input "$70,000"
click at [983, 361] on div "$400 $300 $400 $500 $750 $1,000 $2,000 $2,500" at bounding box center [837, 345] width 361 height 34
click at [1059, 350] on div "Market Scan House & Contents Market Scan 70 % Let's get to know you and see how…" at bounding box center [596, 310] width 1069 height 511
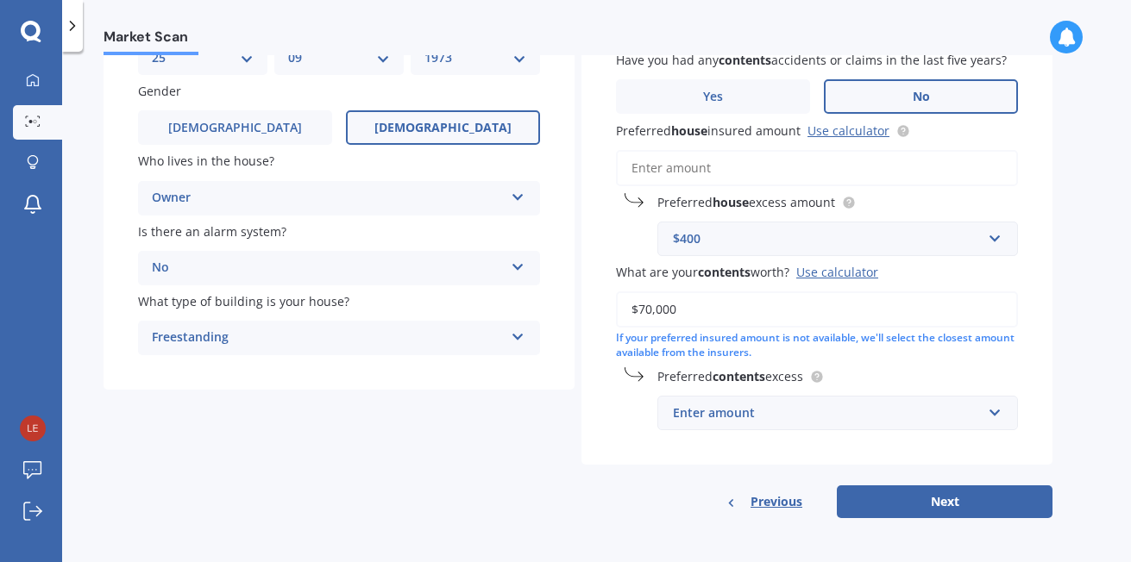
scroll to position [193, 0]
click at [956, 496] on button "Next" at bounding box center [945, 501] width 216 height 33
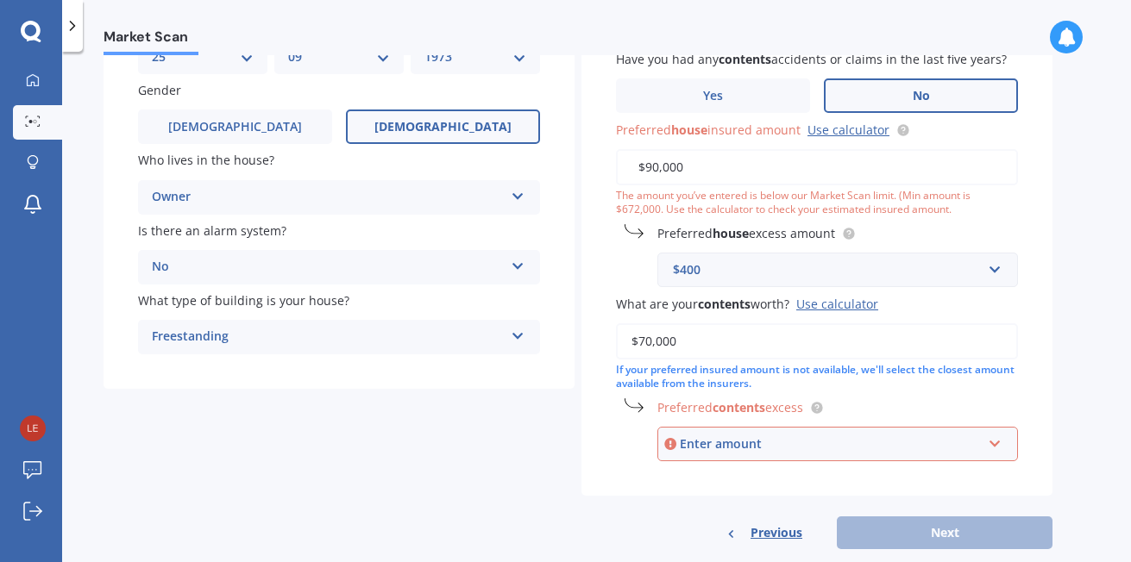
type input "$90,000"
drag, startPoint x: 698, startPoint y: 335, endPoint x: 601, endPoint y: 348, distance: 97.5
click at [601, 348] on div "Have you had any house accidents or claims in the last five years? Yes No Have …" at bounding box center [816, 221] width 471 height 551
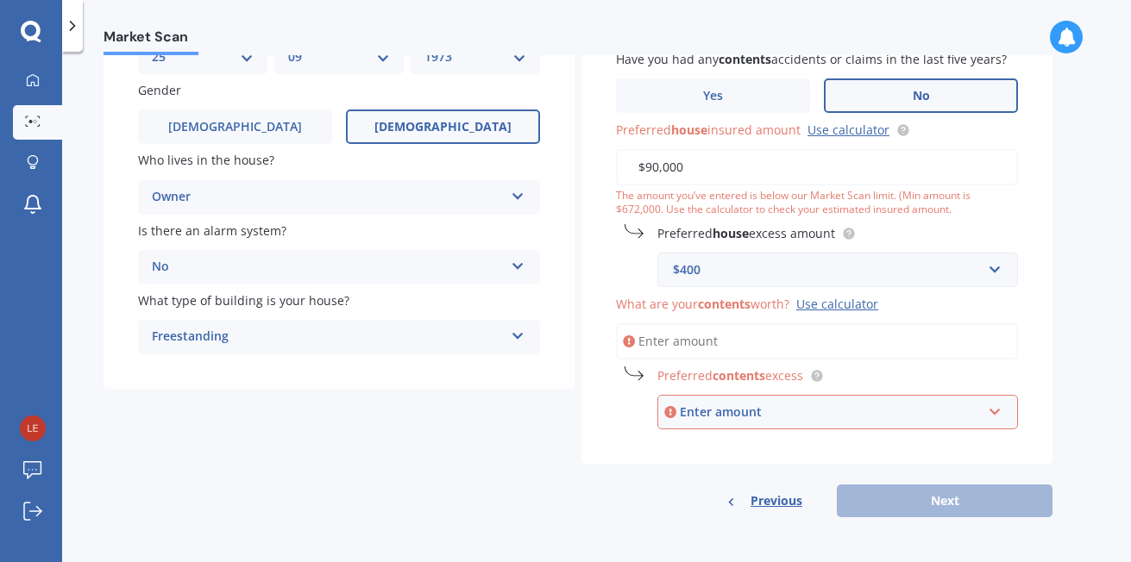
click at [705, 169] on input "$90,000" at bounding box center [817, 167] width 402 height 36
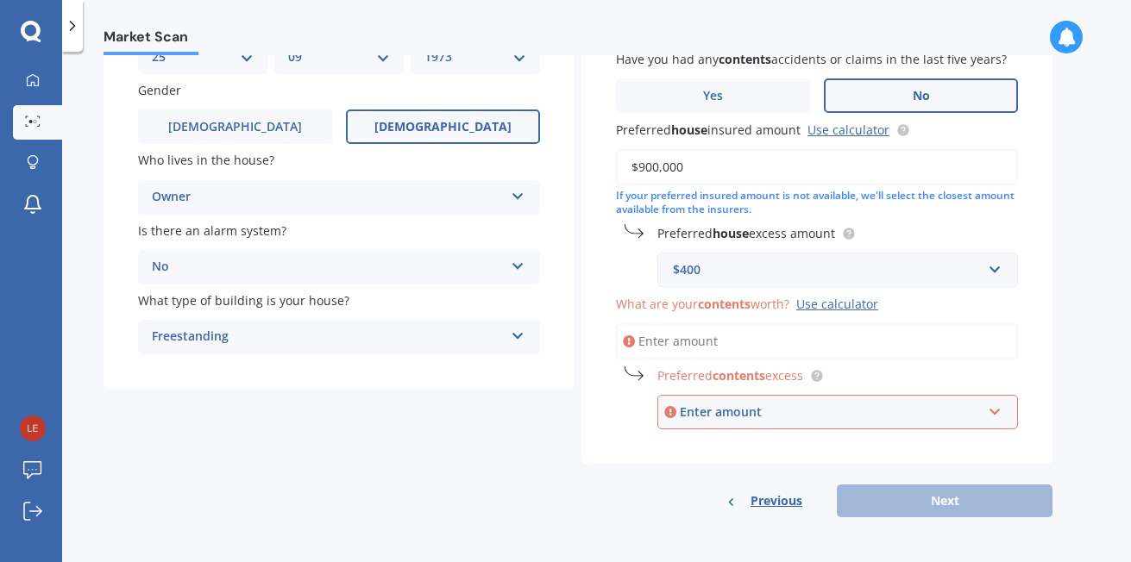
type input "$900,000"
click at [707, 338] on input "What are your contents worth? Use calculator" at bounding box center [817, 341] width 402 height 36
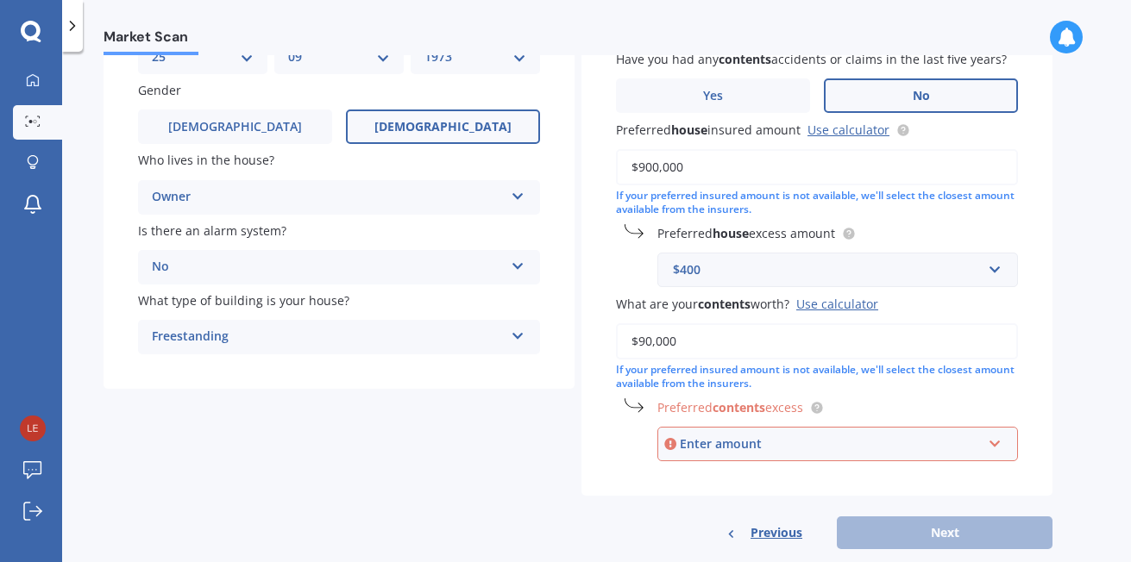
type input "$90,000"
click at [784, 453] on div "Enter amount" at bounding box center [831, 444] width 302 height 19
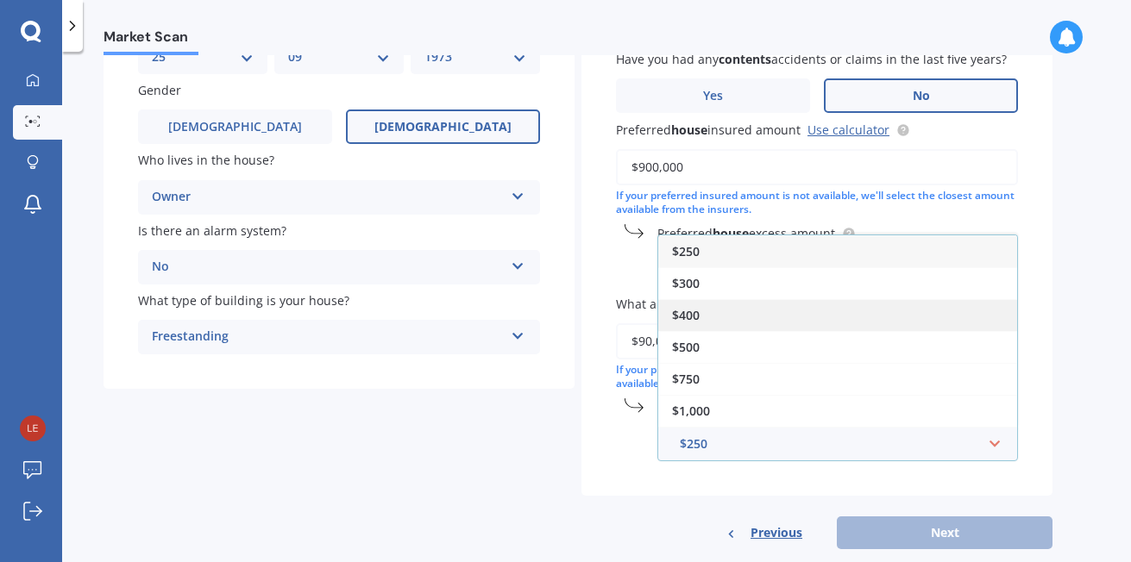
click at [708, 320] on div "$400" at bounding box center [837, 315] width 359 height 32
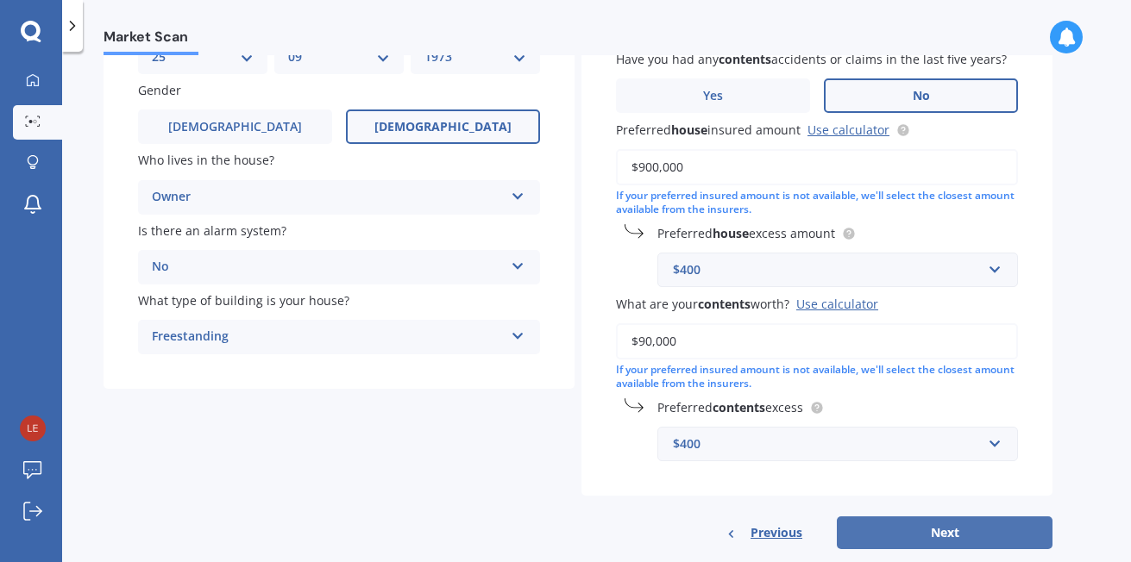
click at [932, 528] on button "Next" at bounding box center [945, 533] width 216 height 33
select select "25"
select select "09"
select select "1973"
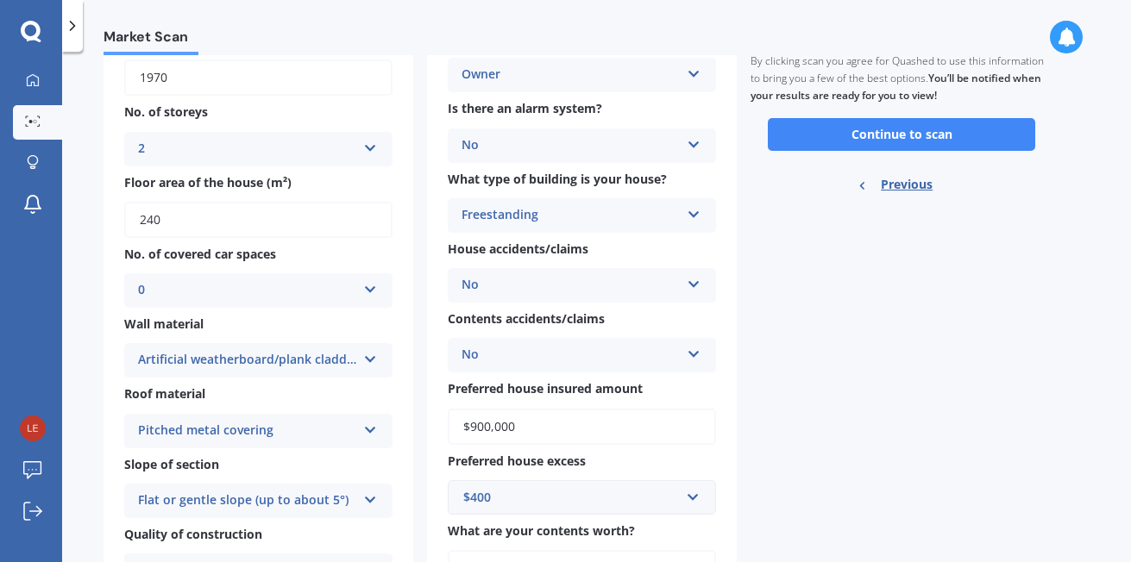
scroll to position [0, 0]
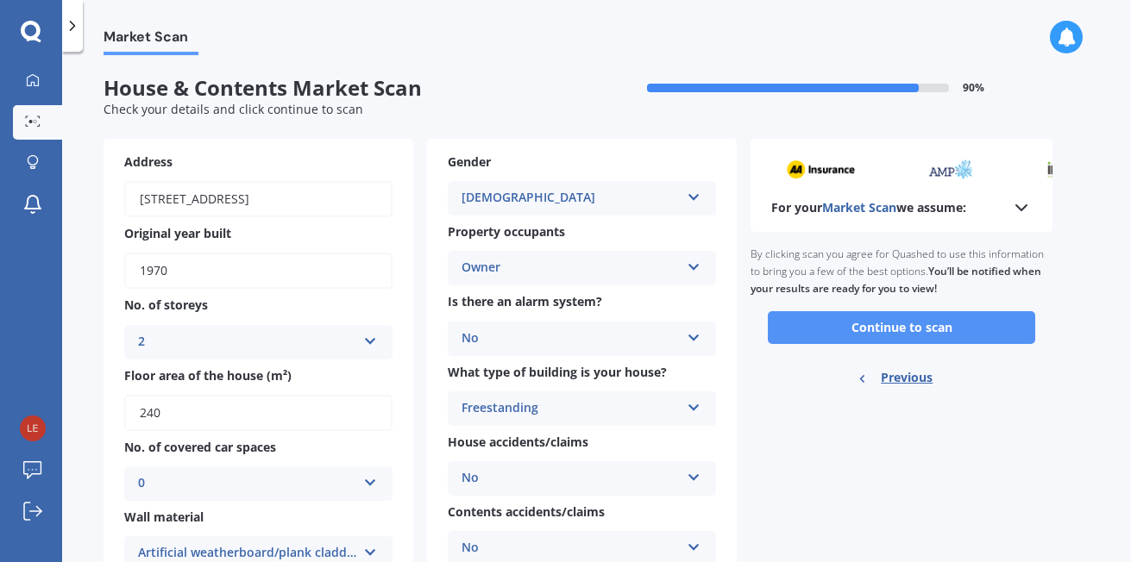
click at [894, 323] on button "Continue to scan" at bounding box center [901, 327] width 267 height 33
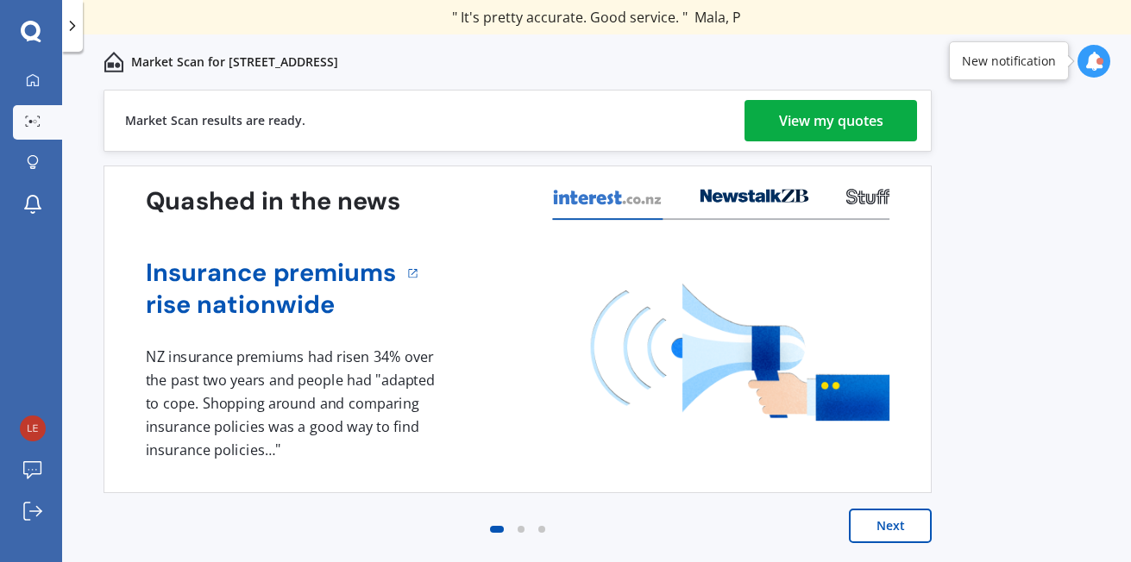
click at [814, 128] on div "View my quotes" at bounding box center [831, 120] width 104 height 41
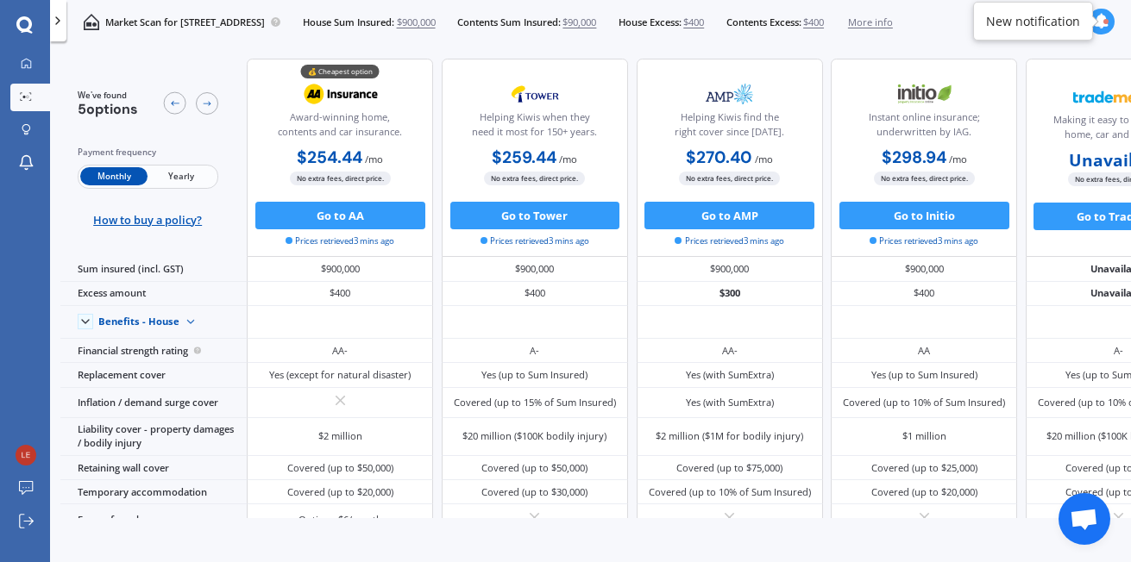
drag, startPoint x: 969, startPoint y: 519, endPoint x: 1026, endPoint y: 519, distance: 57.8
click at [1056, 520] on div "We've found 5 options Payment frequency Monthly Yearly How to buy a policy? 💰 C…" at bounding box center [595, 305] width 1070 height 517
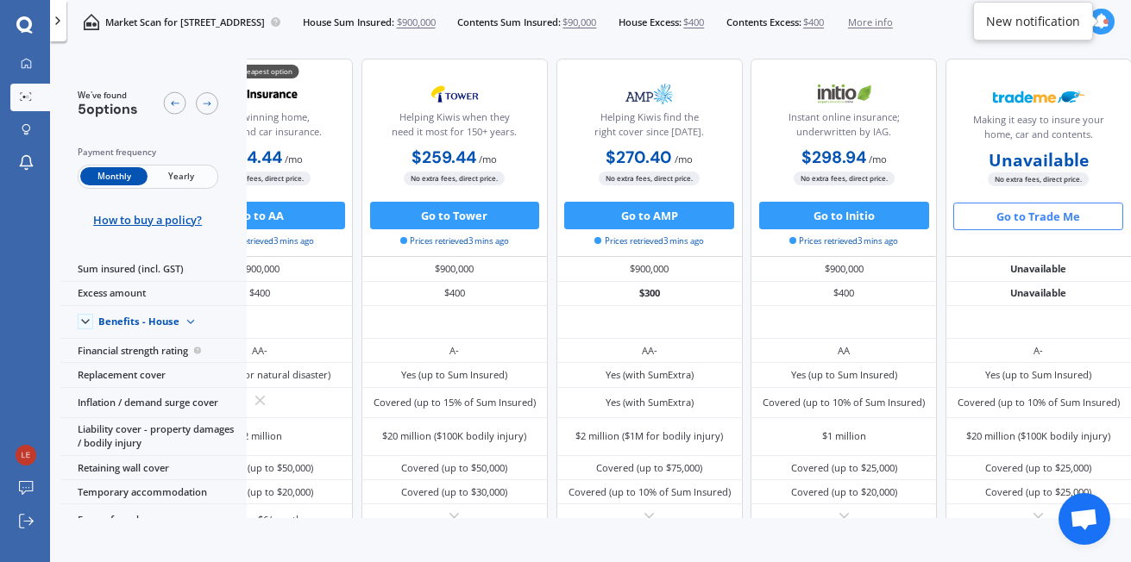
click at [1051, 212] on button "Go to Trade Me" at bounding box center [1038, 217] width 170 height 28
